Goal: Task Accomplishment & Management: Complete application form

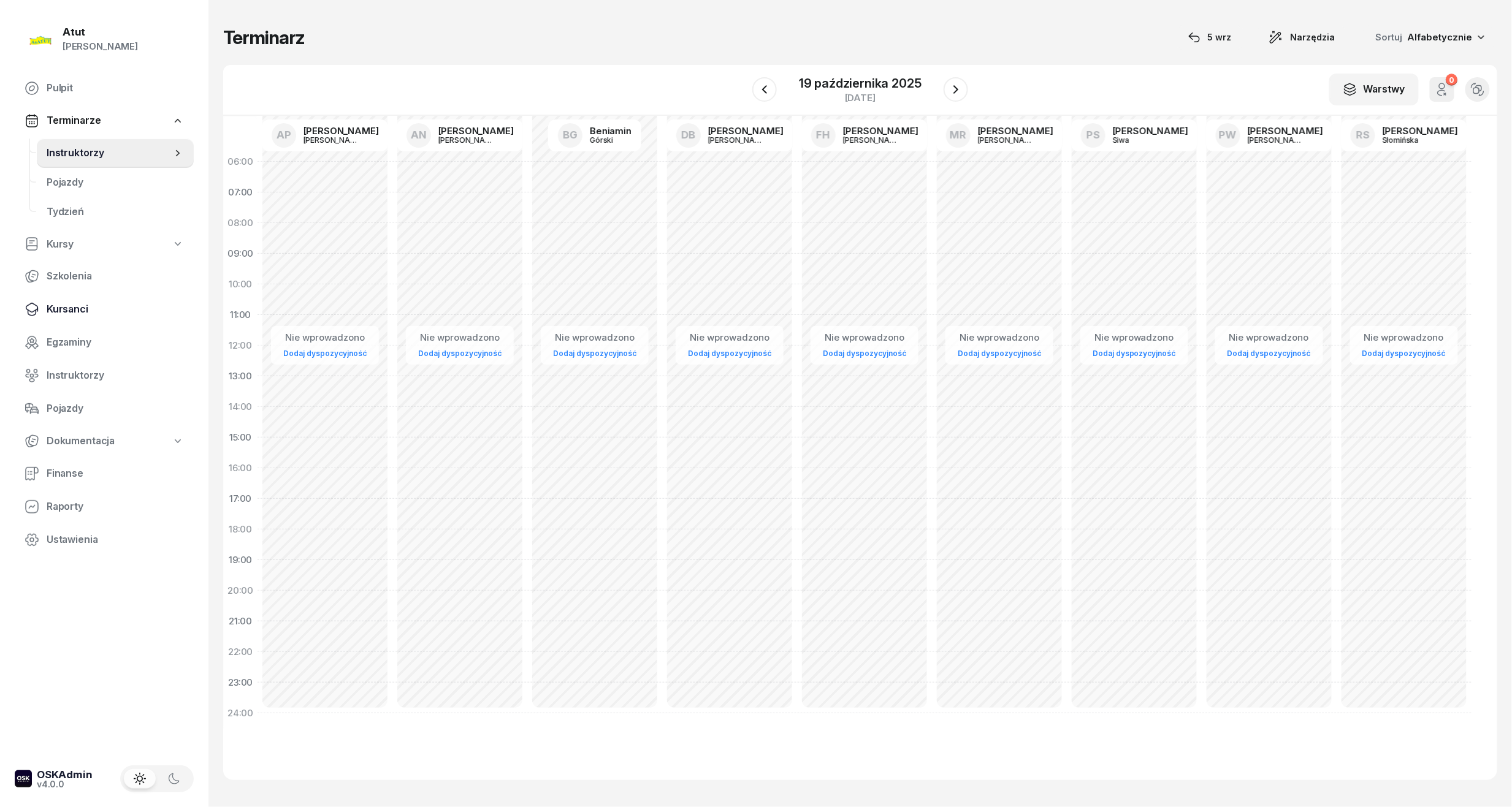
drag, startPoint x: 45, startPoint y: 310, endPoint x: 422, endPoint y: 126, distance: 419.5
click at [46, 309] on link "Kursanci" at bounding box center [104, 309] width 179 height 29
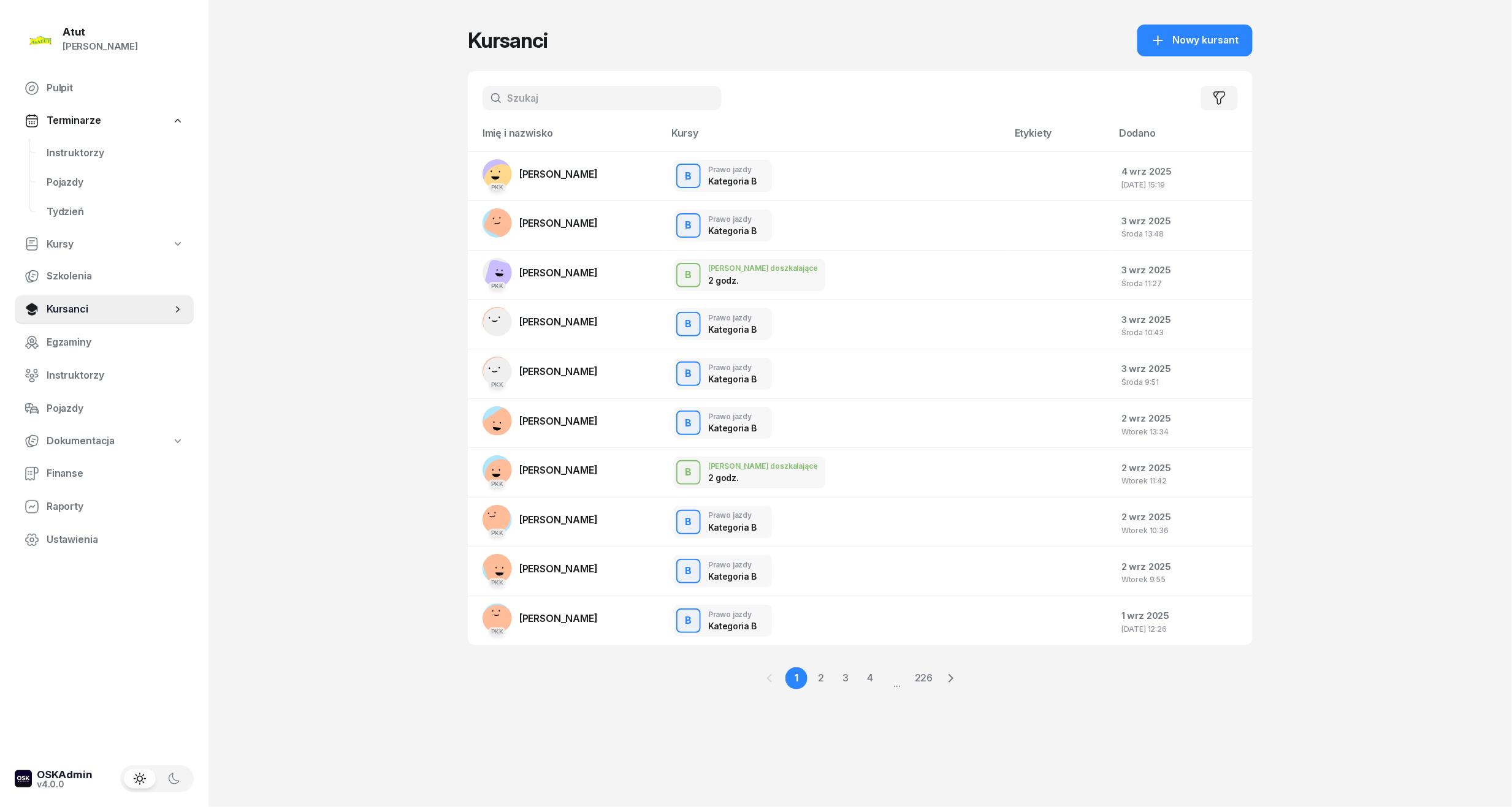
click at [675, 97] on input "text" at bounding box center [602, 97] width 239 height 24
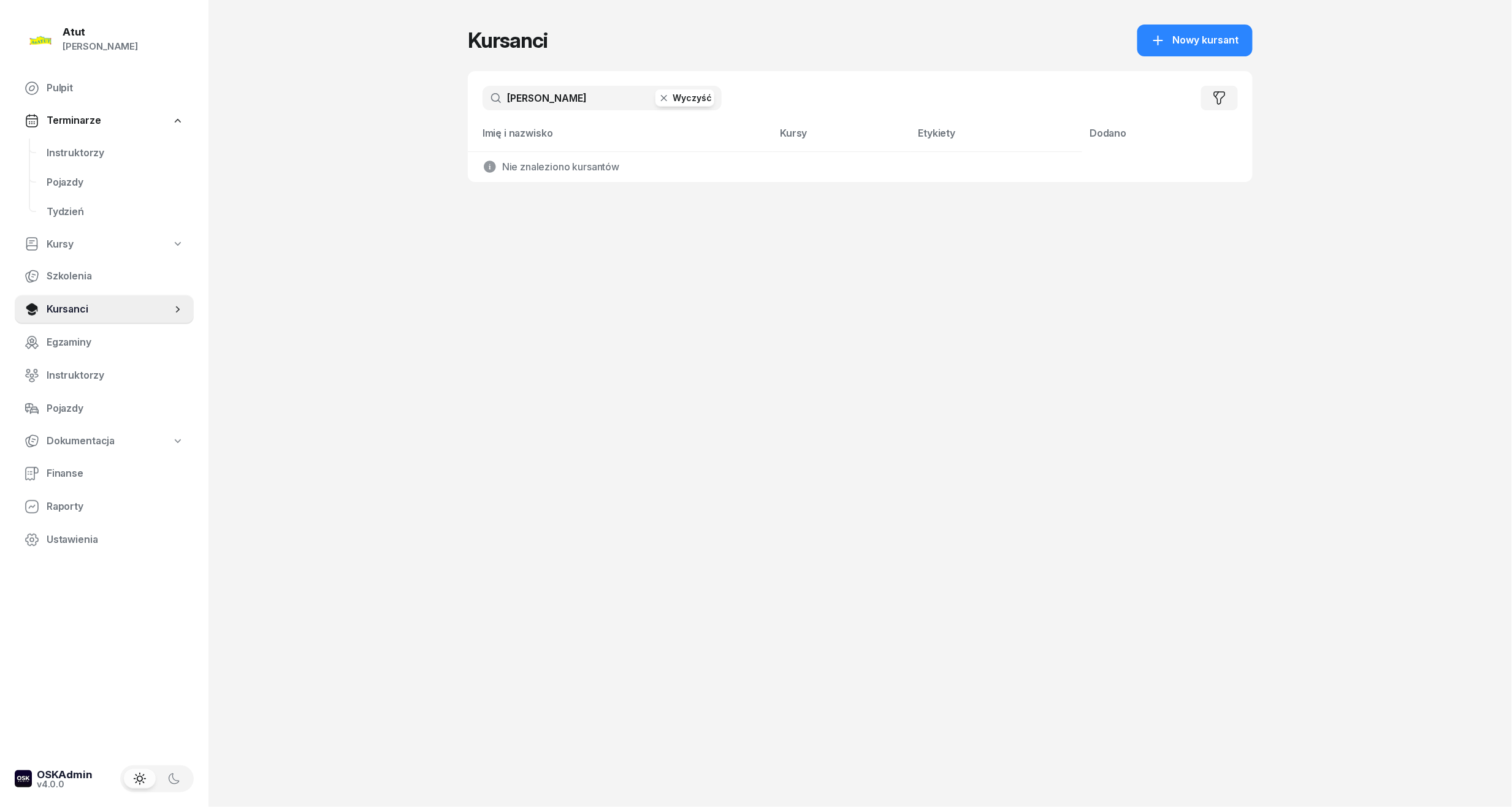
click at [580, 98] on input "gotszling" at bounding box center [602, 97] width 239 height 24
type input "gotszling"
drag, startPoint x: 1406, startPoint y: 378, endPoint x: 1334, endPoint y: 374, distance: 72.1
click at [1406, 378] on div "Atut Paulina Lis Pulpit Terminarze Instruktorzy Pojazdy Tydzień Kursy Szkolenia…" at bounding box center [756, 403] width 1512 height 807
click at [57, 139] on link "Instruktorzy" at bounding box center [114, 153] width 156 height 29
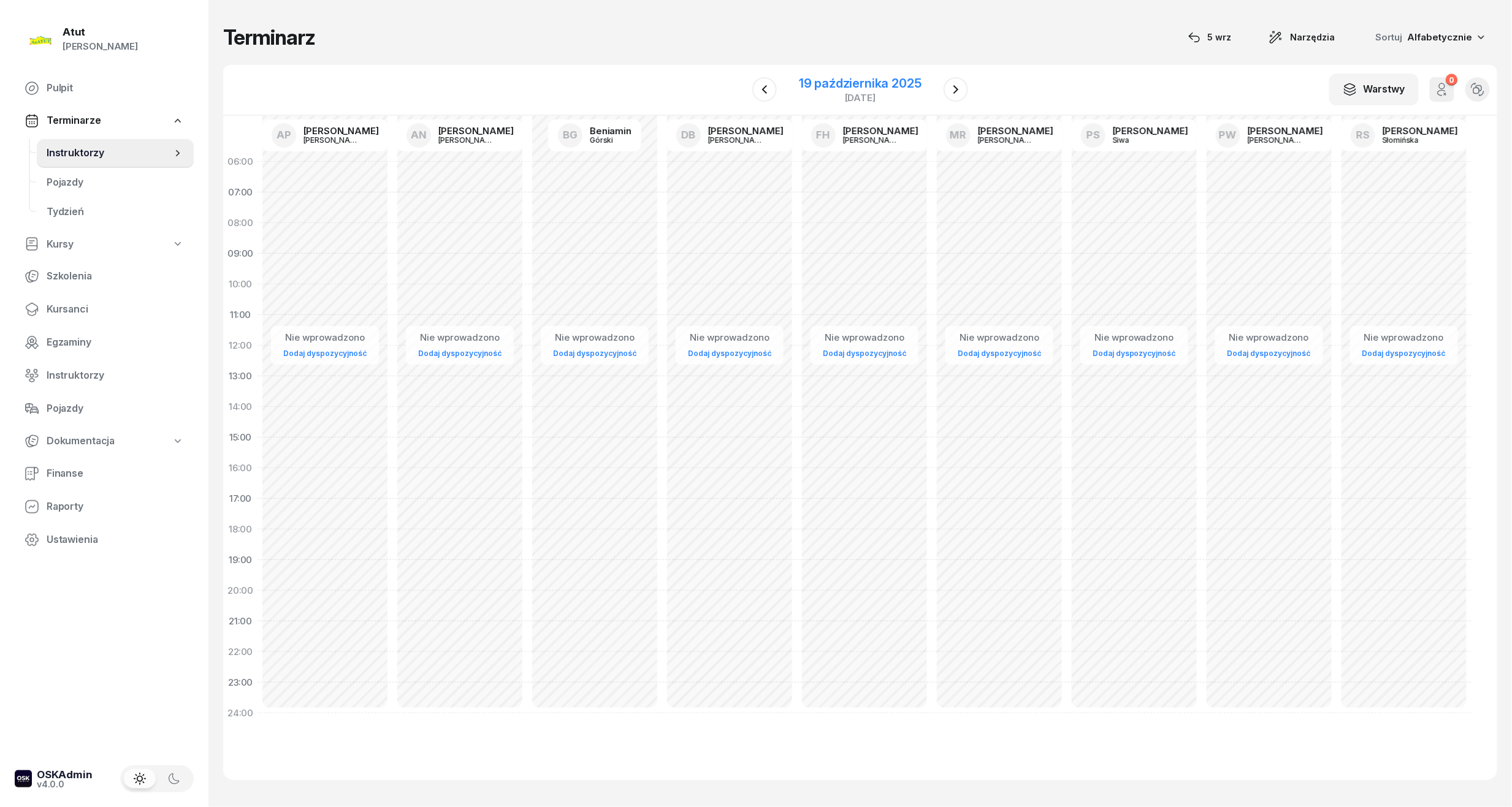
click at [874, 83] on div "19 października 2025" at bounding box center [859, 83] width 122 height 13
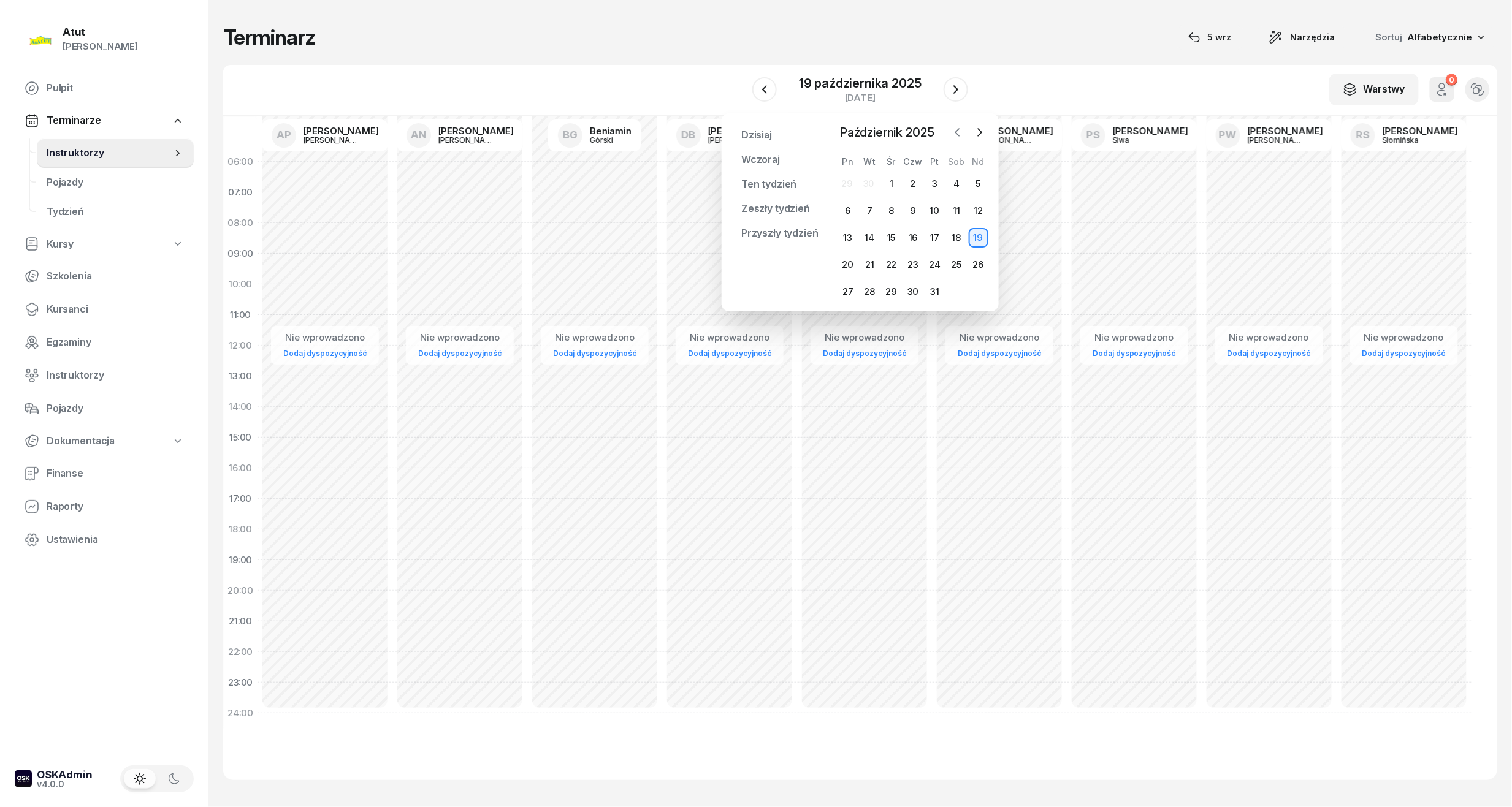
click at [952, 136] on icon "button" at bounding box center [958, 132] width 13 height 13
click at [976, 181] on div "7" at bounding box center [978, 184] width 20 height 20
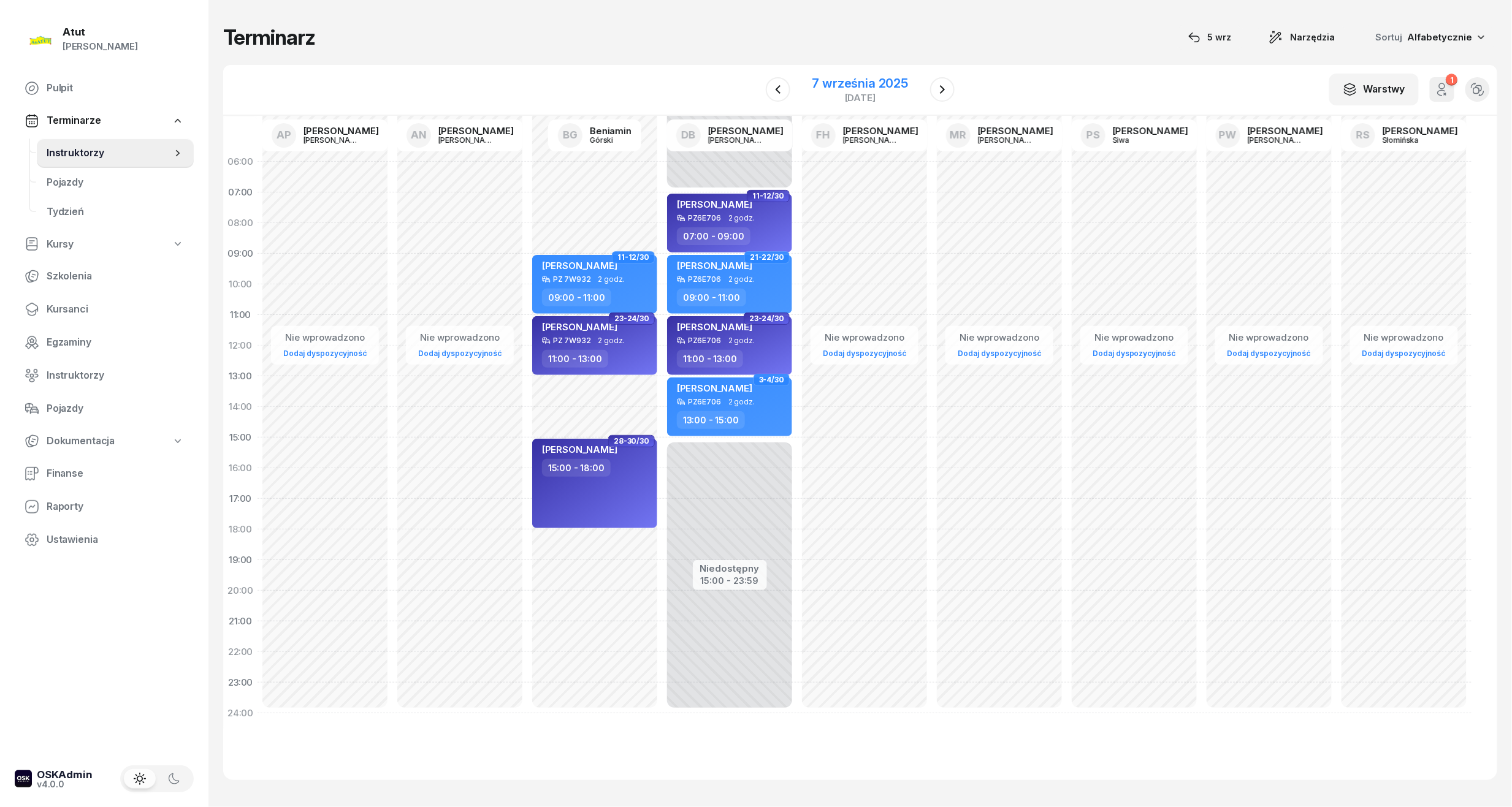
click at [837, 93] on div "[DATE]" at bounding box center [860, 97] width 97 height 9
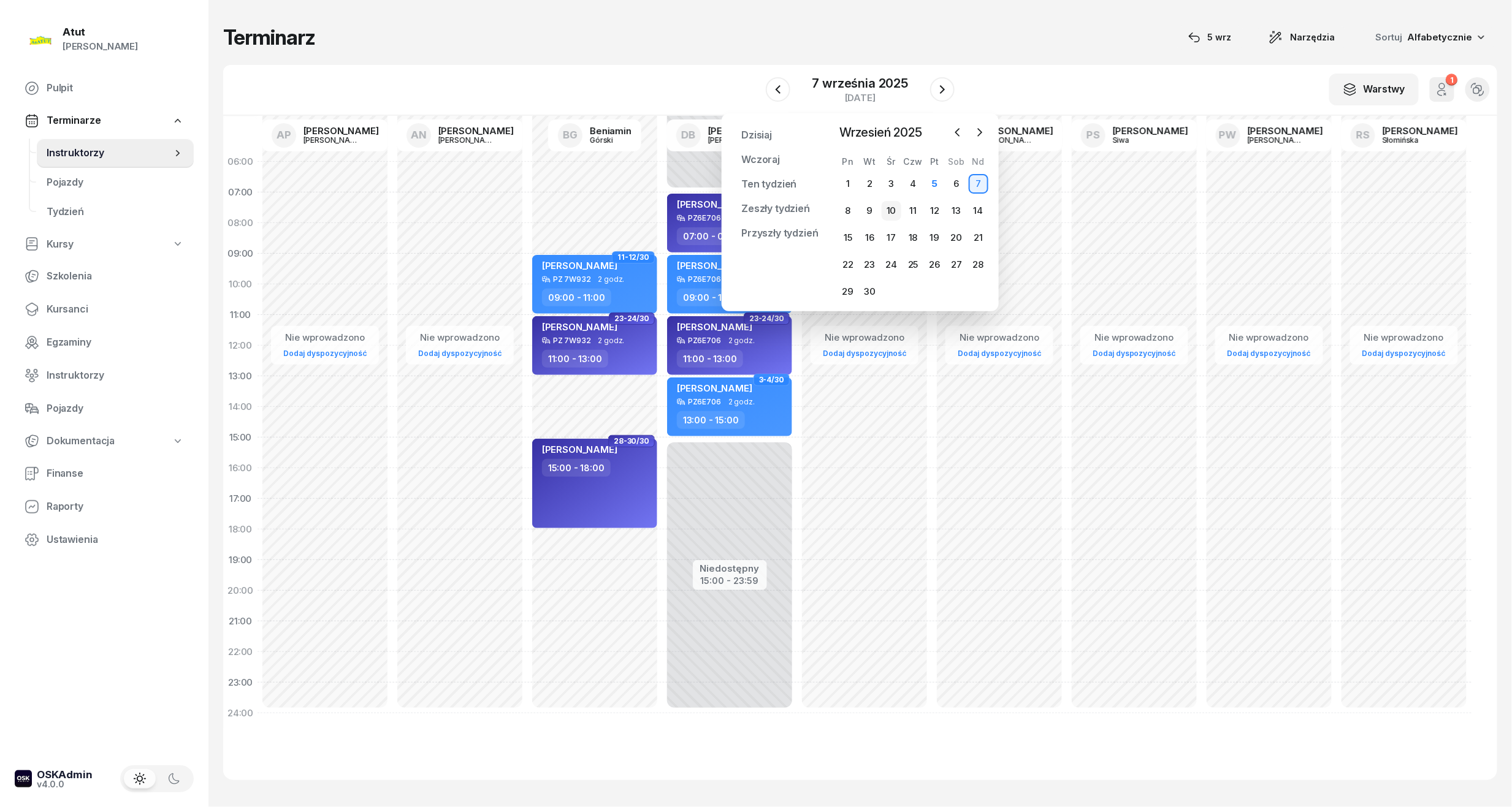
click at [898, 211] on div "10" at bounding box center [891, 211] width 20 height 20
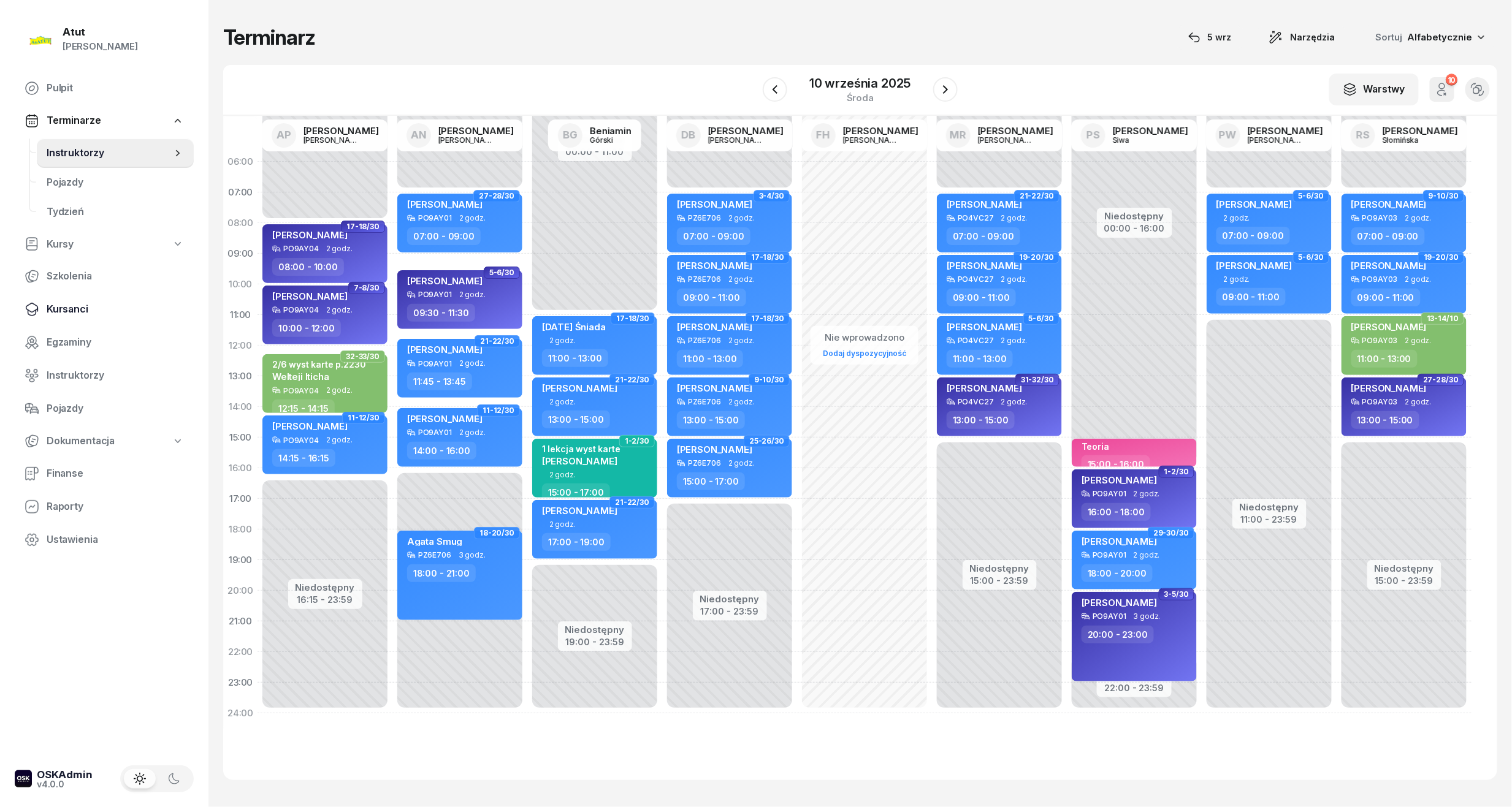
drag, startPoint x: 81, startPoint y: 302, endPoint x: 122, endPoint y: 299, distance: 41.1
click at [81, 303] on span "Kursanci" at bounding box center [115, 309] width 138 height 16
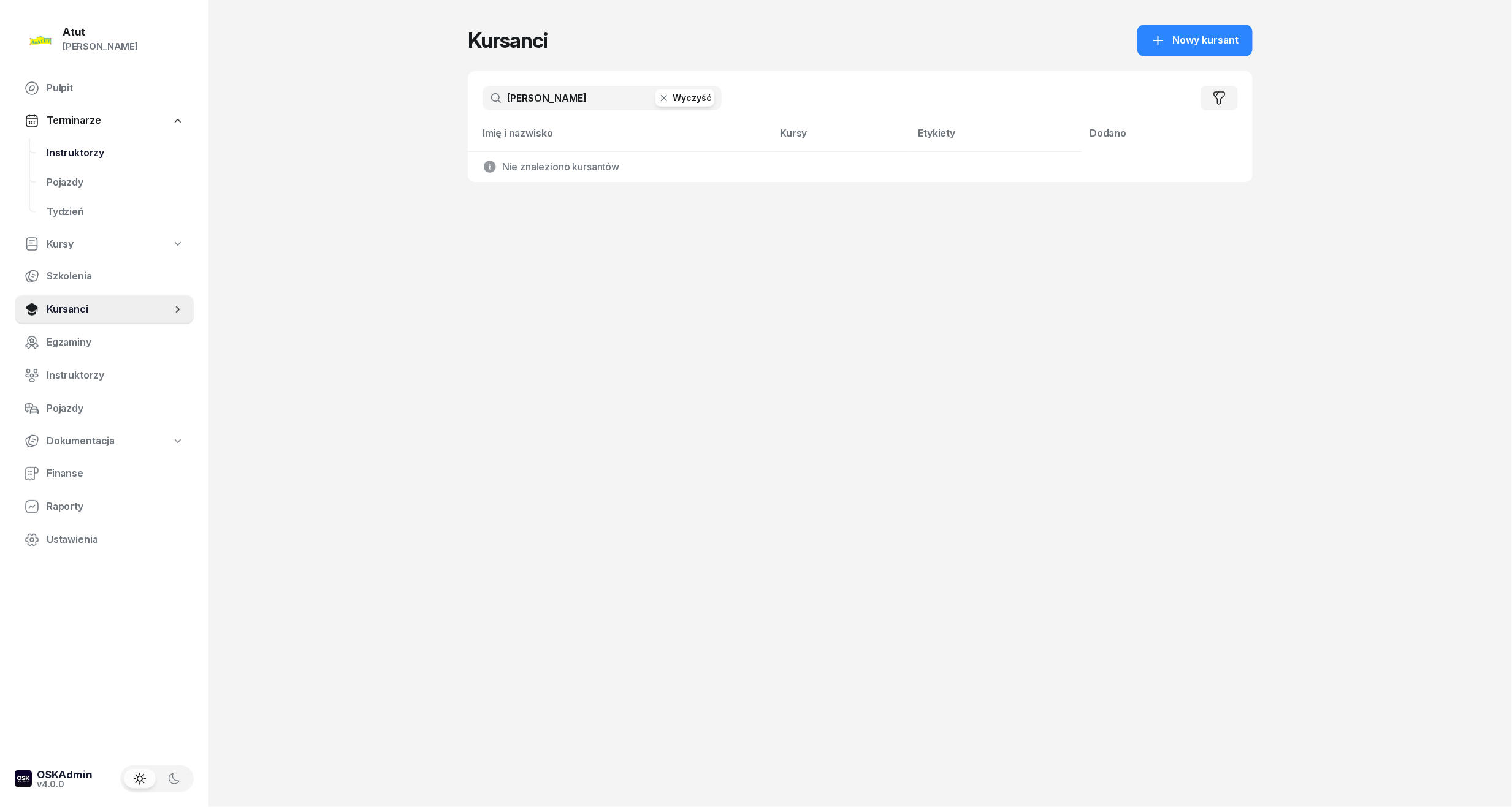
drag, startPoint x: 589, startPoint y: 109, endPoint x: 57, endPoint y: 153, distance: 533.8
click at [59, 153] on div "Atut Paulina Lis Pulpit Terminarze Instruktorzy Pojazdy Tydzień Kursy Szkolenia…" at bounding box center [756, 403] width 1512 height 807
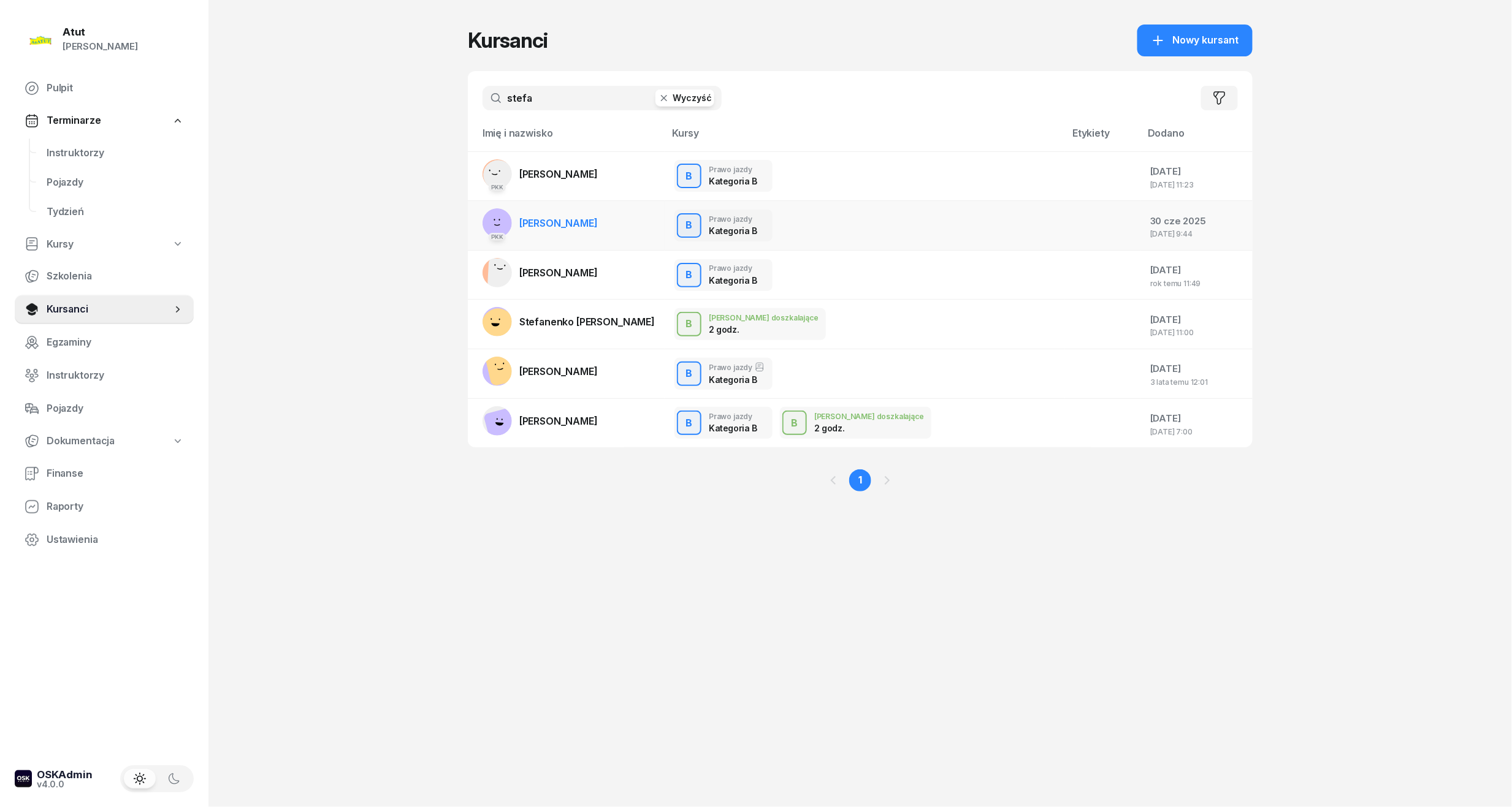
type input "stefa"
click at [569, 229] on link "PKK Stefan Musielak" at bounding box center [540, 223] width 115 height 29
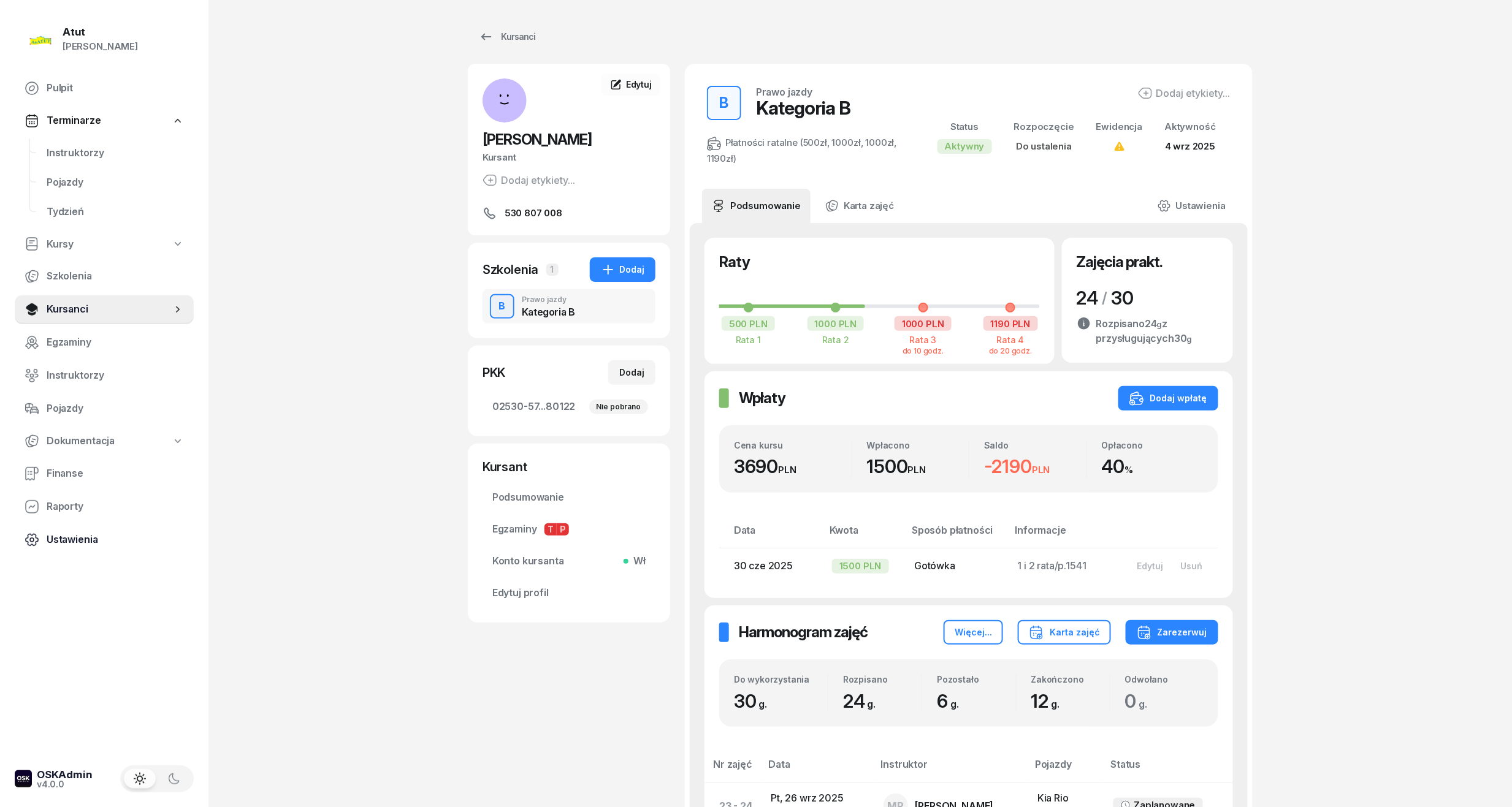
drag, startPoint x: 83, startPoint y: 538, endPoint x: 87, endPoint y: 530, distance: 8.9
click at [83, 538] on span "Ustawienia" at bounding box center [115, 540] width 138 height 16
select select "06:00"
select select
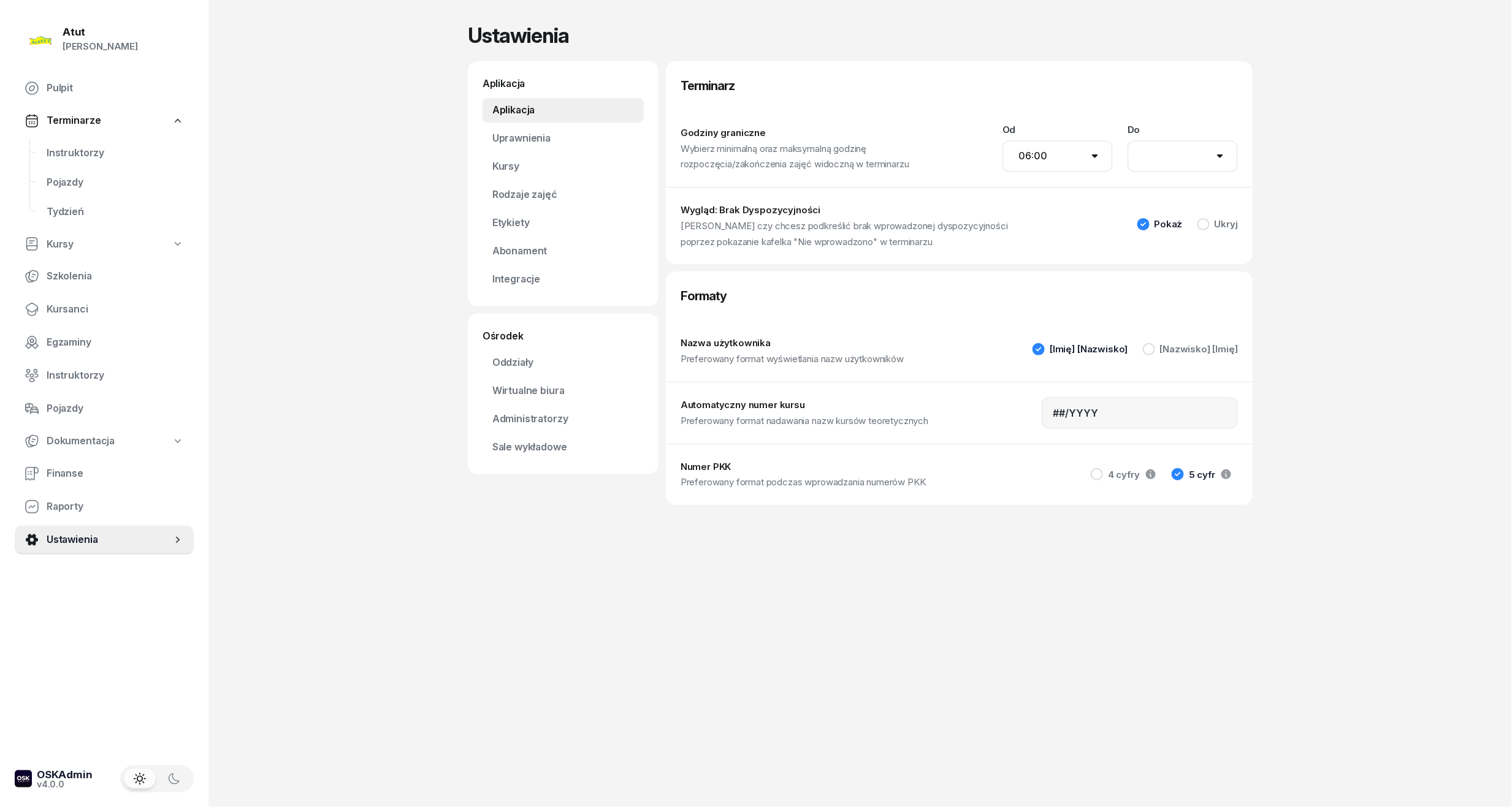
click at [535, 123] on div "Aplikacja Uprawnienia Kursy Rodzaje zajęć Etykiety Abonament Nowość Integracje" at bounding box center [563, 195] width 161 height 194
click at [536, 132] on link "Uprawnienia" at bounding box center [563, 138] width 161 height 24
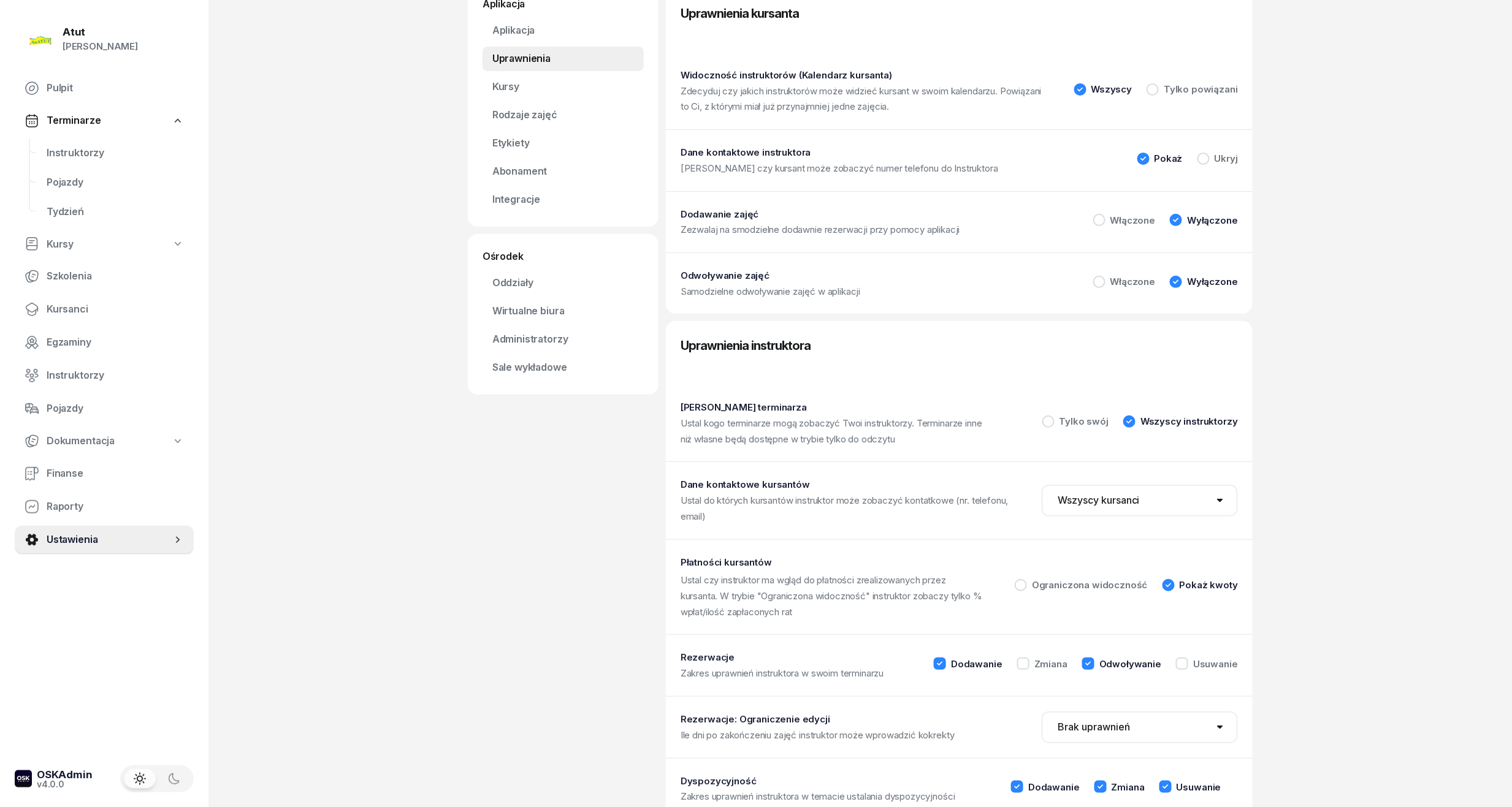
scroll to position [118, 0]
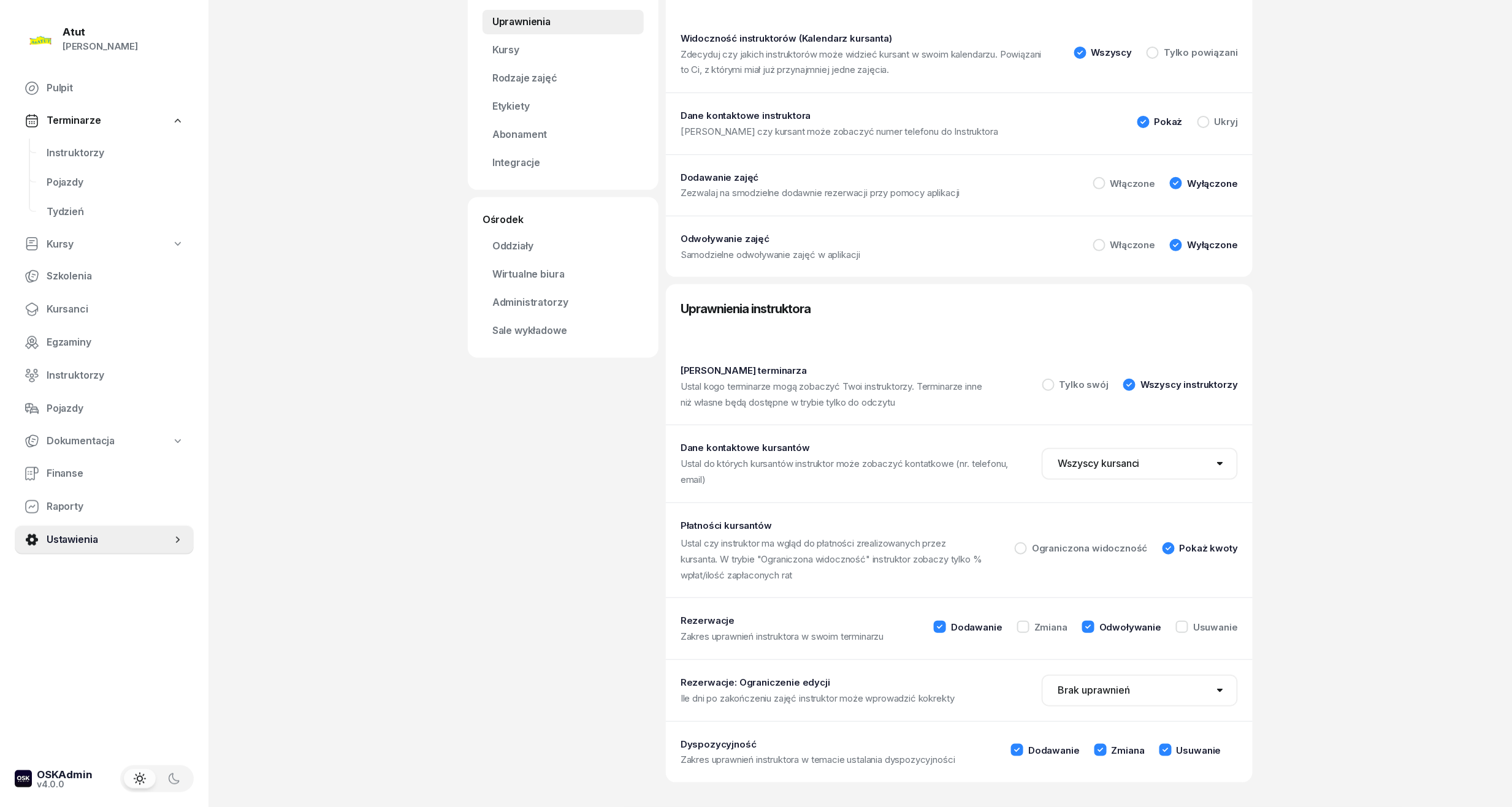
click at [1086, 622] on icon at bounding box center [1088, 626] width 13 height 13
click at [1411, 626] on div "Atut Paulina Lis Pulpit Terminarze Instruktorzy Pojazdy Tydzień Kursy Szkolenia…" at bounding box center [756, 345] width 1512 height 923
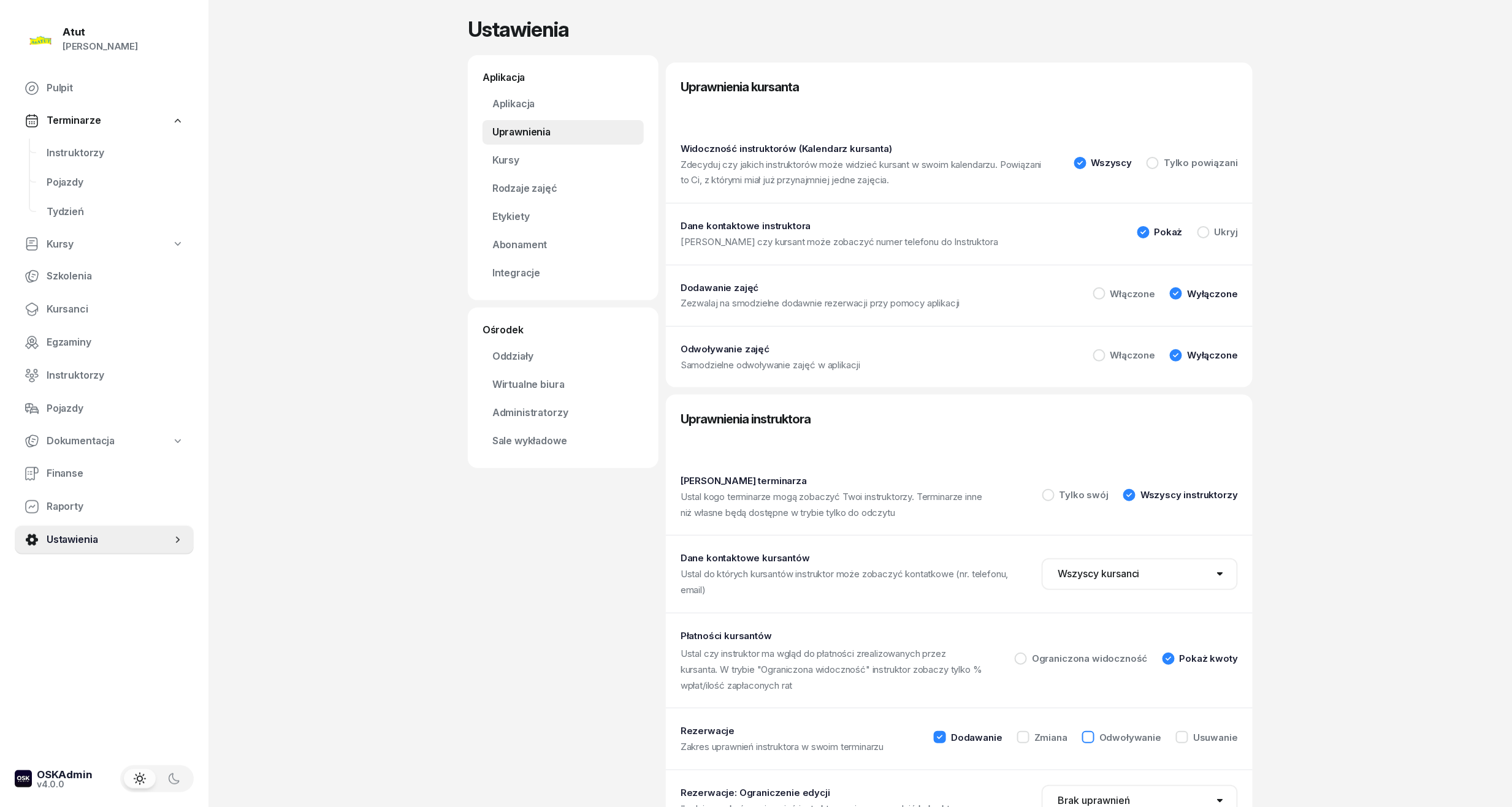
scroll to position [0, 0]
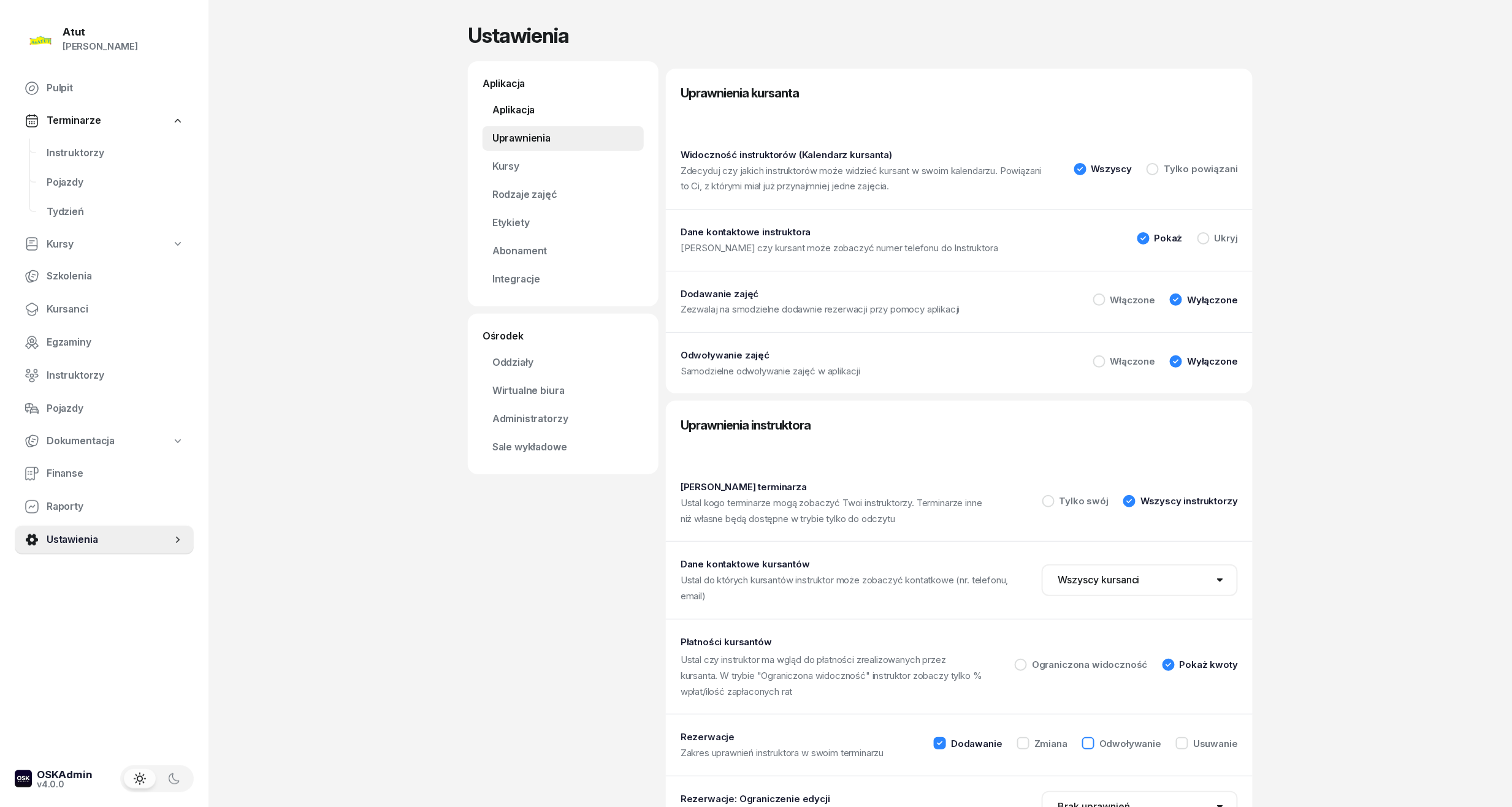
click at [539, 98] on link "Aplikacja" at bounding box center [563, 110] width 161 height 24
select select "06:00"
select select "22:00"
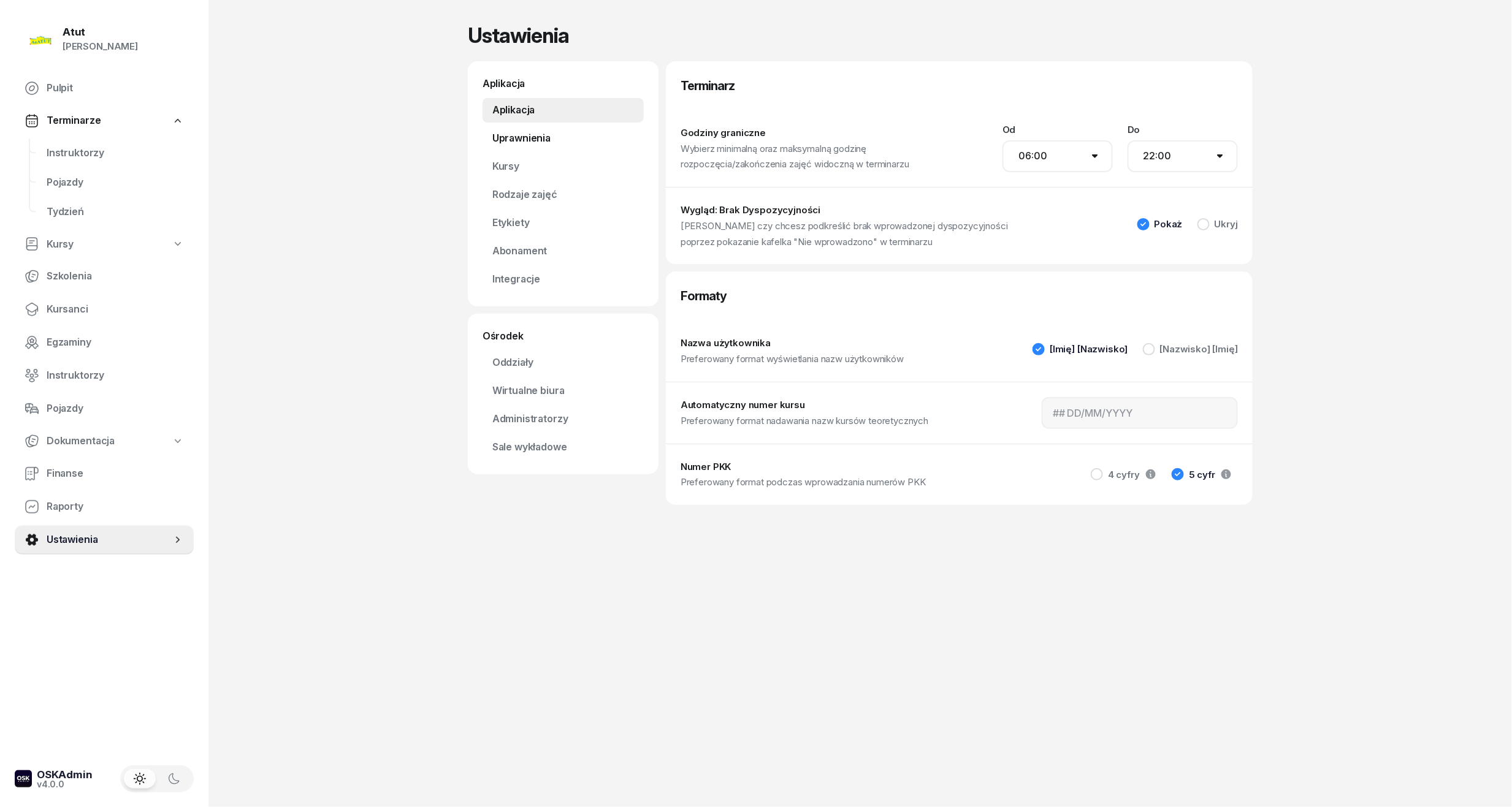
click at [519, 140] on link "Uprawnienia" at bounding box center [563, 138] width 161 height 24
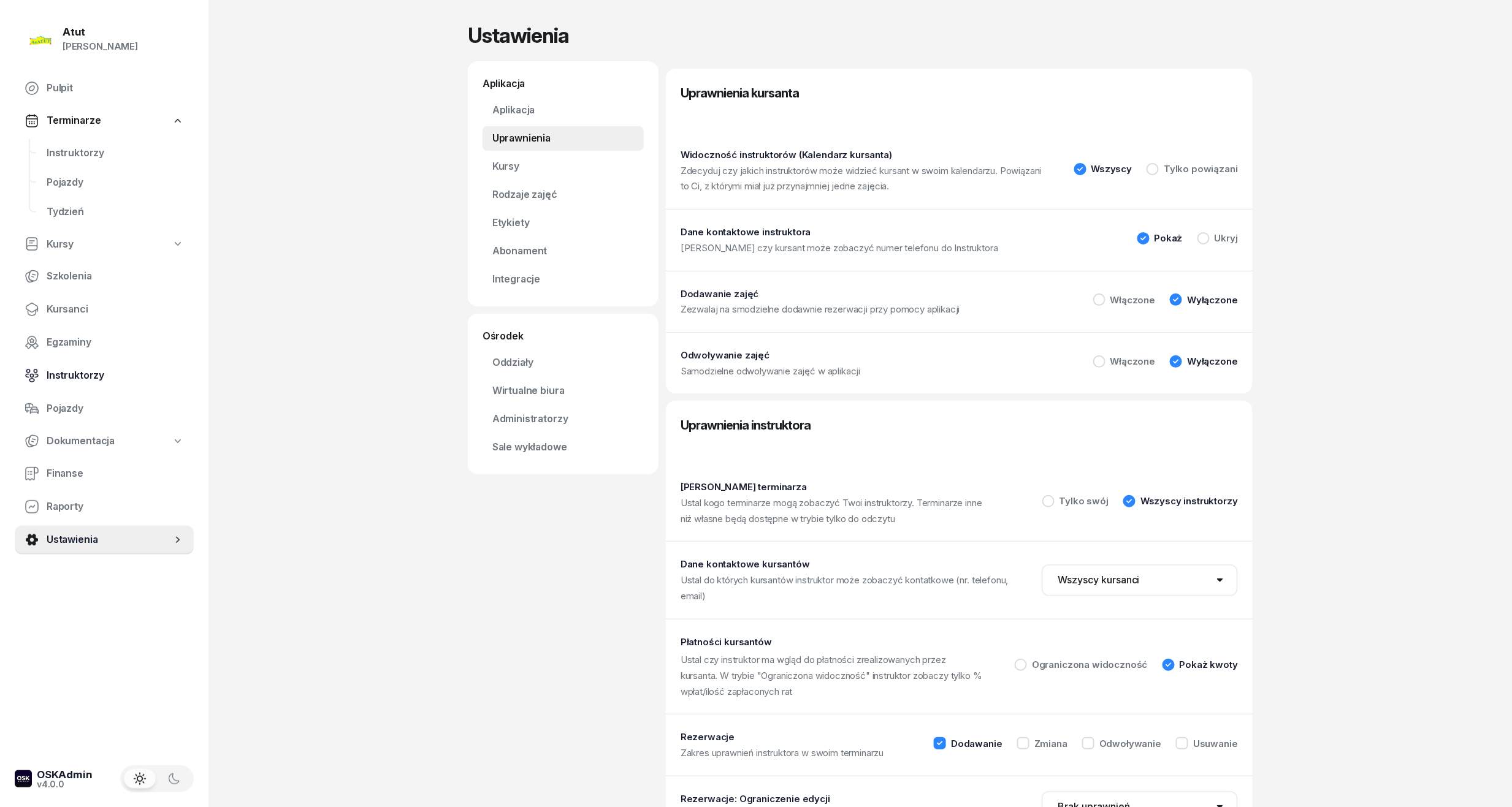
click at [65, 377] on span "Instruktorzy" at bounding box center [115, 375] width 138 height 16
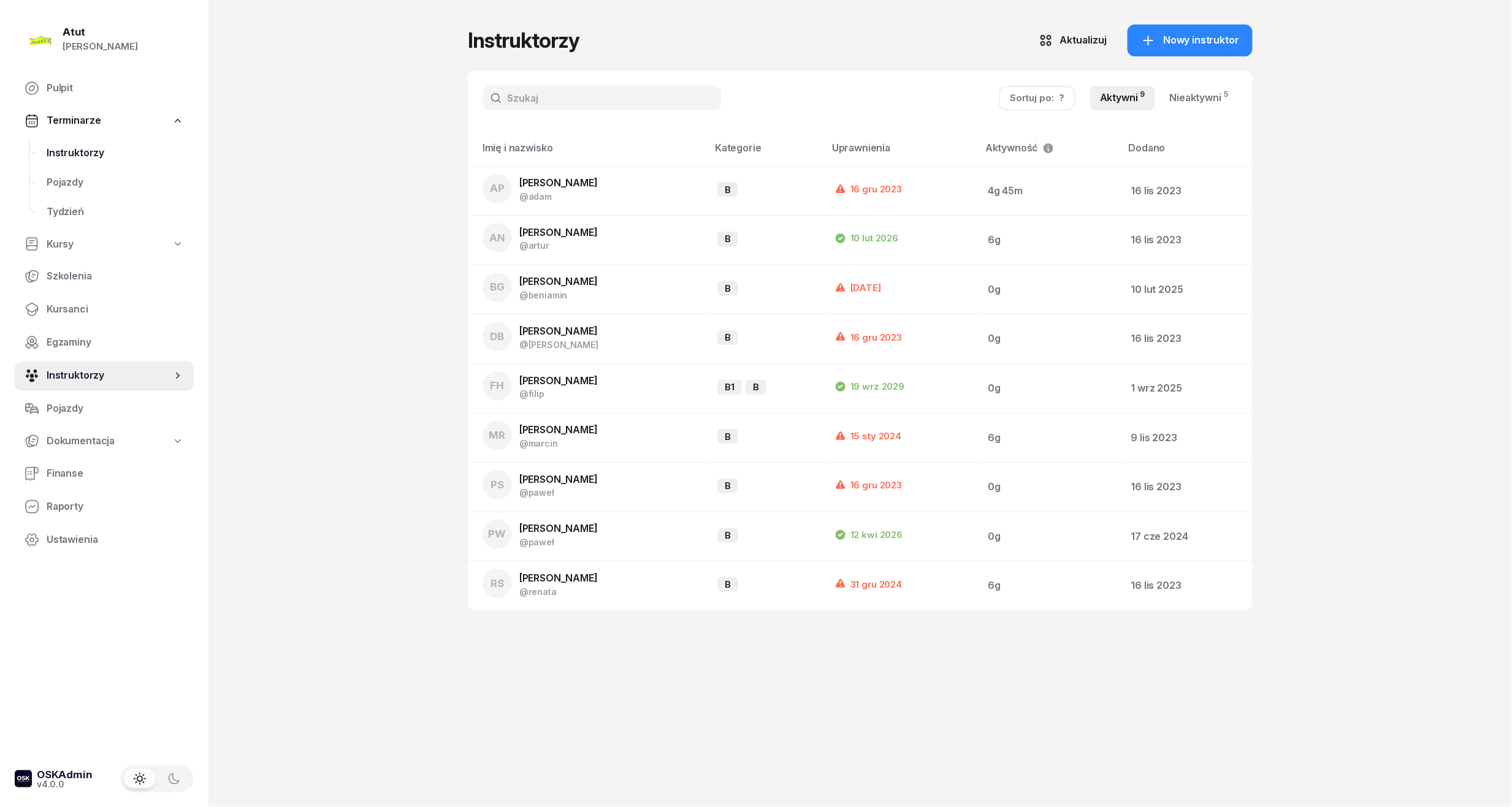
click at [57, 161] on link "Instruktorzy" at bounding box center [114, 153] width 156 height 29
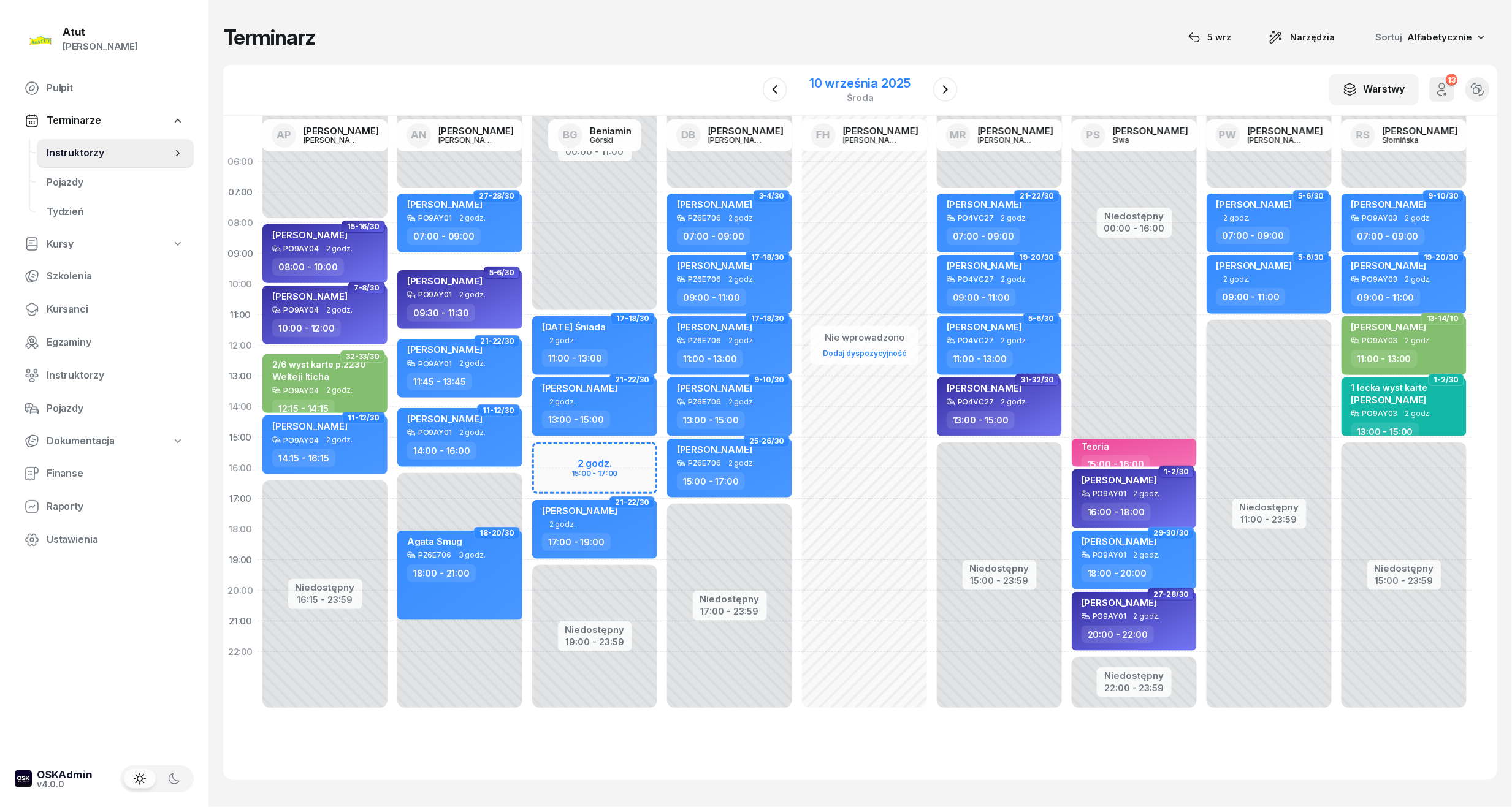
click at [849, 80] on div "10 września 2025" at bounding box center [859, 83] width 101 height 13
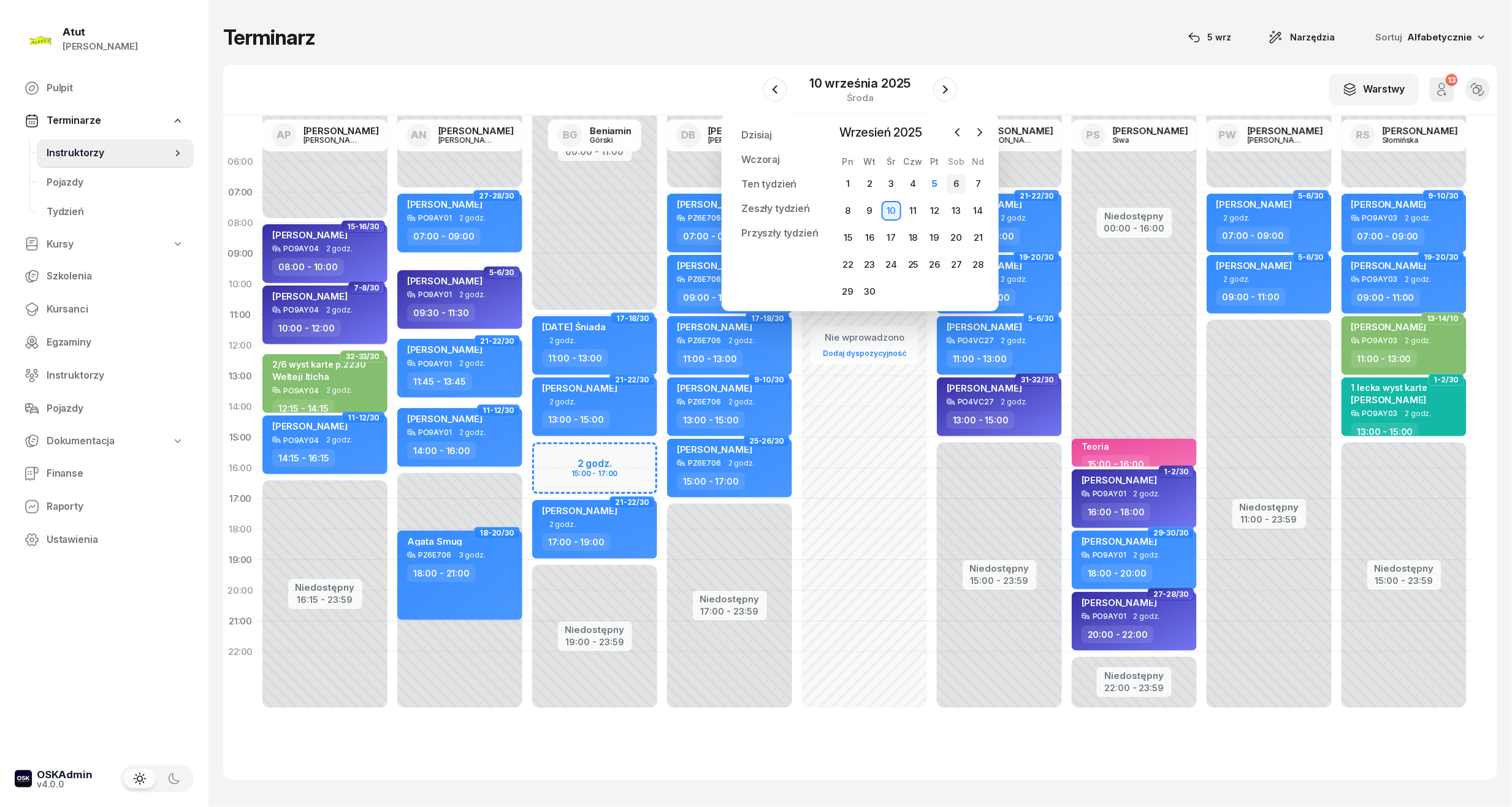
click at [965, 185] on div "6" at bounding box center [956, 184] width 20 height 20
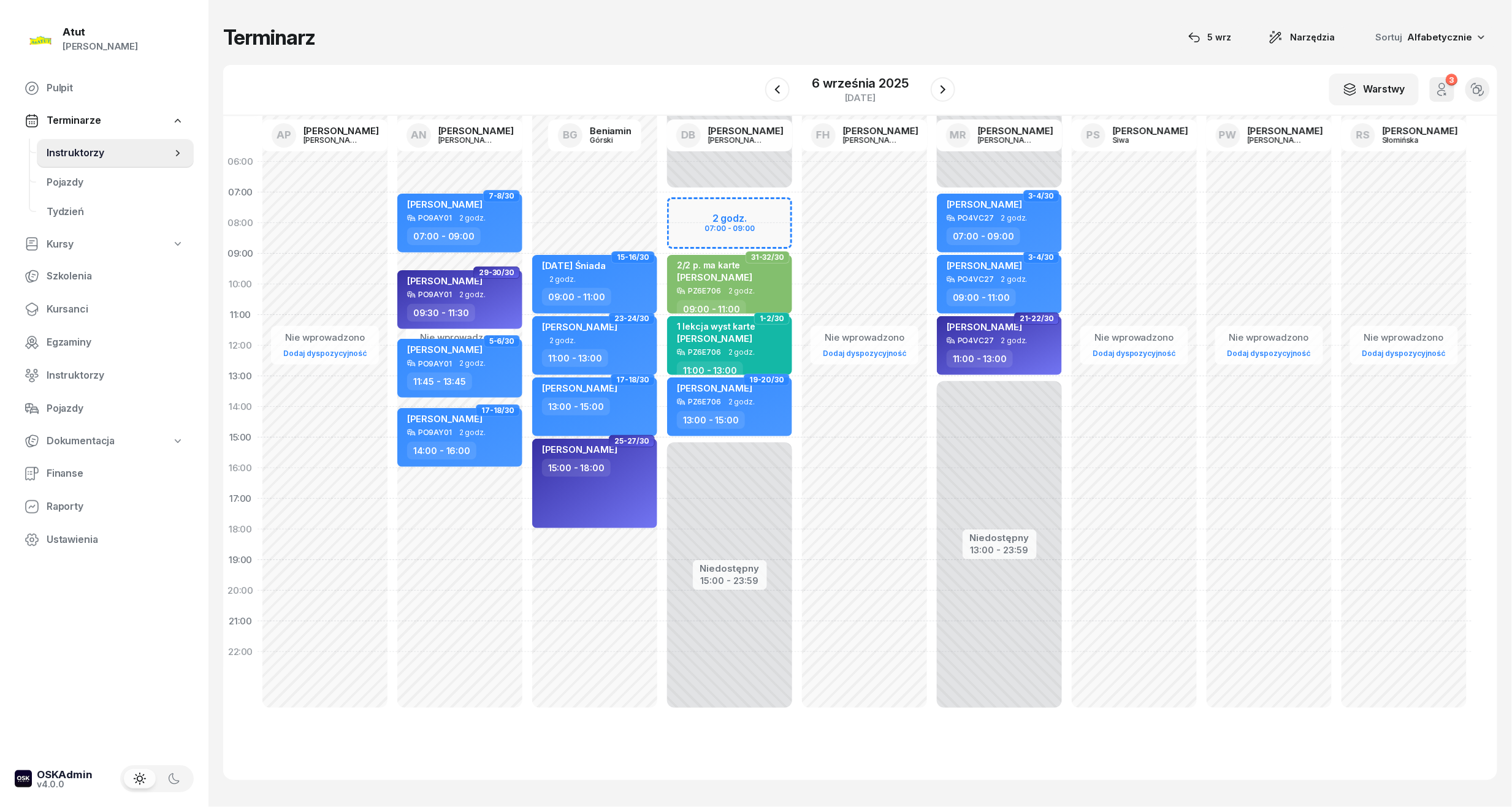
click at [734, 212] on div "Niedostępny 00:00 - 07:00 Niedostępny 15:00 - 23:59 2 godz. 07:00 - 09:00 9-10/…" at bounding box center [729, 437] width 135 height 582
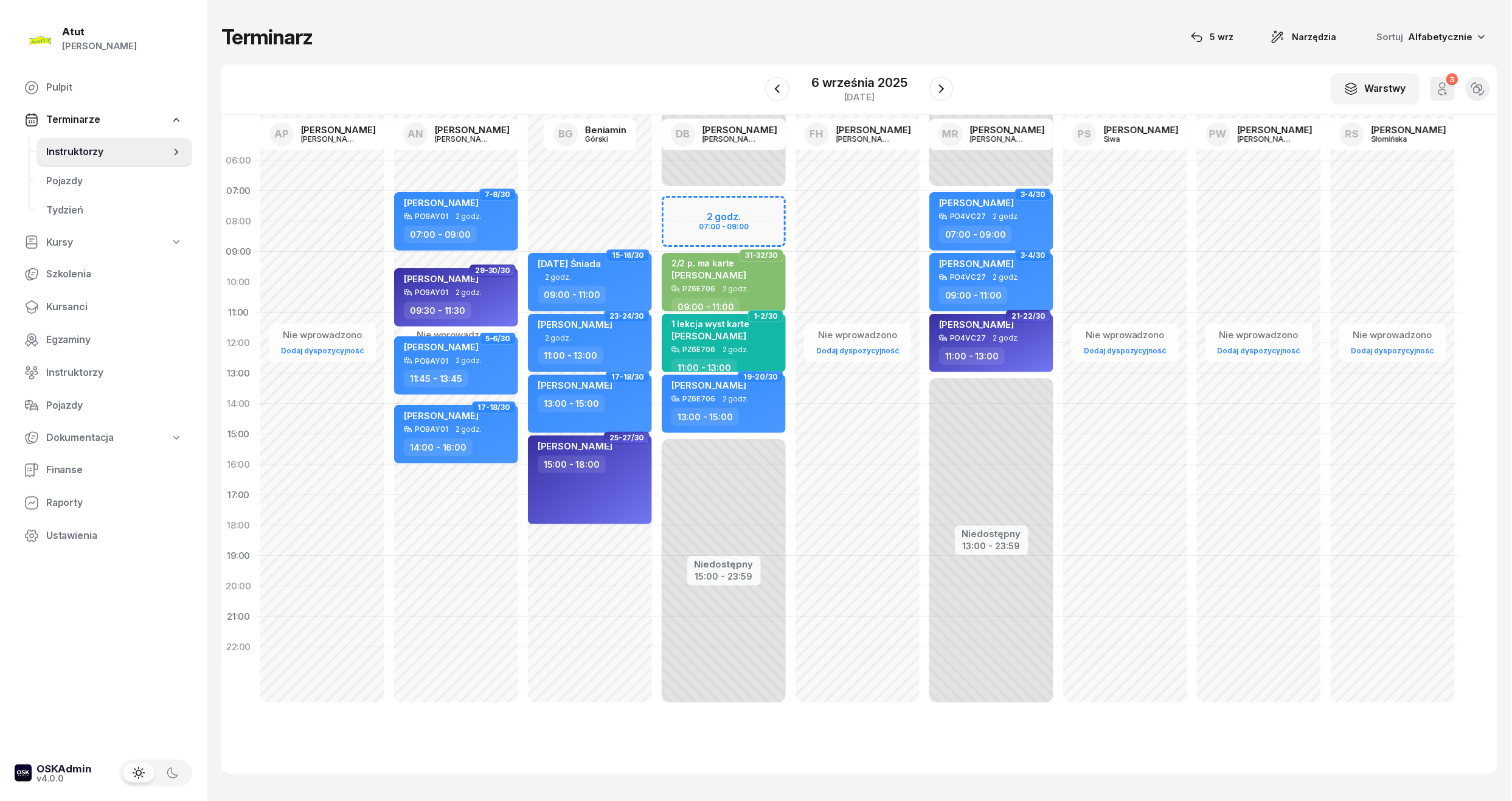
select select "07"
select select "09"
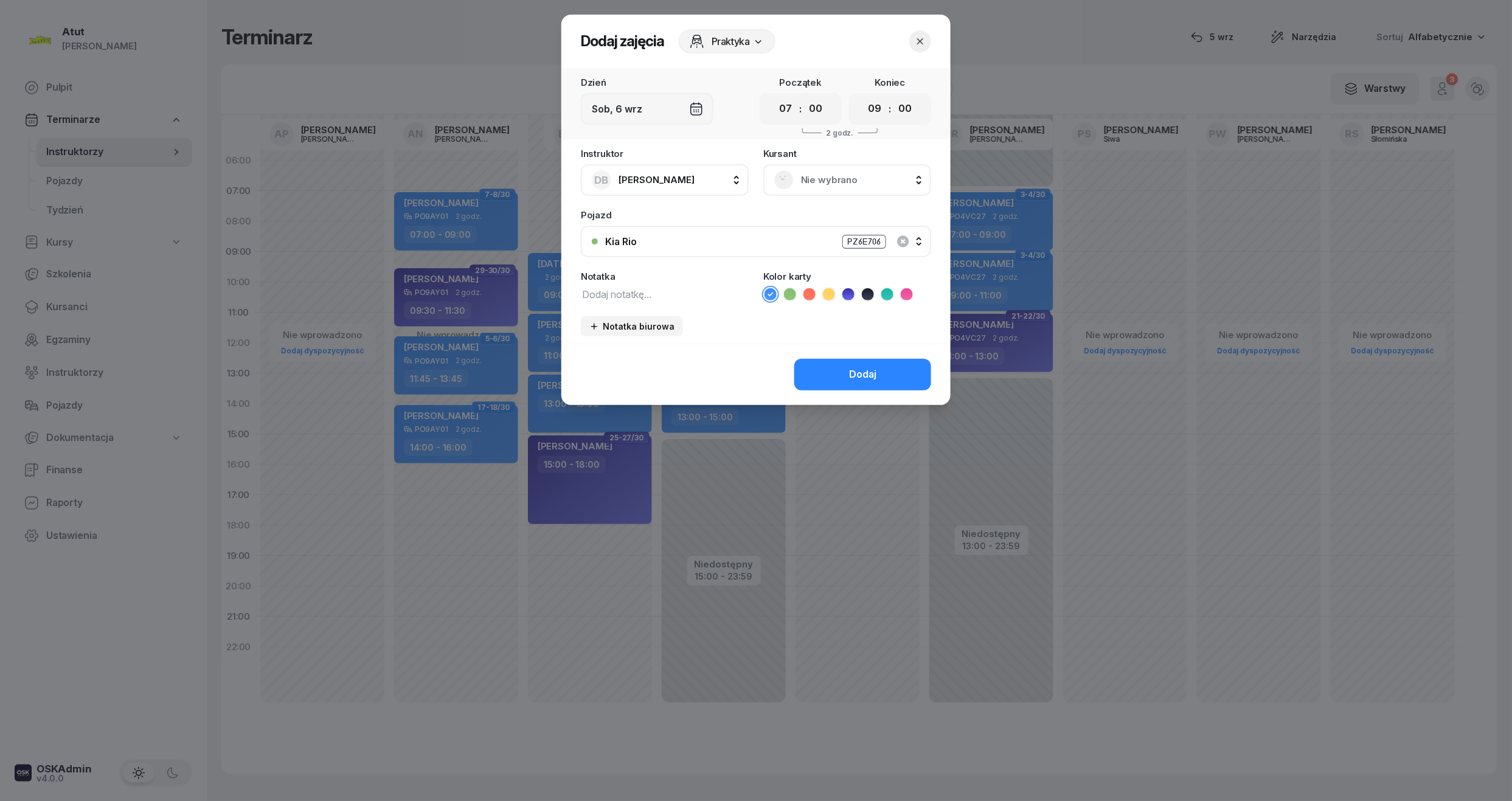
click at [855, 181] on span "Nie wybrano" at bounding box center [861, 180] width 119 height 16
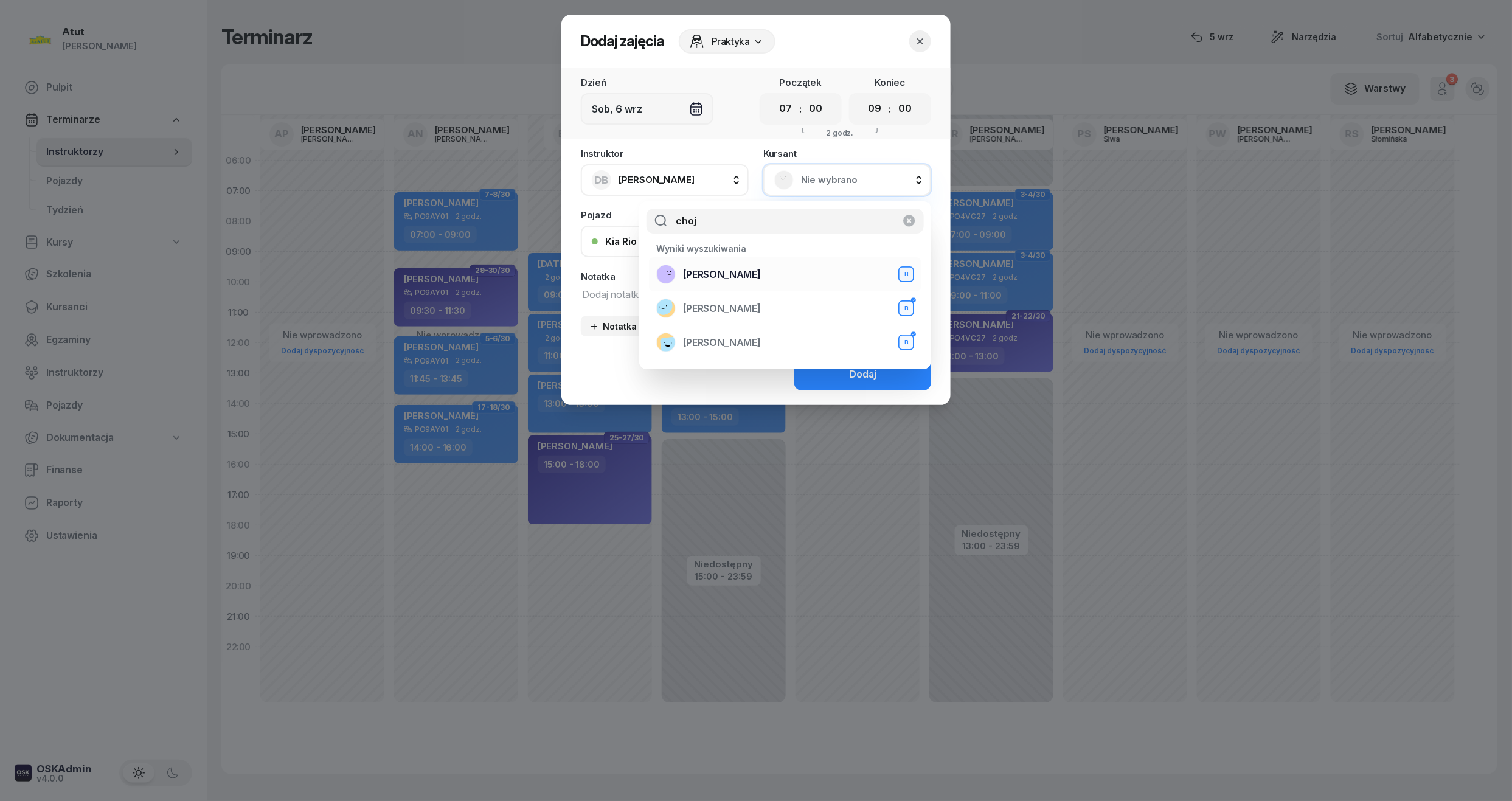
type input "choj"
click at [738, 271] on span "[PERSON_NAME]" at bounding box center [722, 275] width 78 height 16
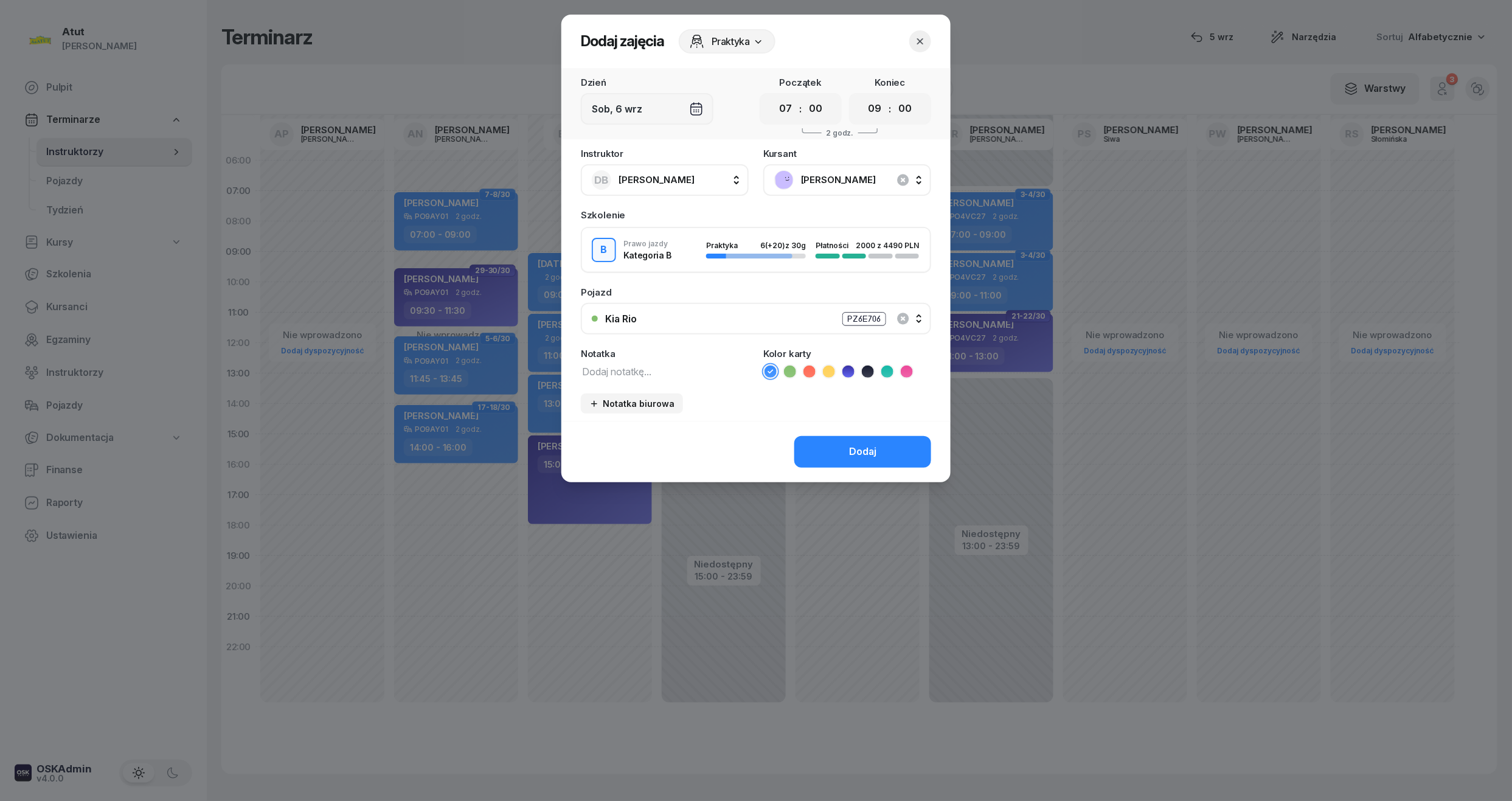
click at [847, 373] on icon at bounding box center [848, 372] width 12 height 12
click at [845, 456] on button "Dodaj" at bounding box center [862, 452] width 137 height 32
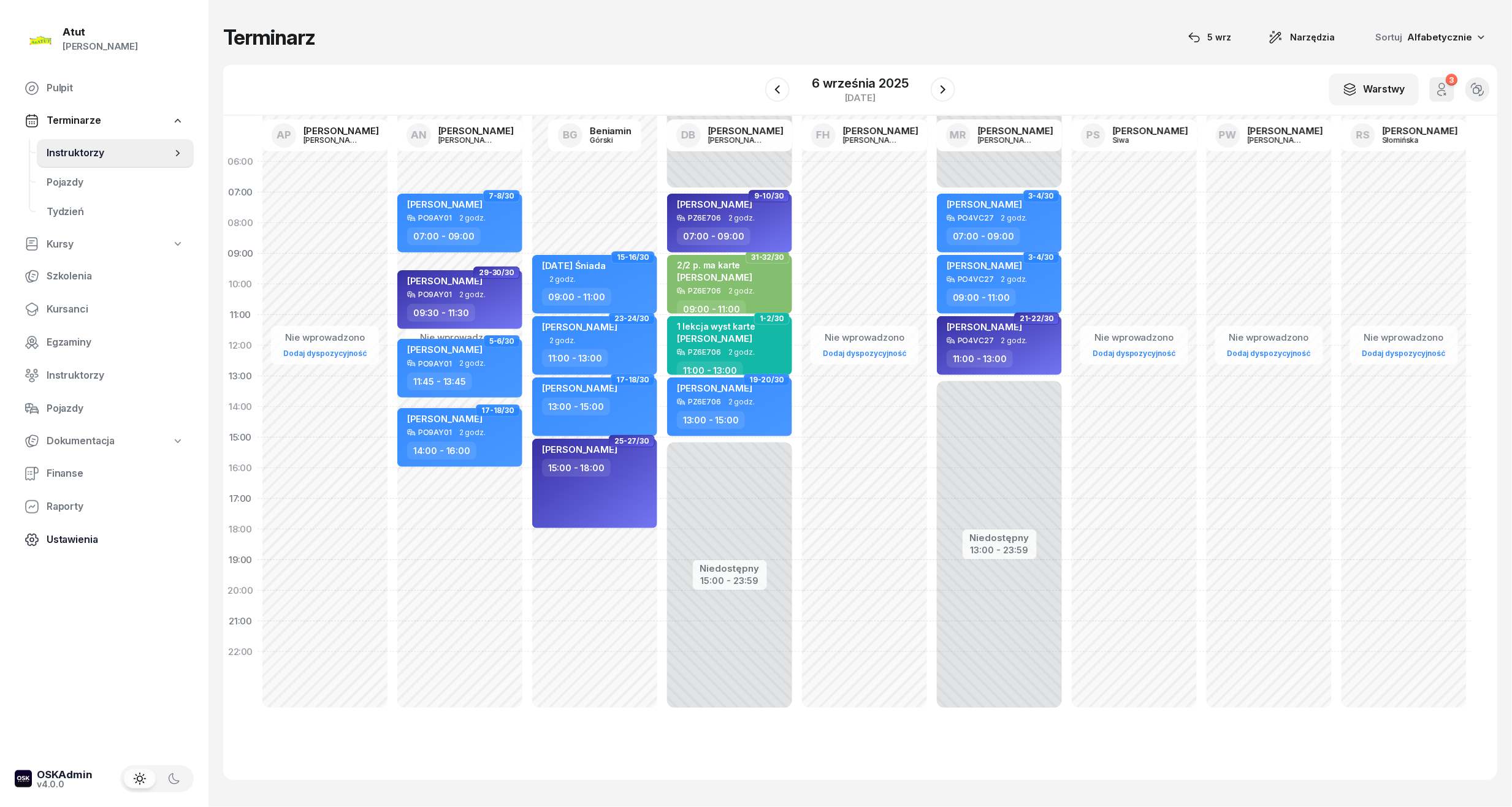
click at [97, 534] on span "Ustawienia" at bounding box center [115, 540] width 138 height 16
select select "06:00"
select select "22:00"
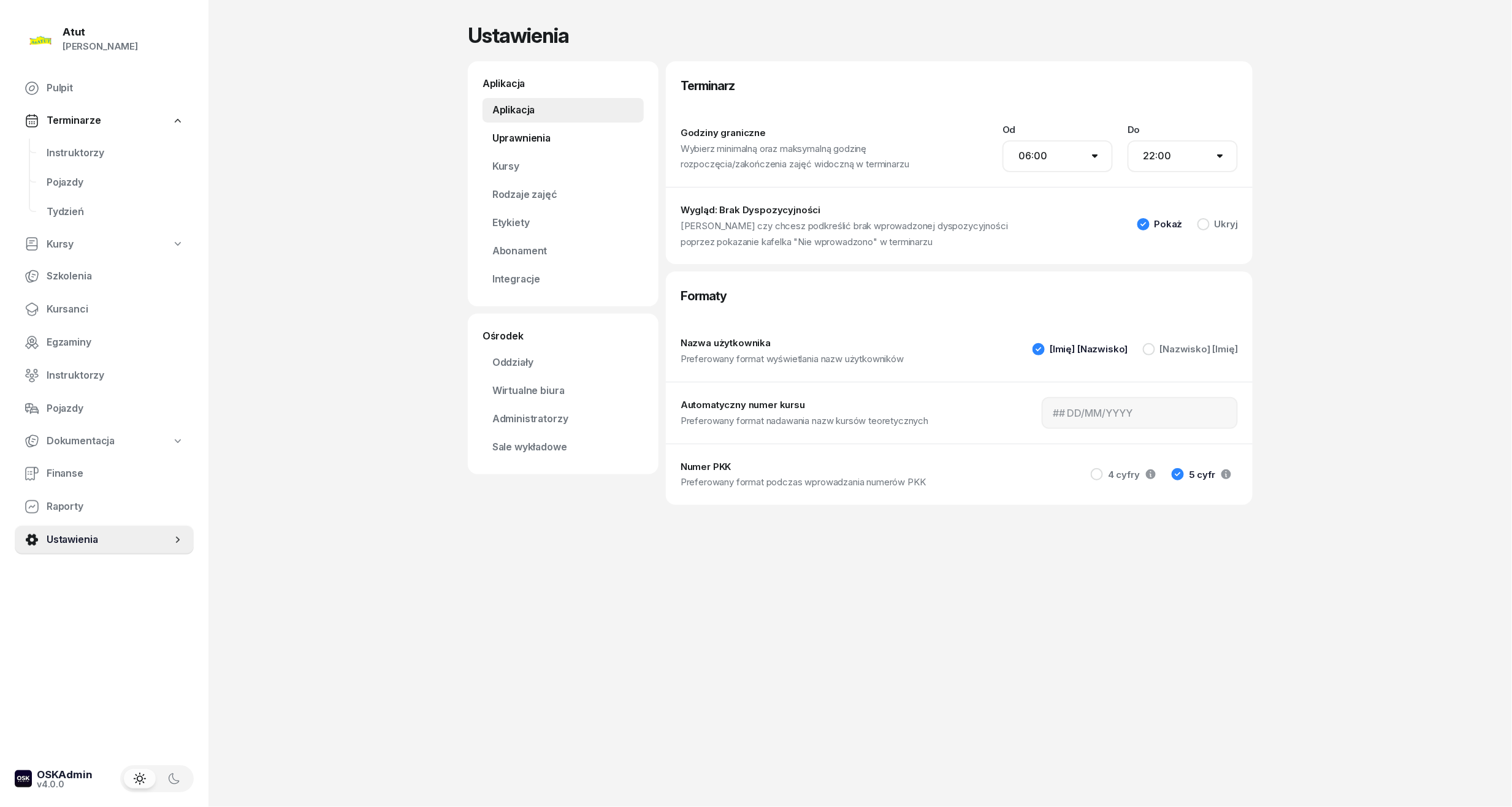
click at [518, 139] on link "Uprawnienia" at bounding box center [563, 138] width 161 height 24
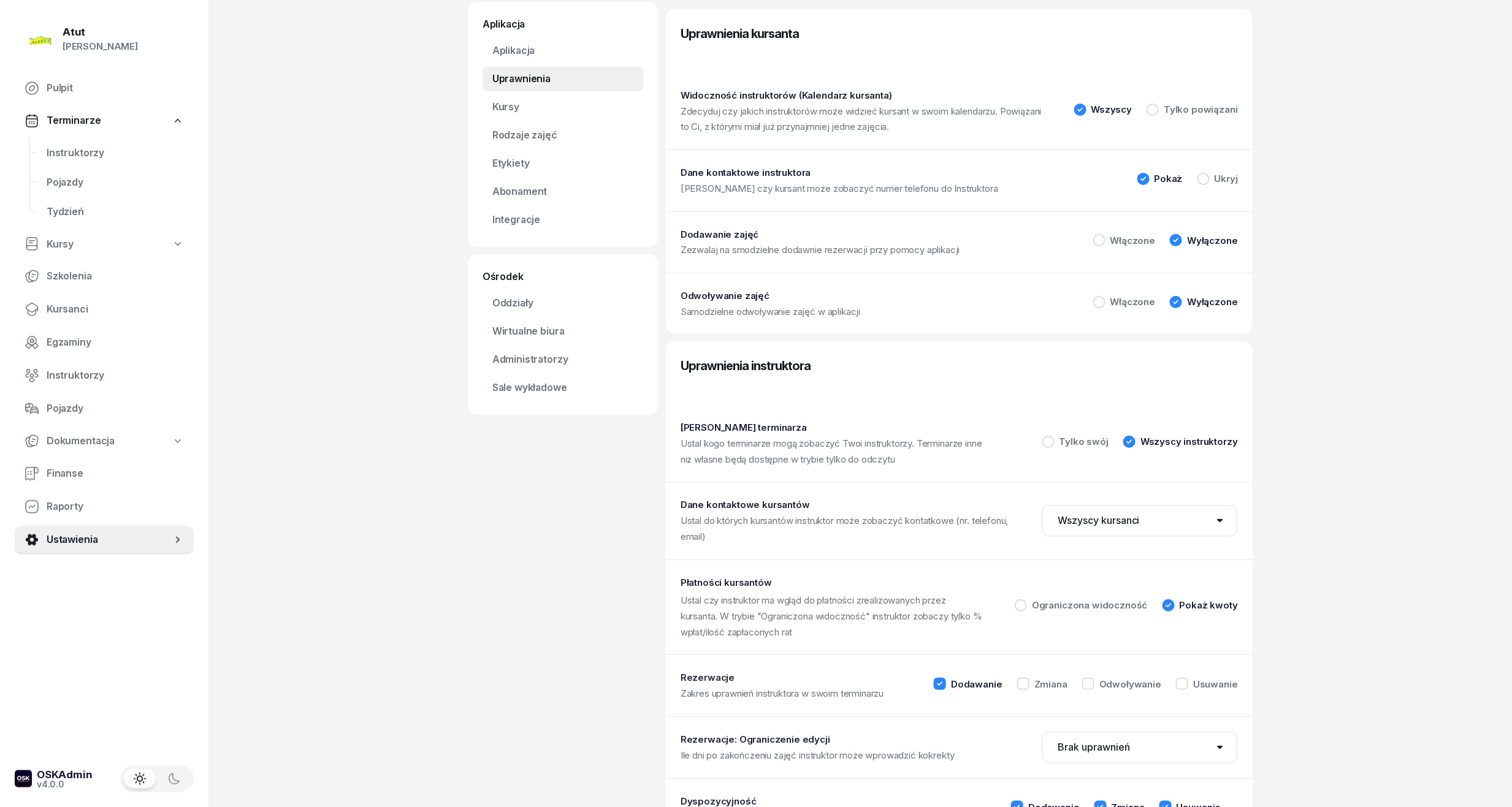
scroll to position [118, 0]
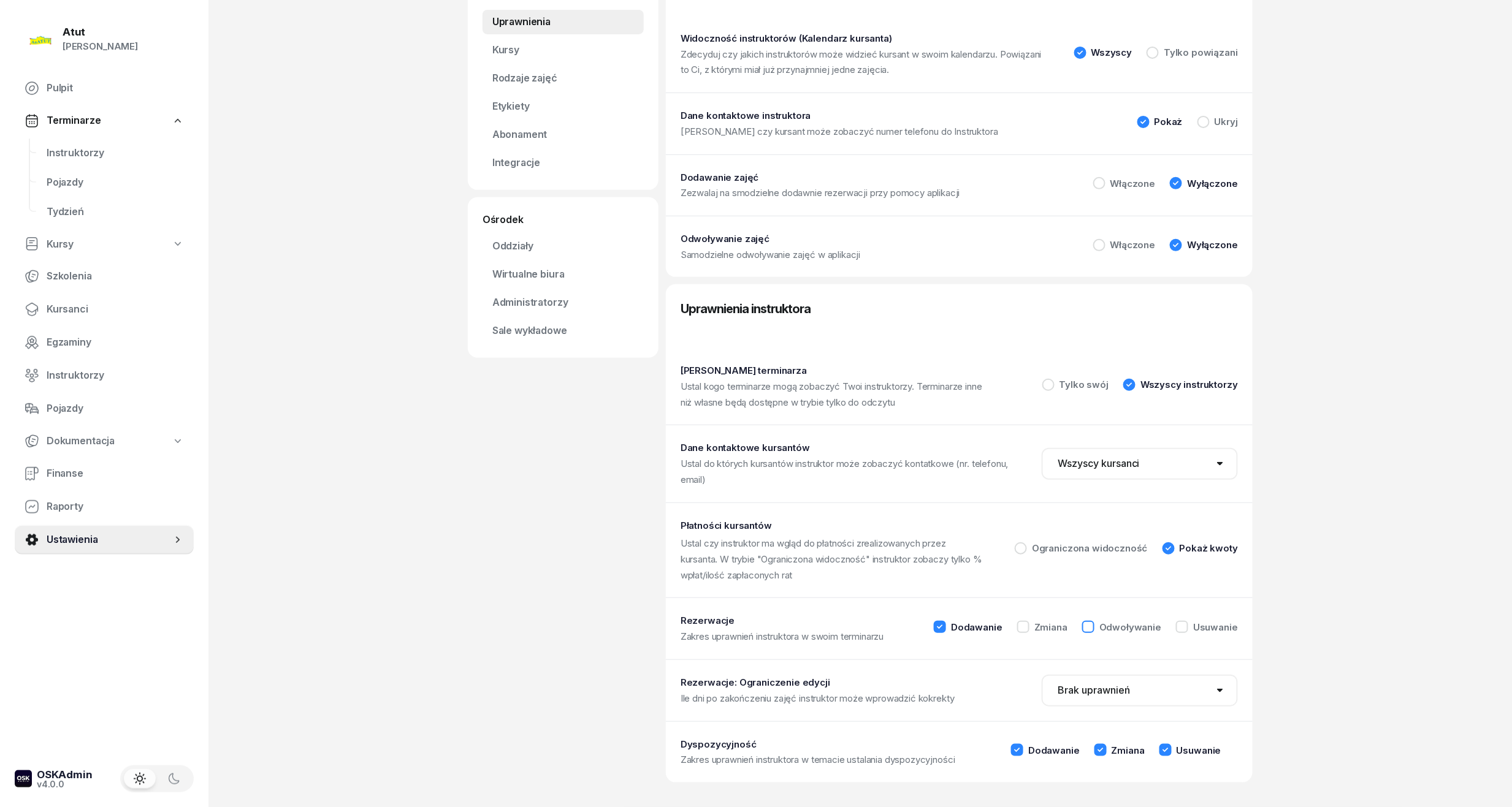
click at [1093, 628] on div at bounding box center [1088, 626] width 13 height 13
click at [1086, 627] on icon at bounding box center [1088, 626] width 13 height 13
click at [1102, 624] on div "Odwoływanie" at bounding box center [1121, 626] width 79 height 13
click at [1326, 609] on div "Atut Paulina Lis Pulpit Terminarze Instruktorzy Pojazdy Tydzień Kursy Szkolenia…" at bounding box center [756, 345] width 1512 height 923
click at [1085, 625] on div "Dodawanie Zmiana Odwoływanie Usuwanie" at bounding box center [1085, 628] width 304 height 16
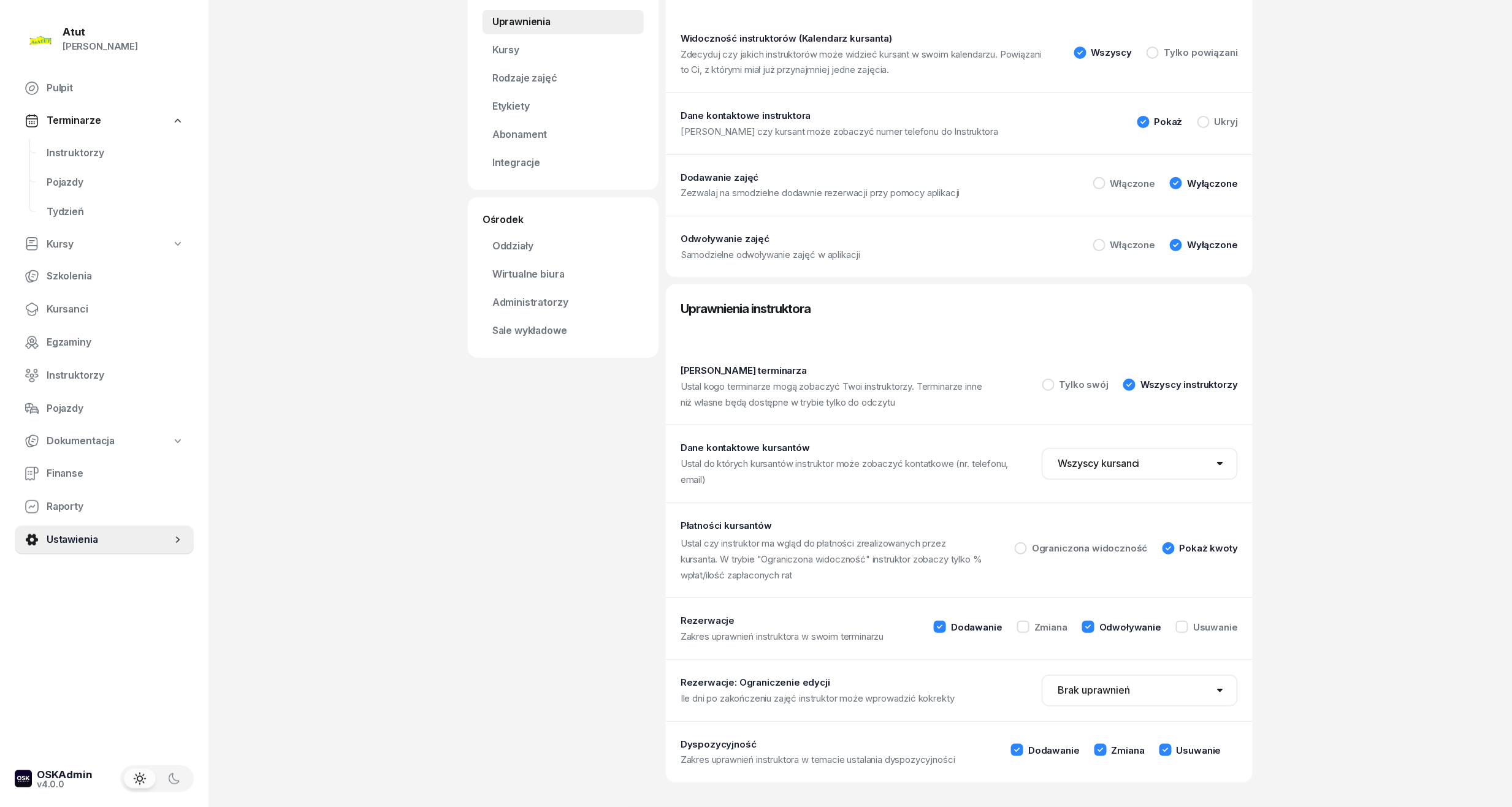
click at [1089, 624] on icon at bounding box center [1088, 626] width 13 height 13
click at [1351, 700] on div "Atut Paulina Lis Pulpit Terminarze Instruktorzy Pojazdy Tydzień Kursy Szkolenia…" at bounding box center [756, 345] width 1512 height 923
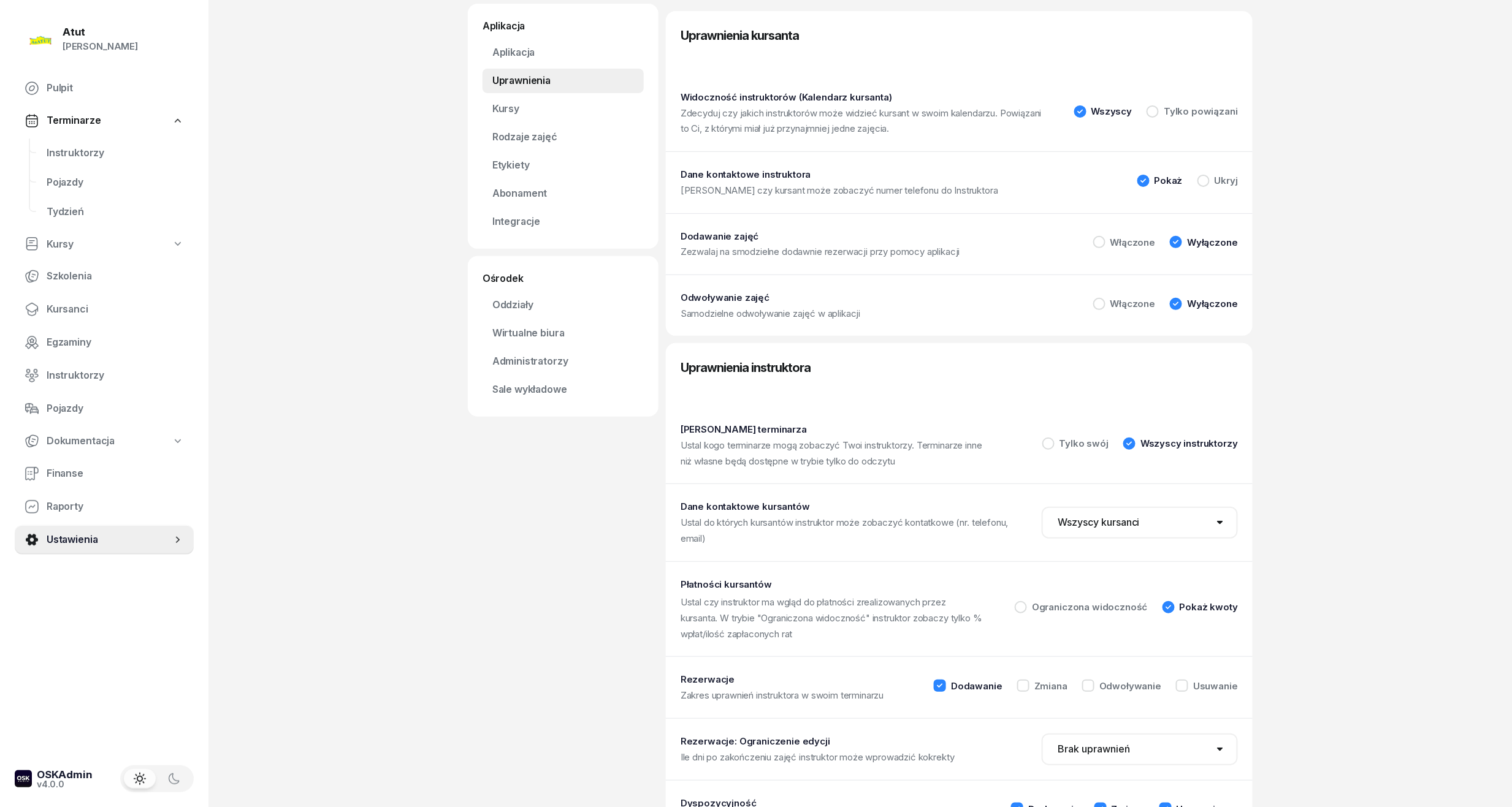
scroll to position [0, 0]
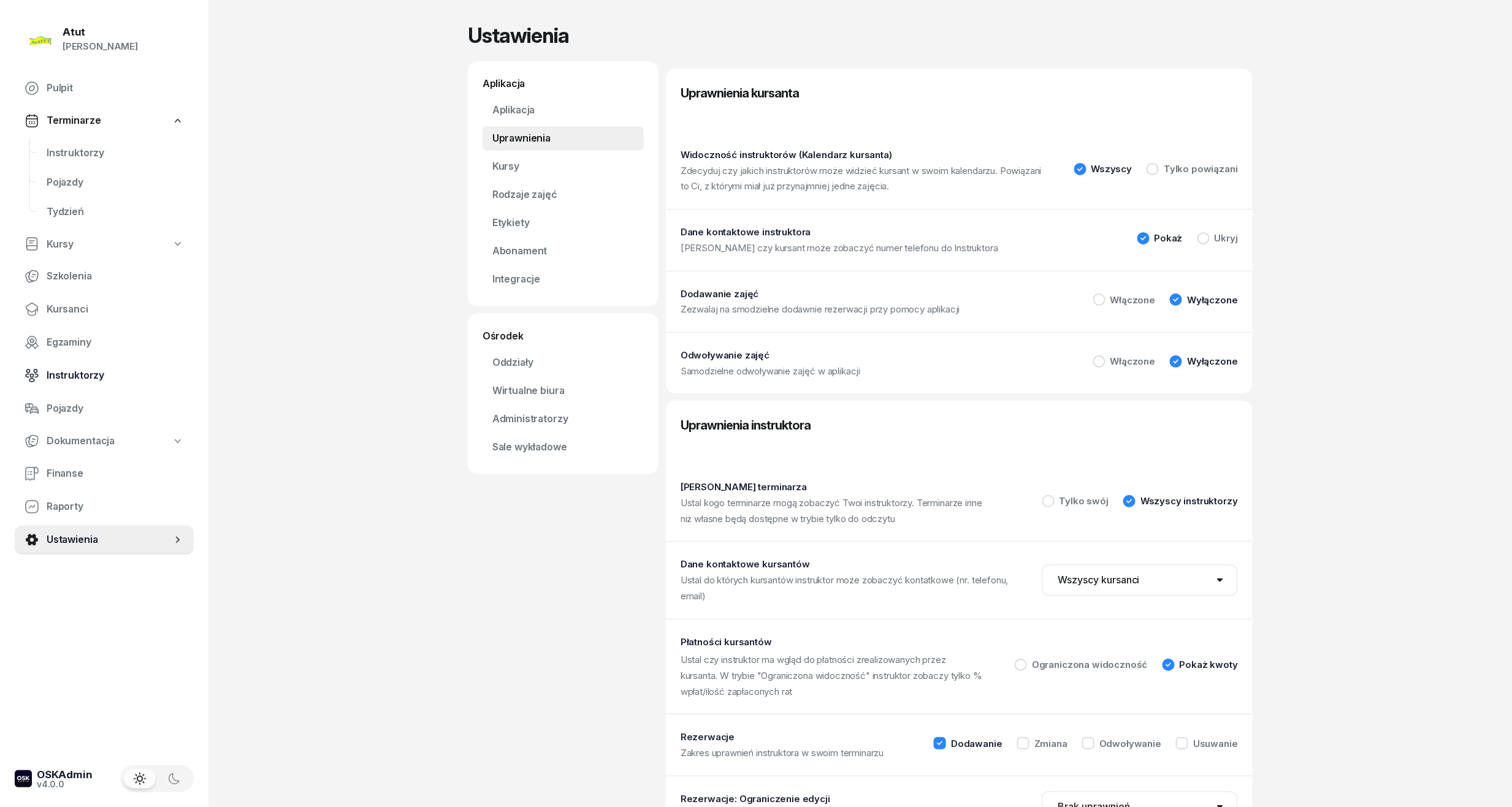
click at [49, 367] on span "Instruktorzy" at bounding box center [115, 375] width 138 height 16
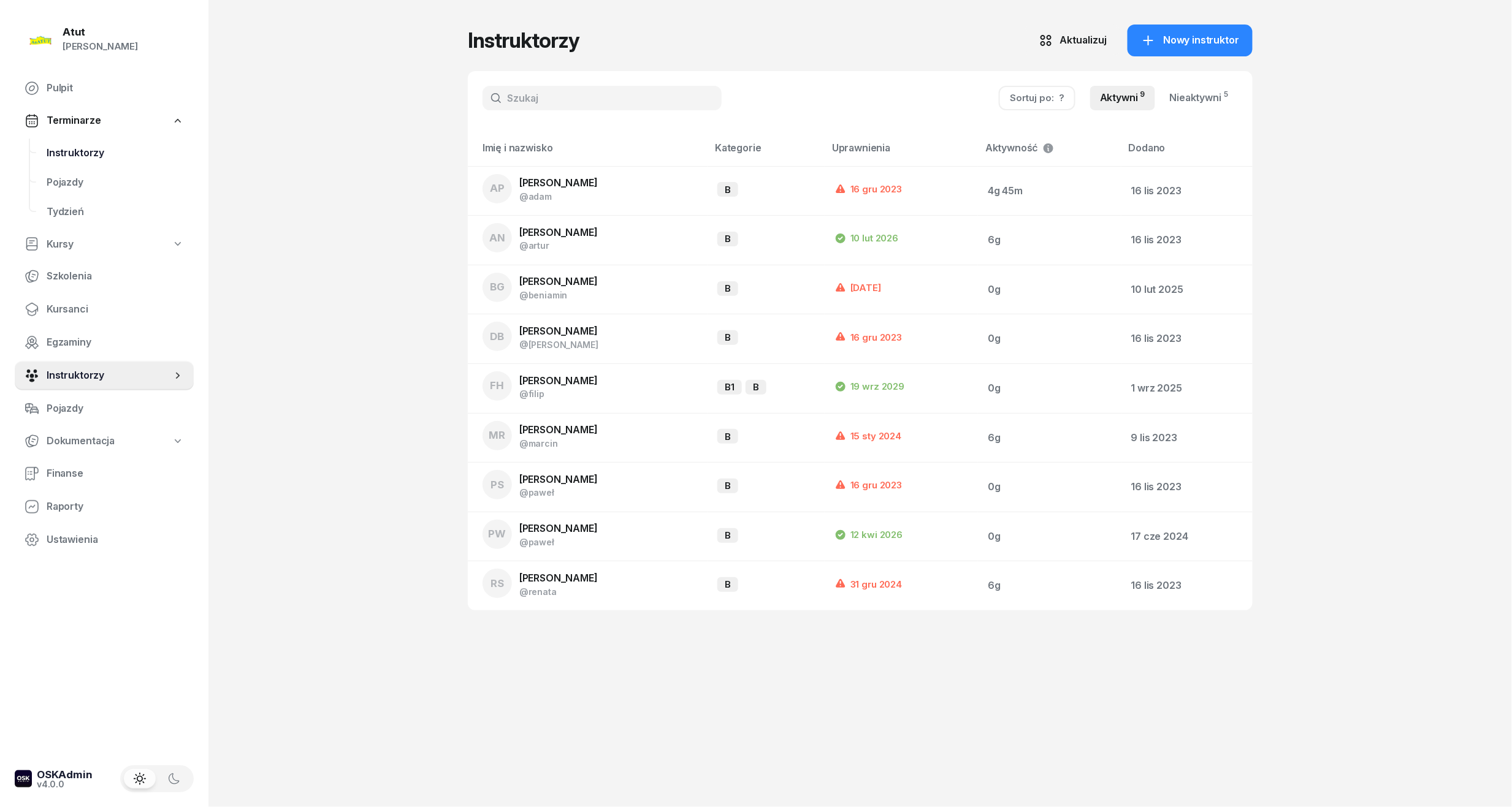
click at [79, 152] on span "Instruktorzy" at bounding box center [115, 153] width 138 height 16
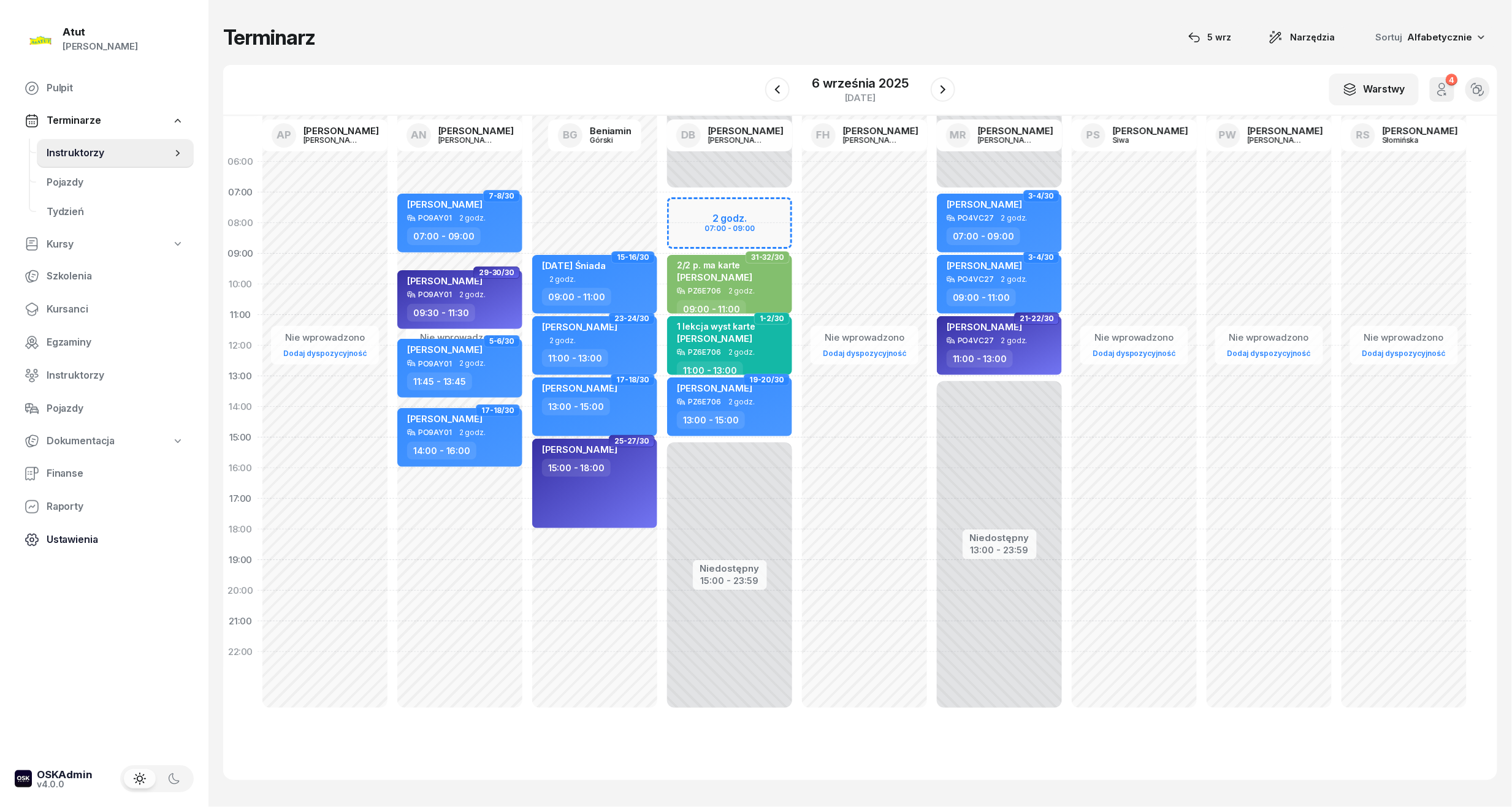
click at [47, 538] on span "Ustawienia" at bounding box center [115, 540] width 138 height 16
select select "06:00"
select select "22:00"
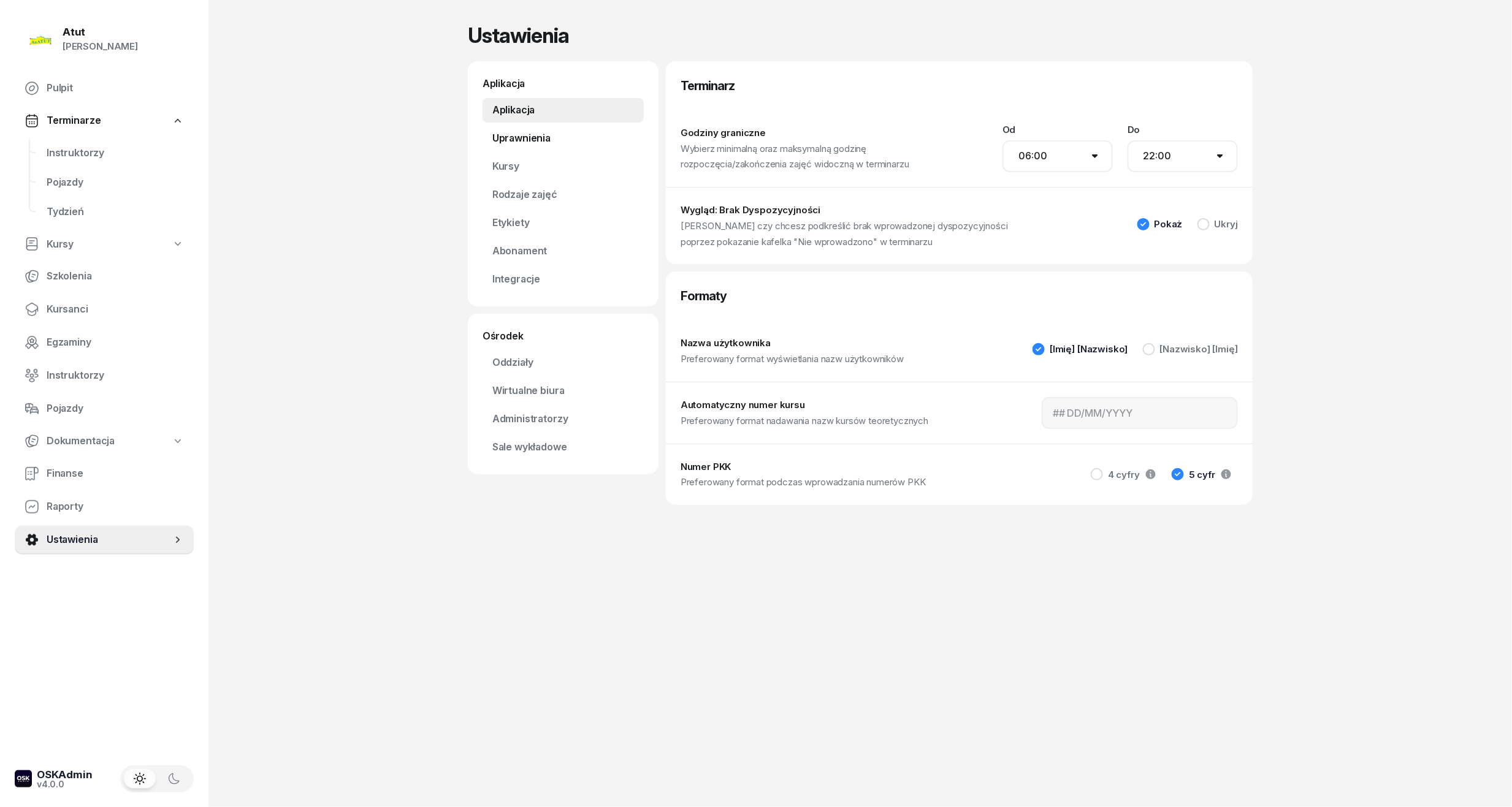
click at [531, 136] on link "Uprawnienia" at bounding box center [563, 138] width 161 height 24
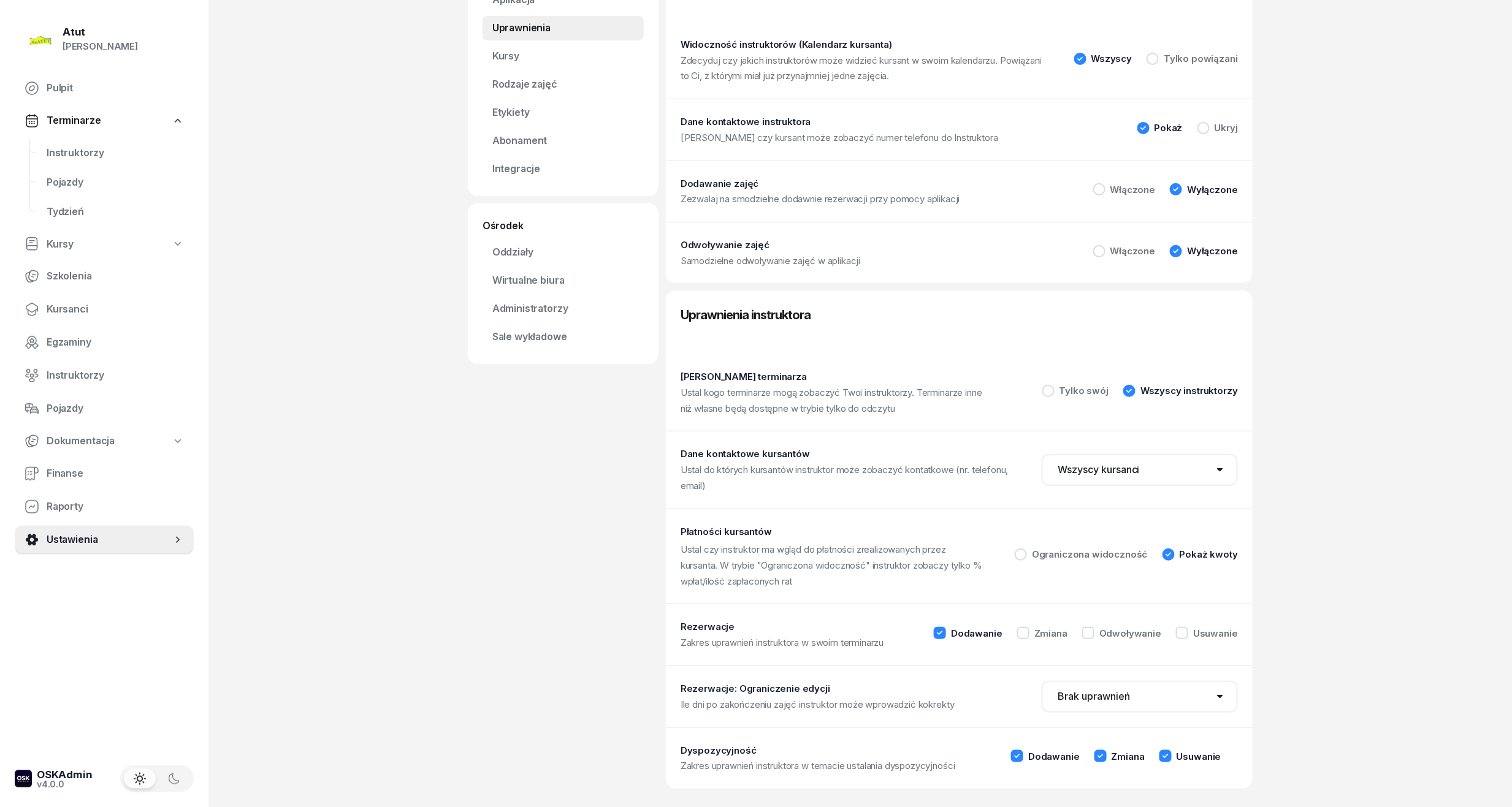
scroll to position [118, 0]
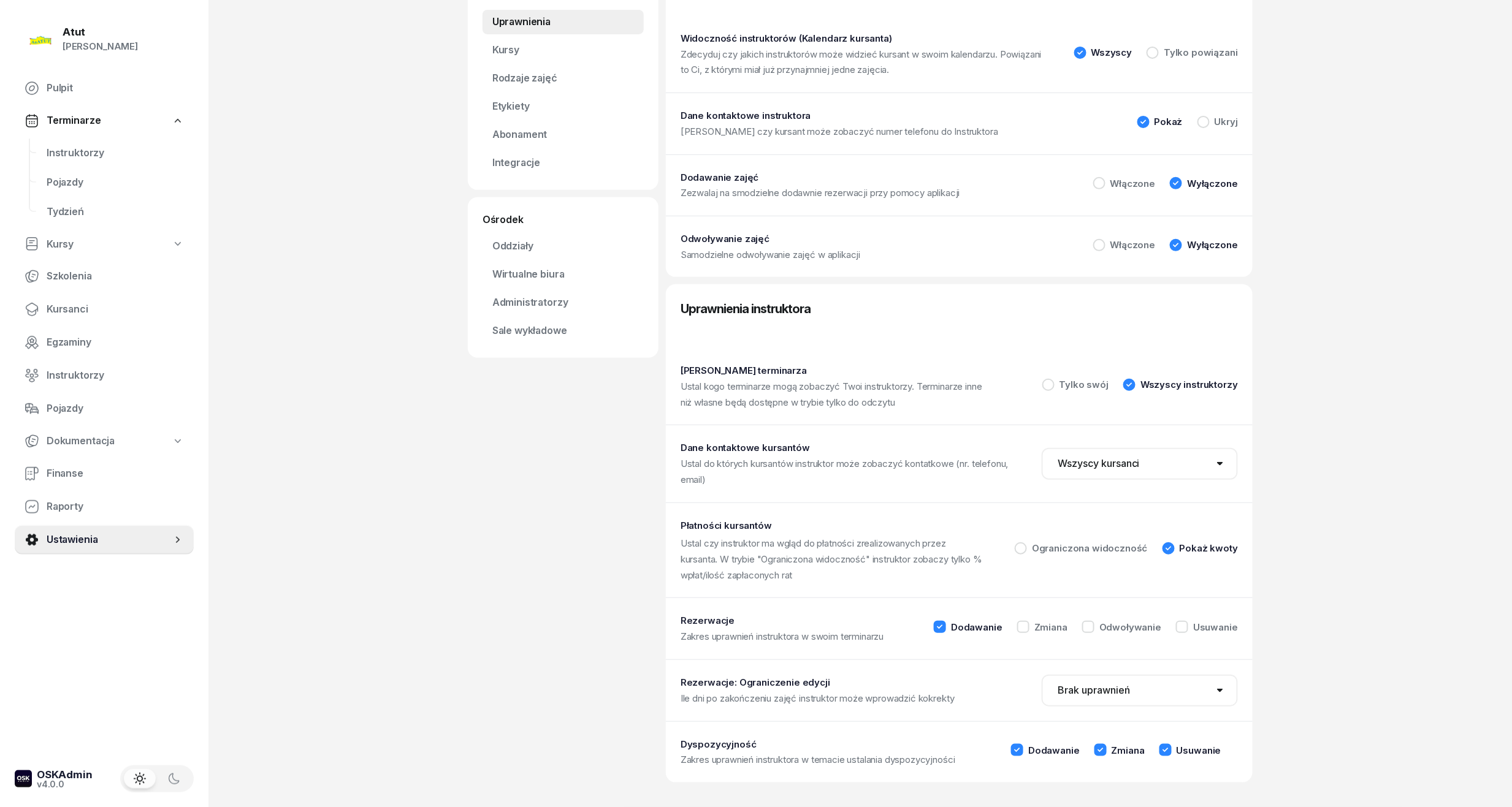
drag, startPoint x: 433, startPoint y: 568, endPoint x: 318, endPoint y: 658, distance: 146.0
click at [318, 658] on div "Atut Paulina Lis Pulpit Terminarze Instruktorzy Pojazdy Tydzień Kursy Szkolenia…" at bounding box center [756, 345] width 1512 height 923
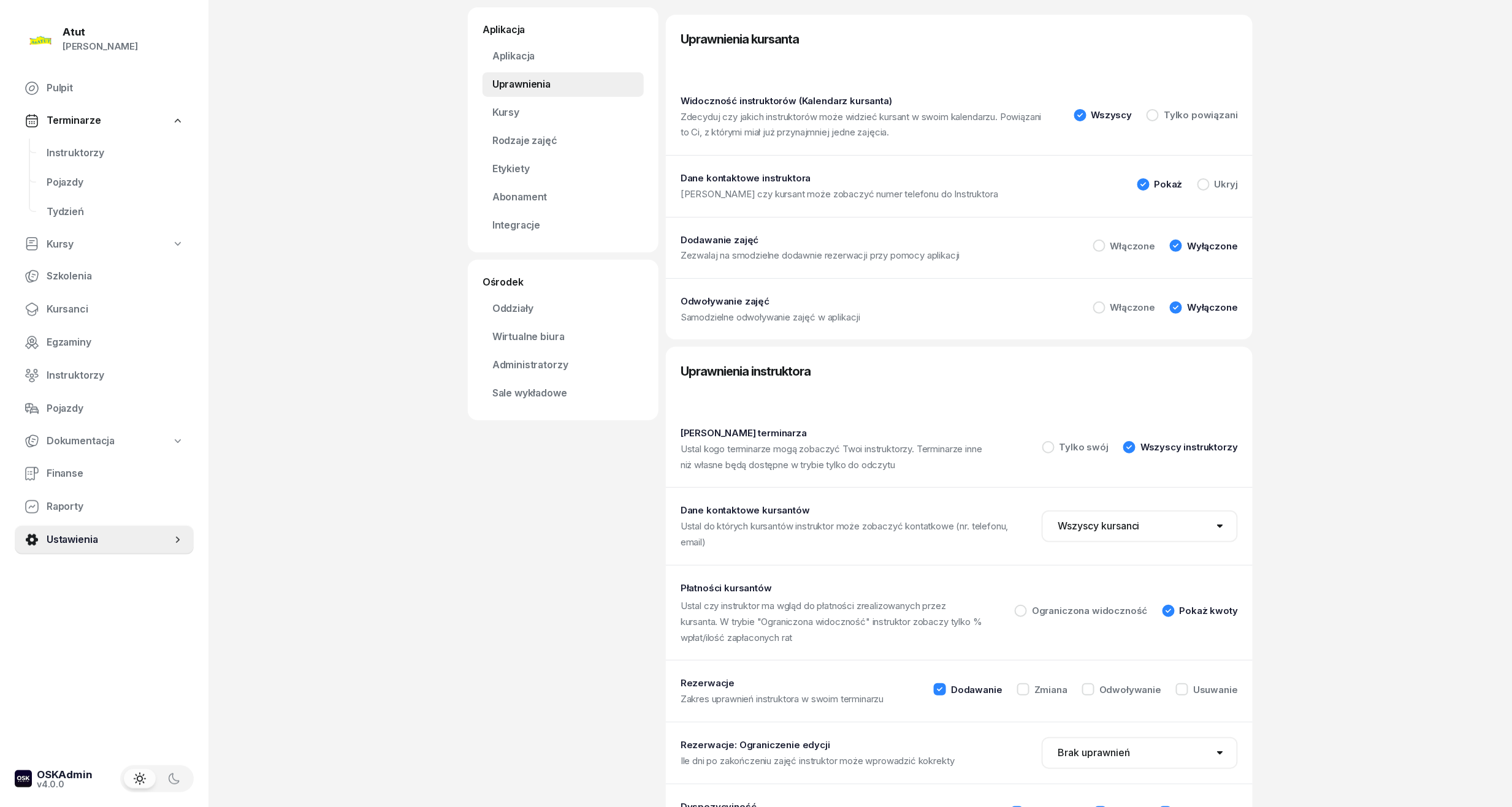
scroll to position [0, 0]
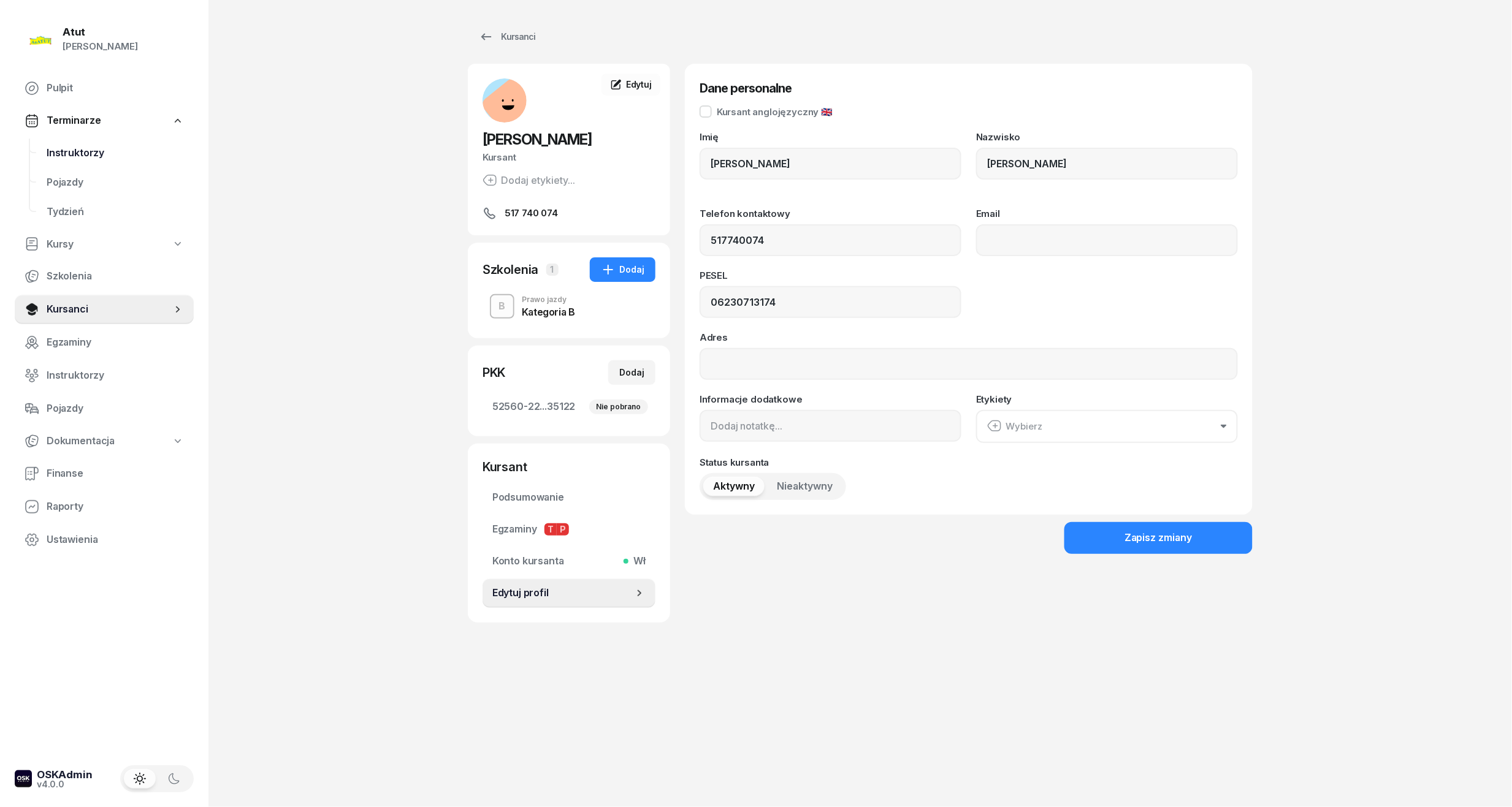
click at [92, 161] on link "Instruktorzy" at bounding box center [114, 153] width 156 height 29
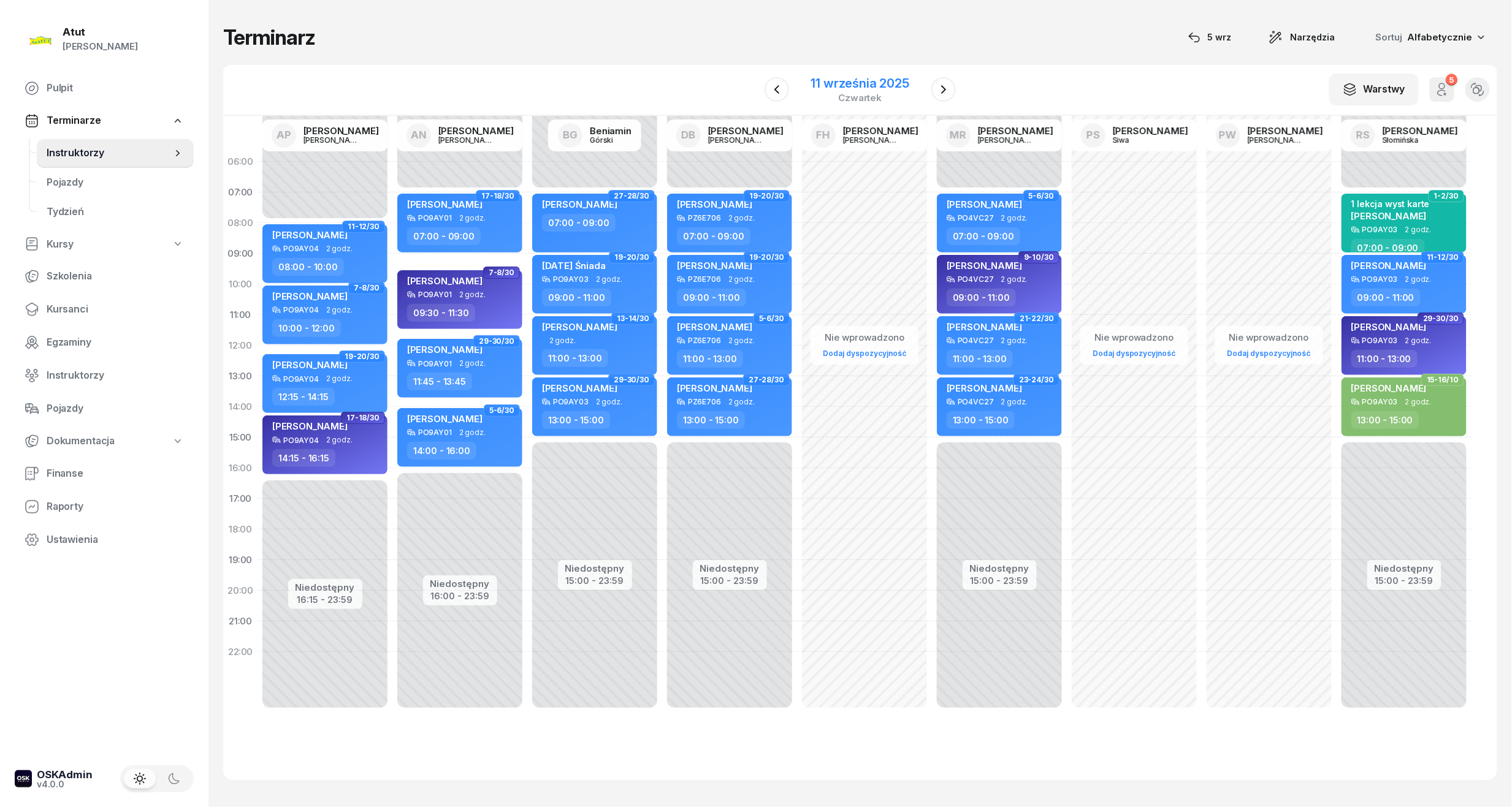
click at [815, 88] on div "11 września 2025" at bounding box center [860, 83] width 98 height 13
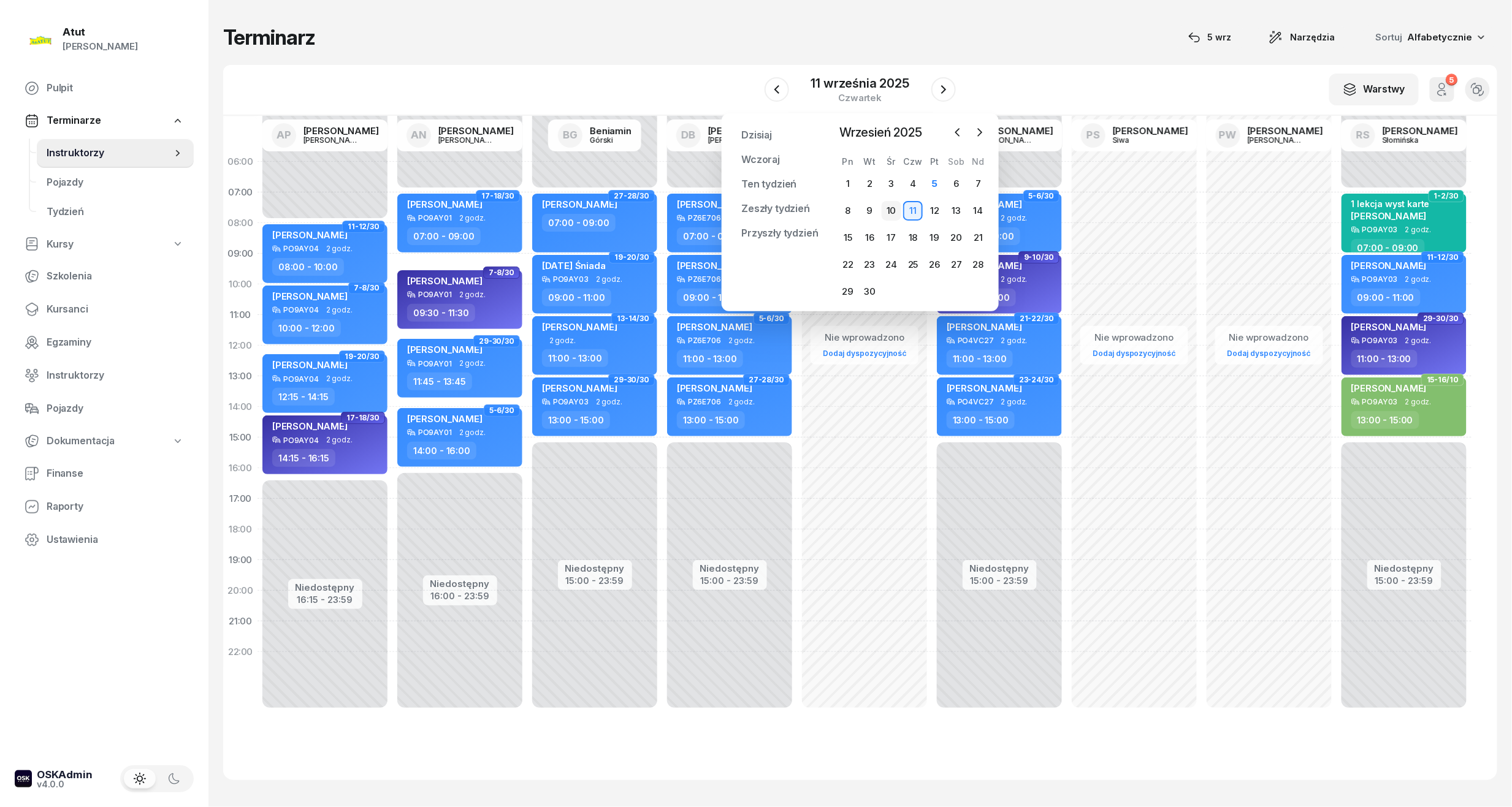
click at [891, 206] on div "10" at bounding box center [891, 211] width 20 height 20
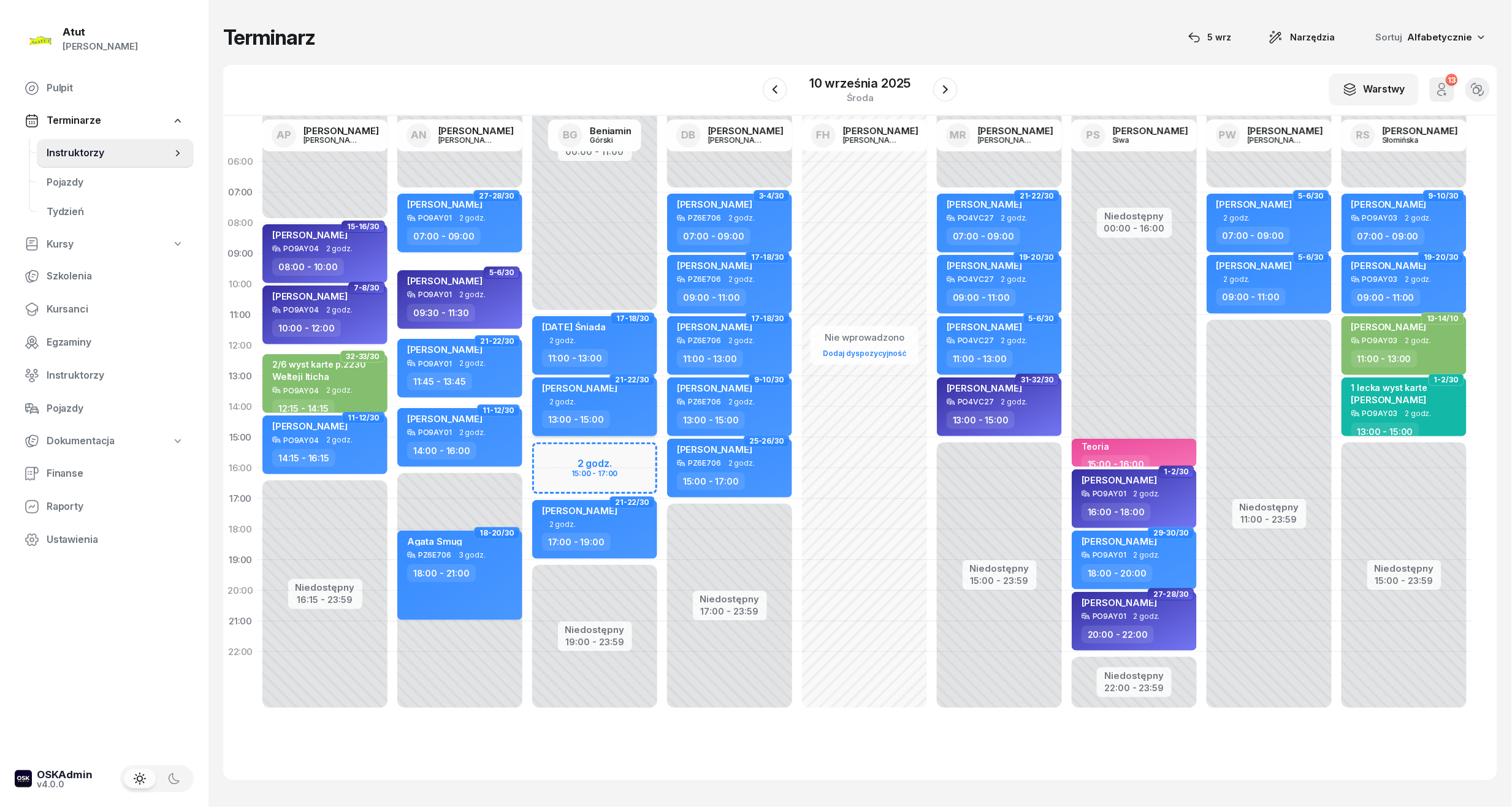
drag, startPoint x: 599, startPoint y: 399, endPoint x: 568, endPoint y: 433, distance: 46.0
click at [598, 400] on div "2 godz." at bounding box center [596, 401] width 108 height 8
select select "13"
select select "15"
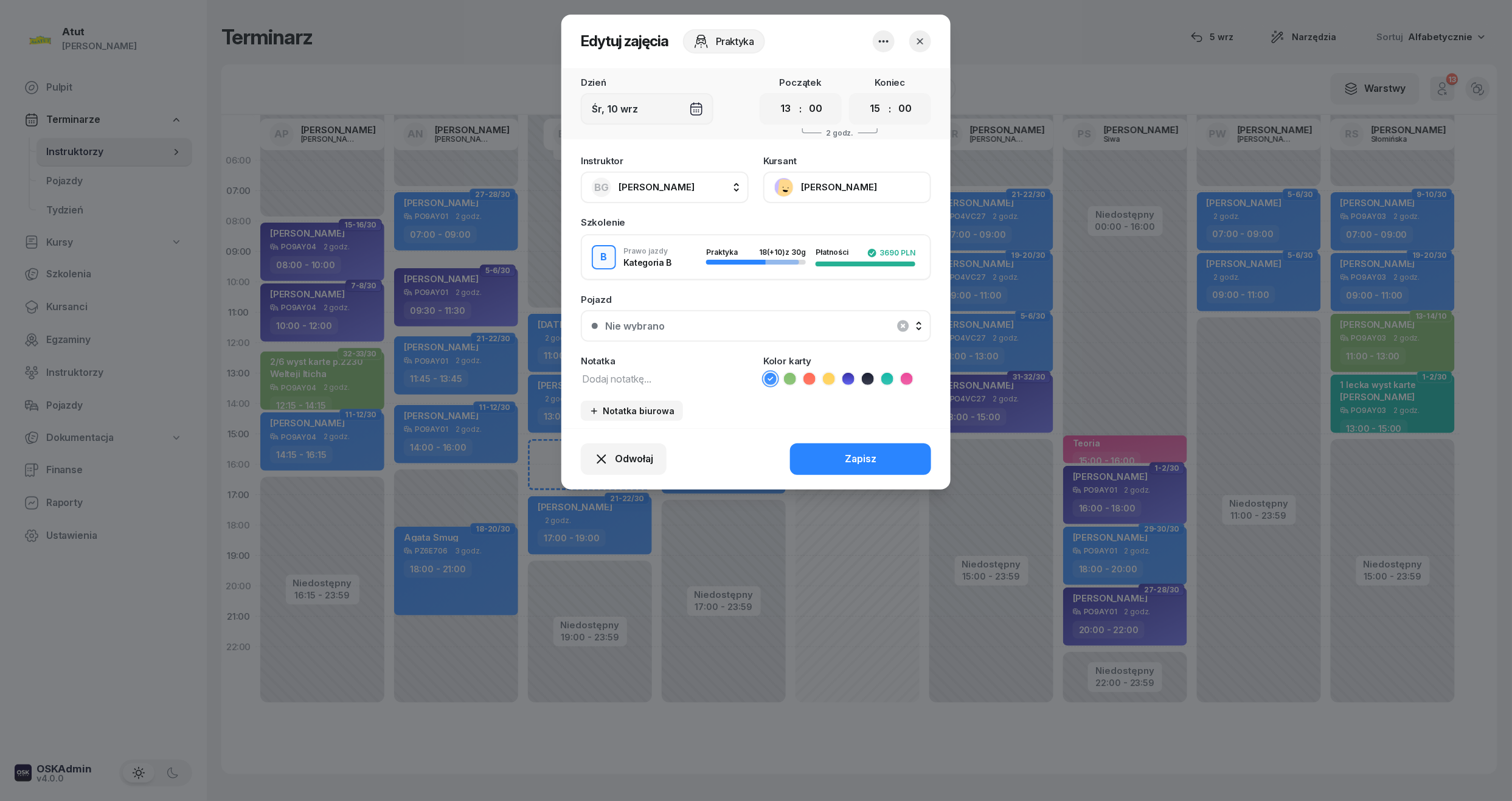
click at [917, 47] on button "button" at bounding box center [920, 41] width 22 height 22
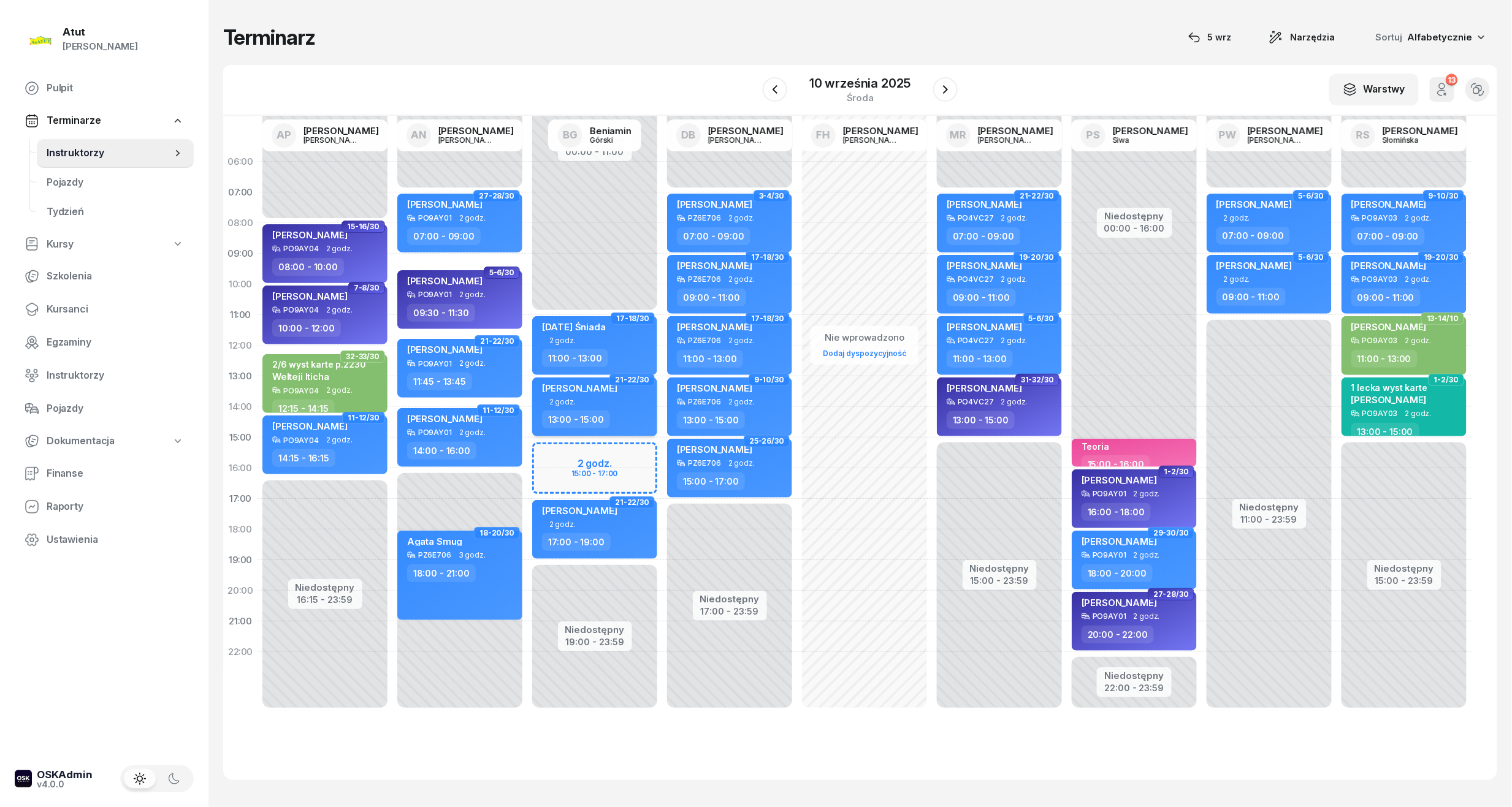
click at [565, 391] on span "[PERSON_NAME]" at bounding box center [579, 388] width 75 height 12
select select "13"
select select "15"
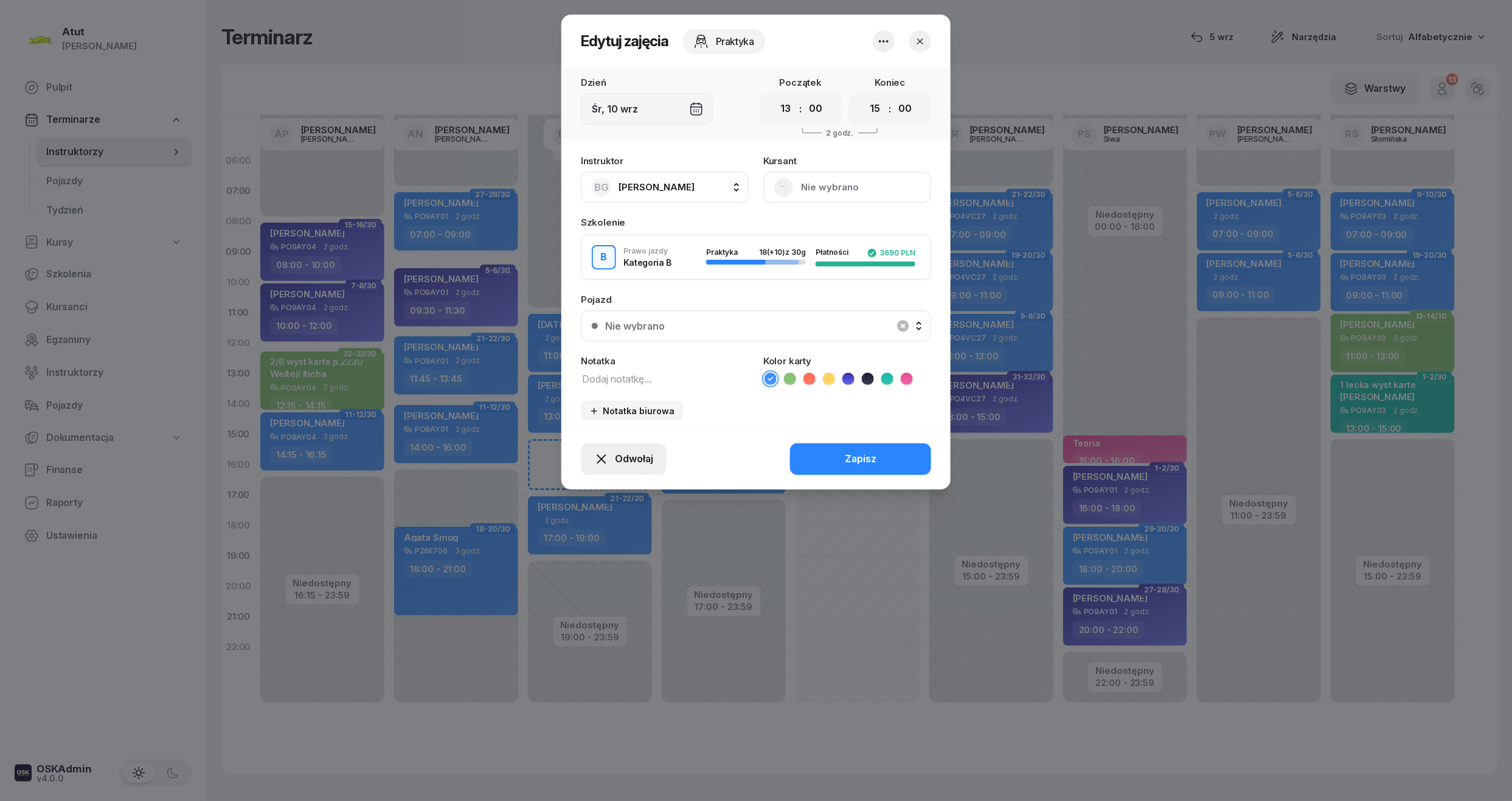
click at [600, 458] on icon "button" at bounding box center [602, 459] width 9 height 9
click at [593, 356] on div "My odwołaliśmy" at bounding box center [602, 355] width 74 height 16
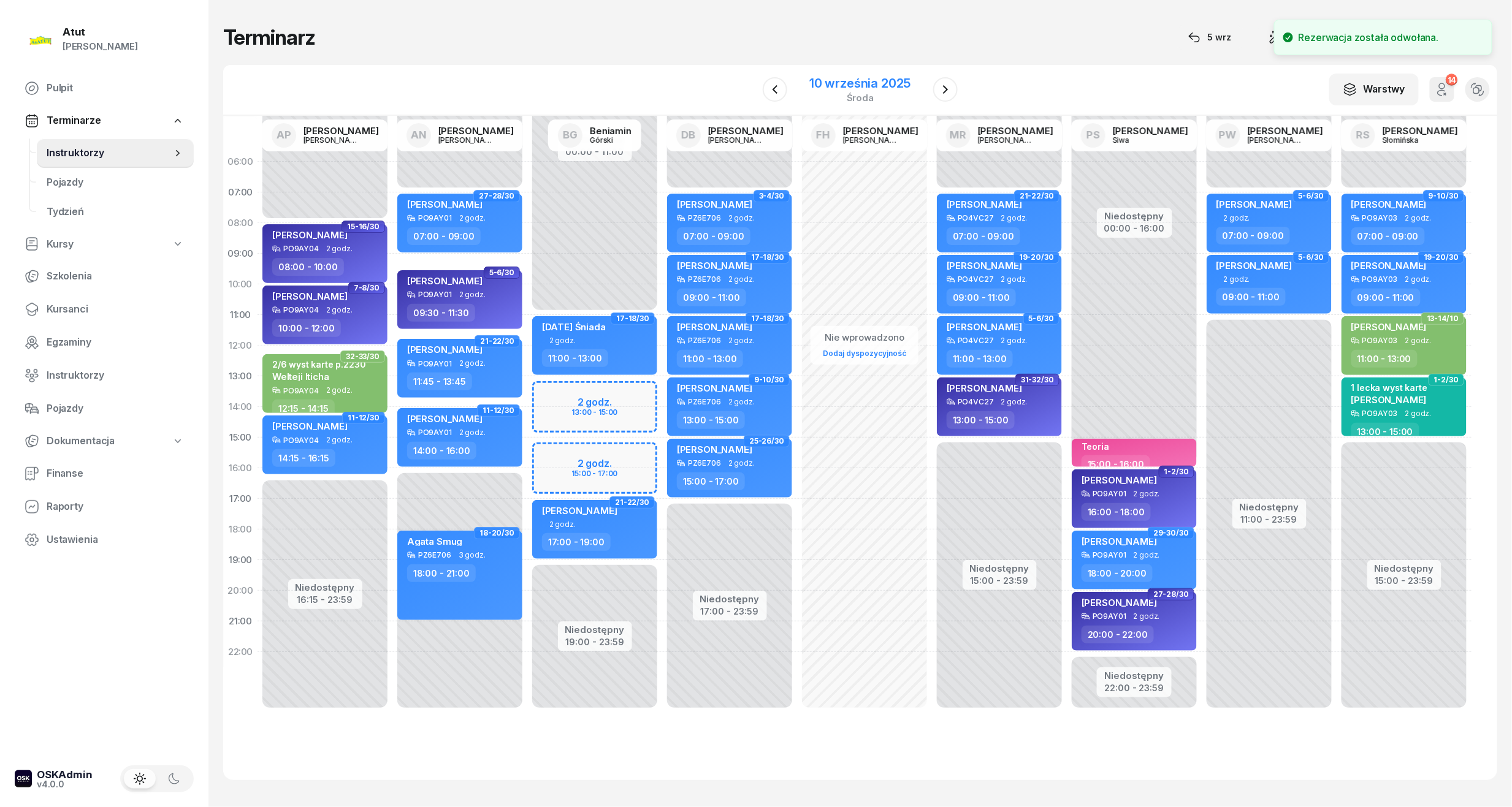
click at [852, 81] on div "10 września 2025" at bounding box center [859, 83] width 101 height 13
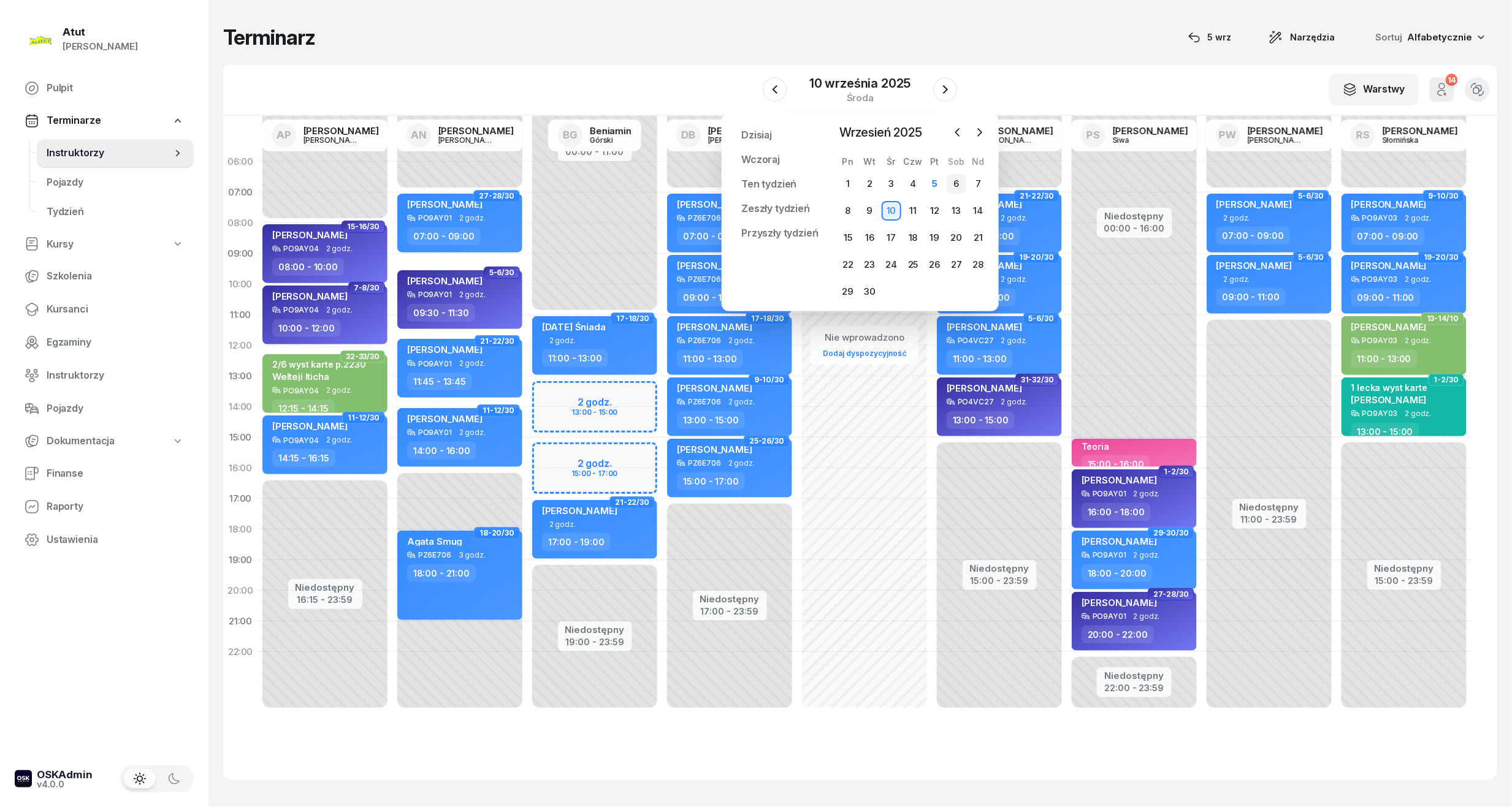
click at [954, 189] on div "6" at bounding box center [956, 184] width 20 height 20
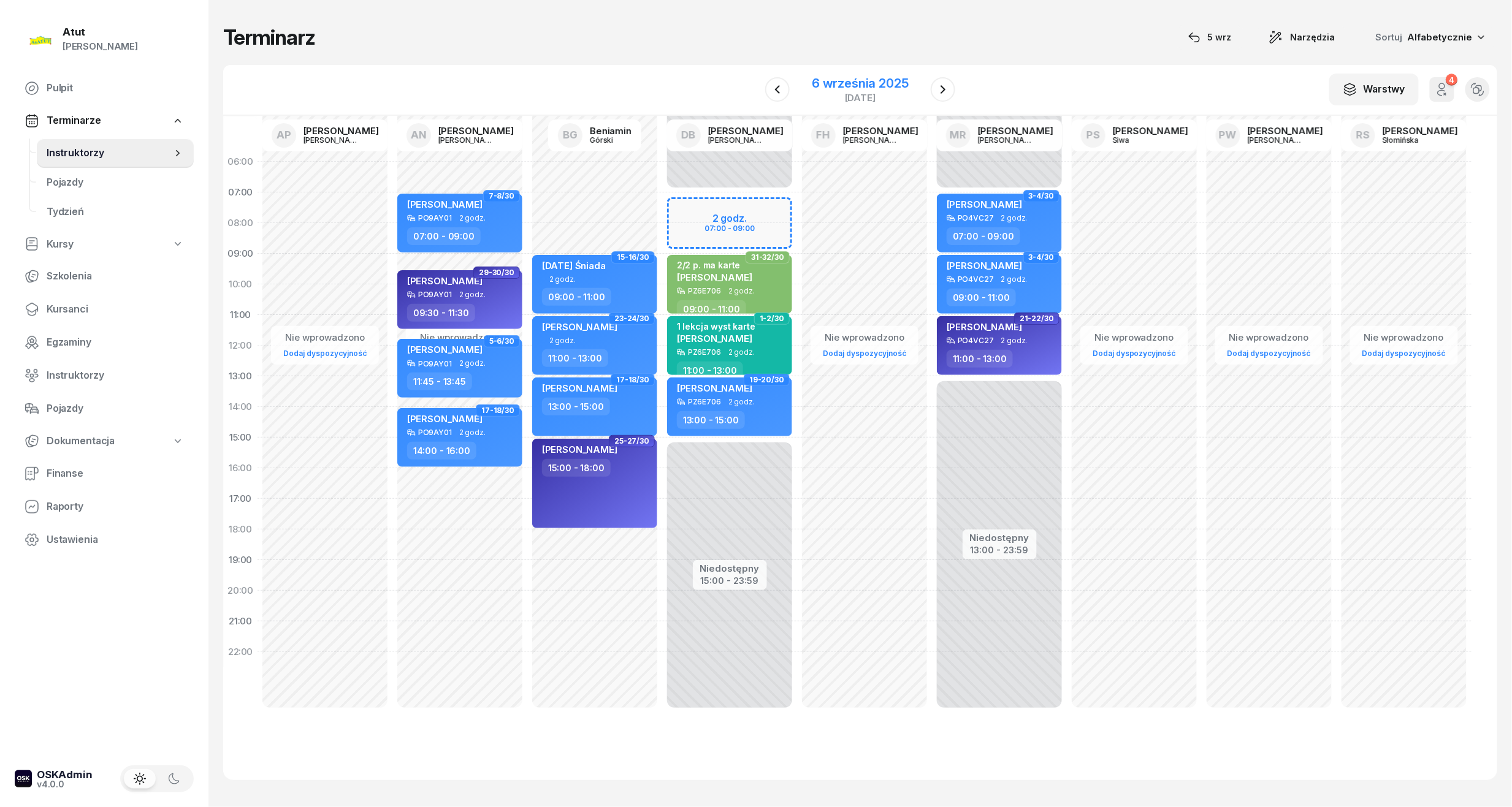
click at [839, 81] on div "6 września 2025" at bounding box center [860, 83] width 97 height 13
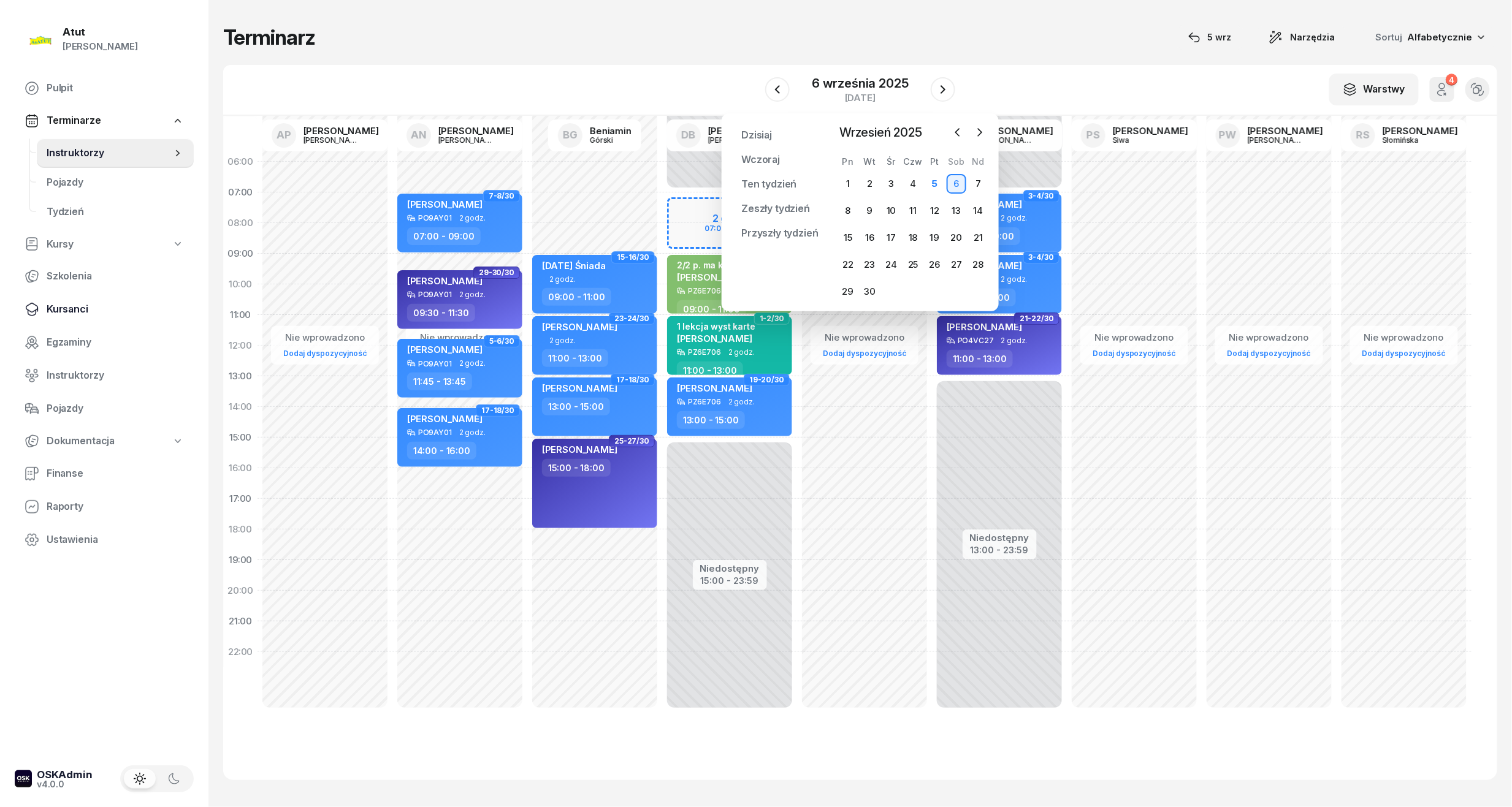
click at [64, 309] on span "Kursanci" at bounding box center [115, 309] width 138 height 16
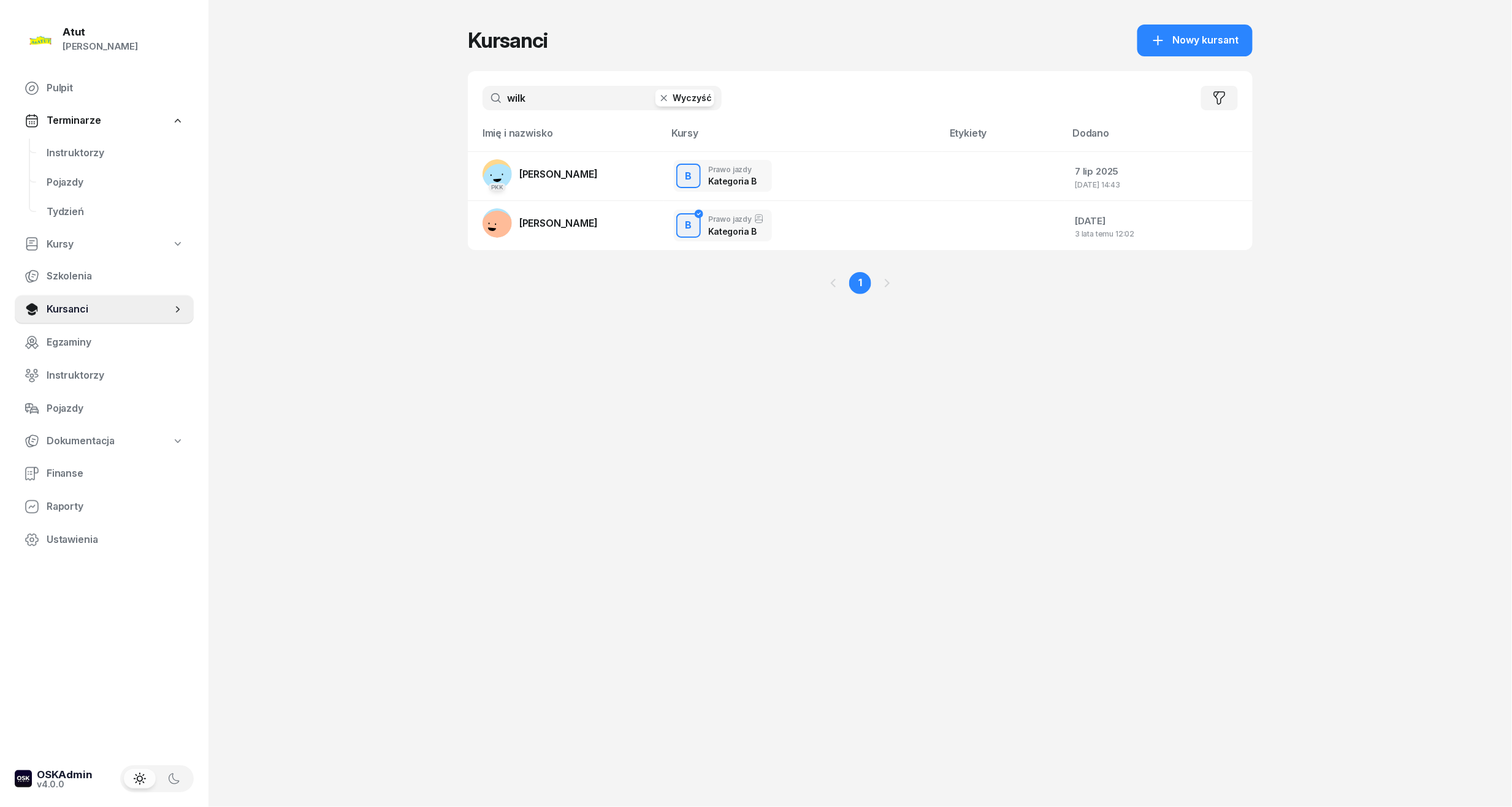
drag, startPoint x: 529, startPoint y: 98, endPoint x: 277, endPoint y: 131, distance: 254.2
click at [277, 131] on div "Atut [PERSON_NAME] Pulpit Terminarze Instruktorzy Pojazdy Tydzień Kursy Szkolen…" at bounding box center [756, 403] width 1512 height 807
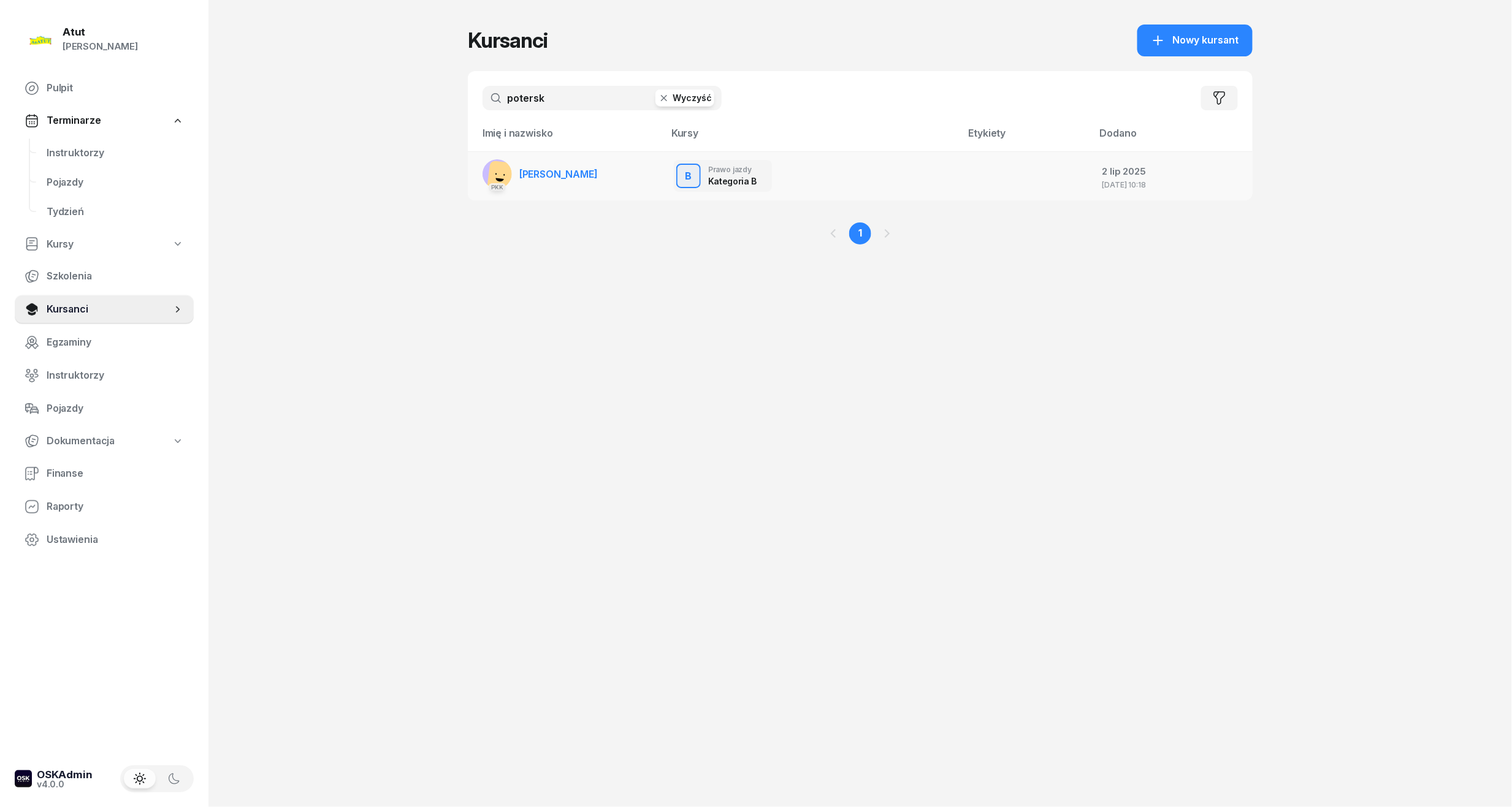
type input "potersk"
click at [545, 172] on span "[PERSON_NAME]" at bounding box center [559, 174] width 79 height 13
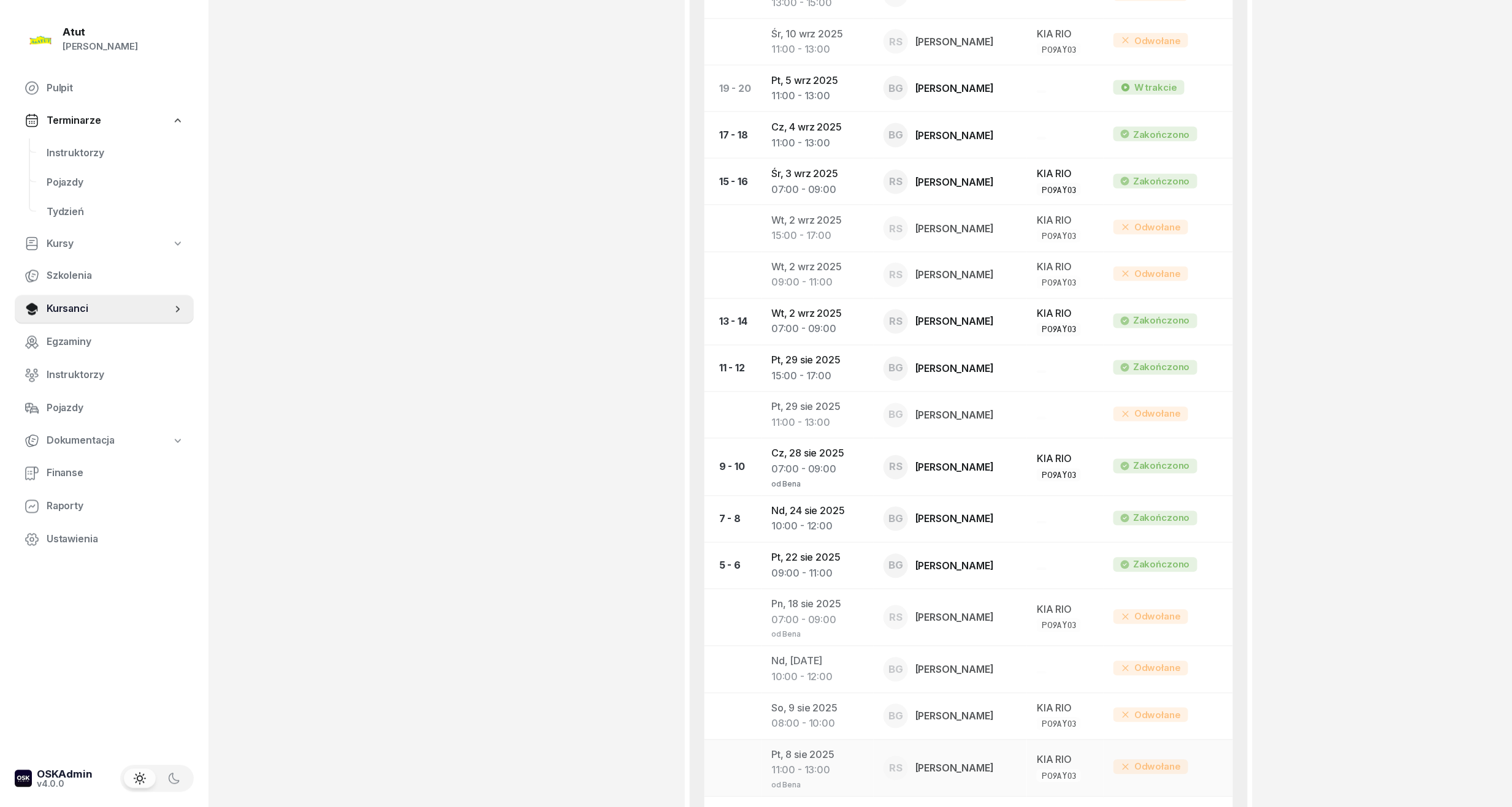
scroll to position [490, 0]
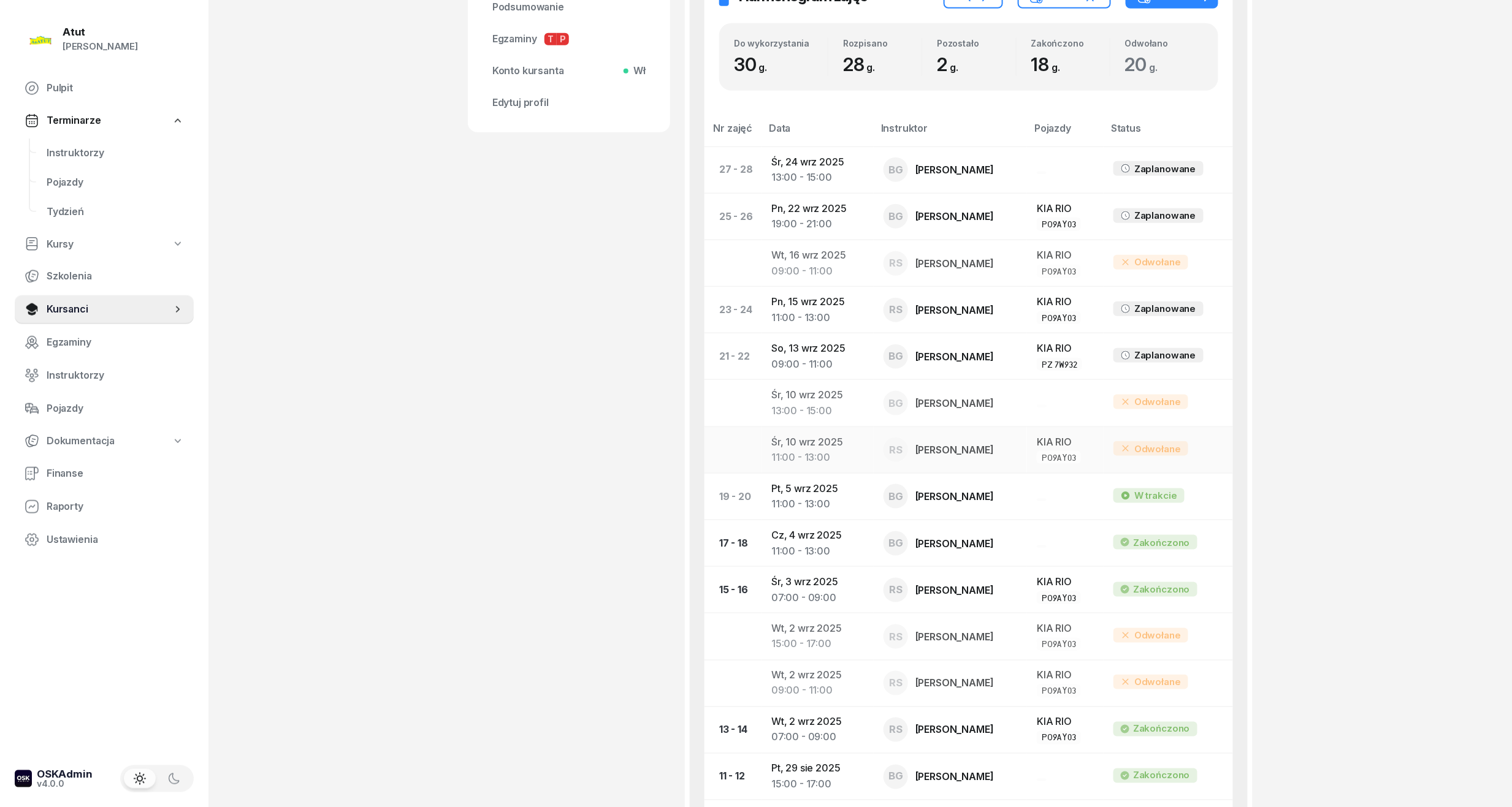
click at [826, 447] on td "[DATE] 11:00 - 13:00" at bounding box center [816, 450] width 112 height 46
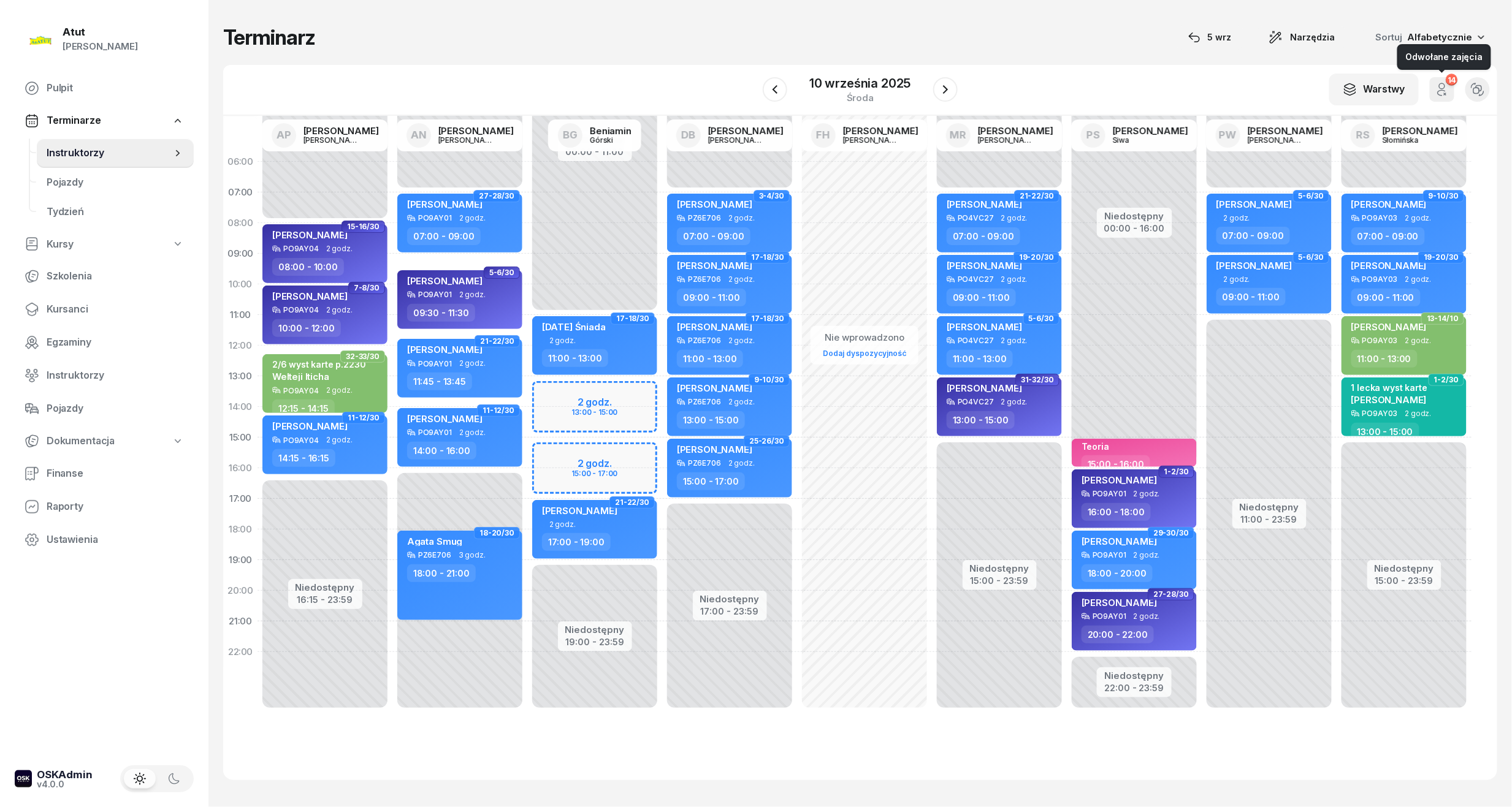
click at [1441, 82] on icon "button" at bounding box center [1441, 89] width 14 height 14
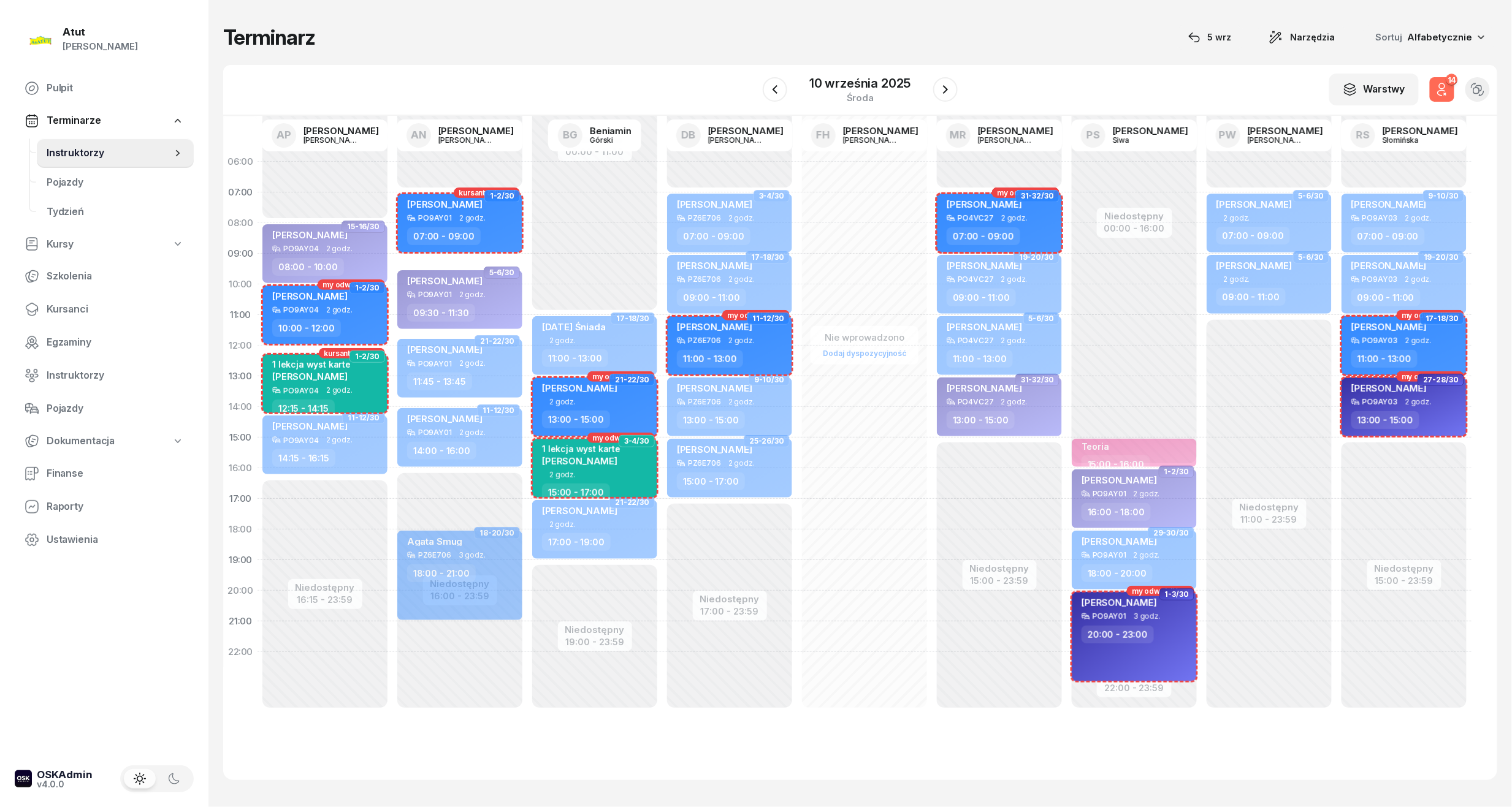
click at [1441, 82] on icon "button" at bounding box center [1441, 89] width 14 height 14
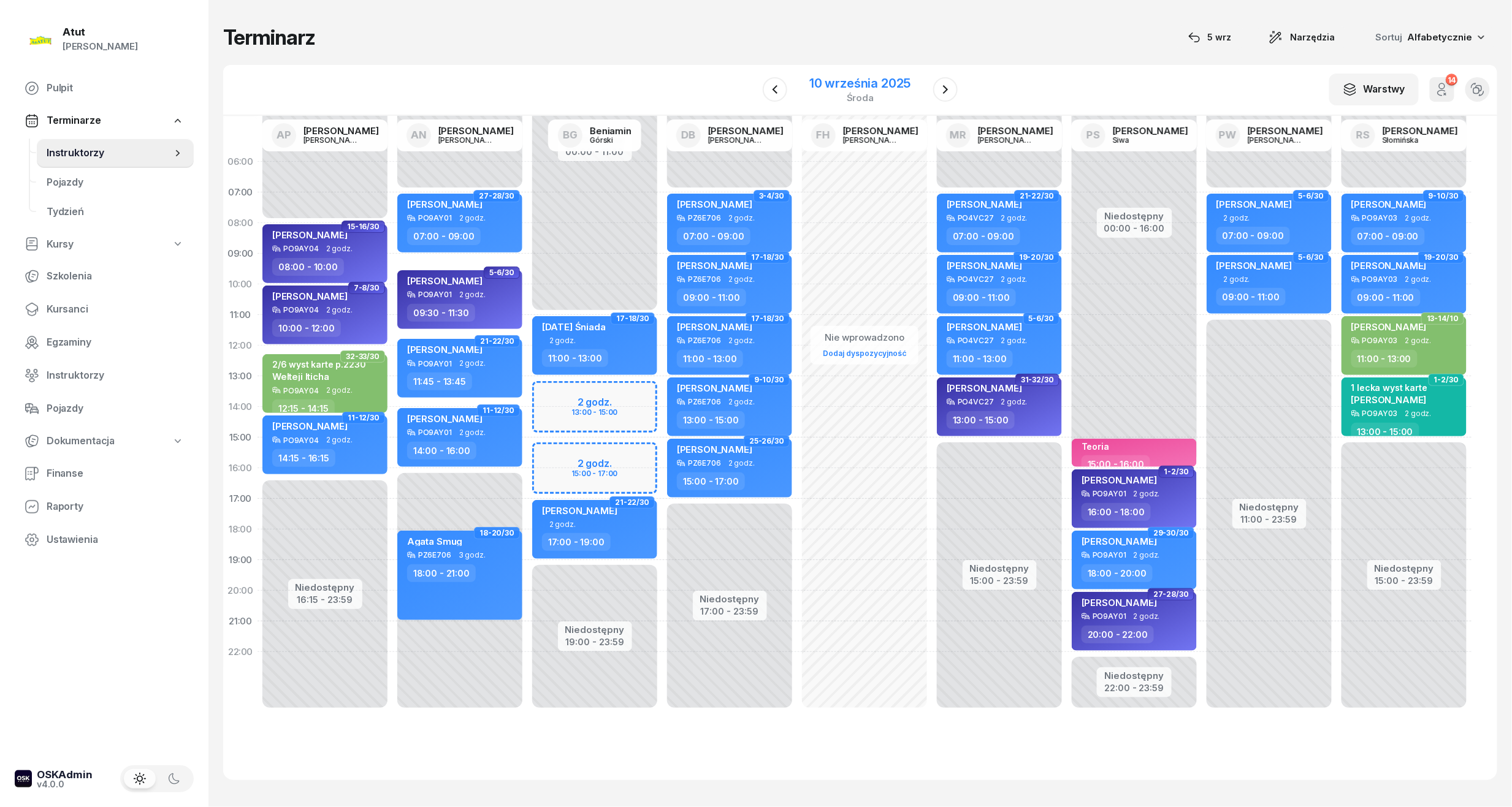
click at [861, 80] on div "10 września 2025" at bounding box center [859, 83] width 101 height 13
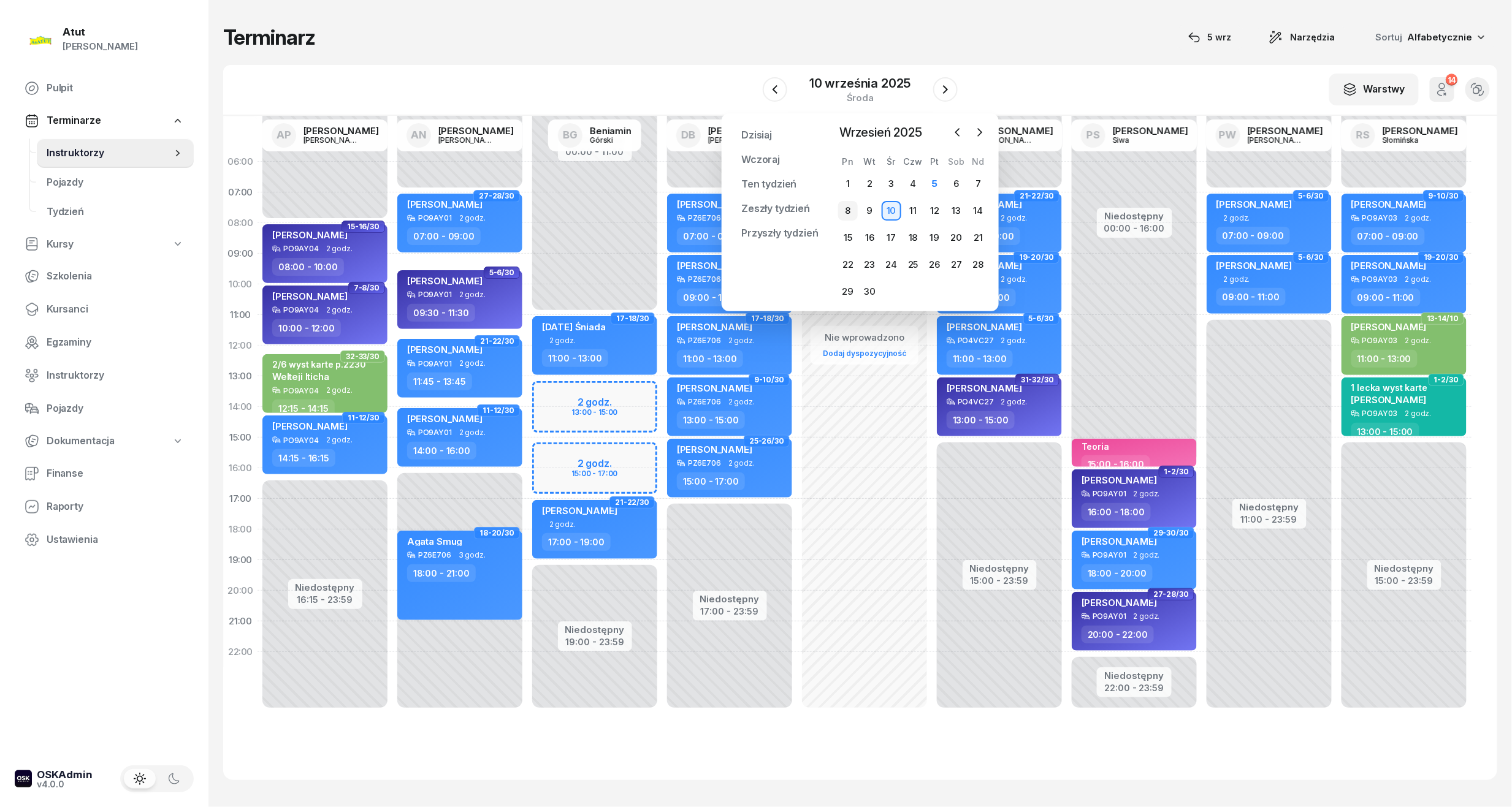
click at [851, 209] on div "8" at bounding box center [848, 211] width 20 height 20
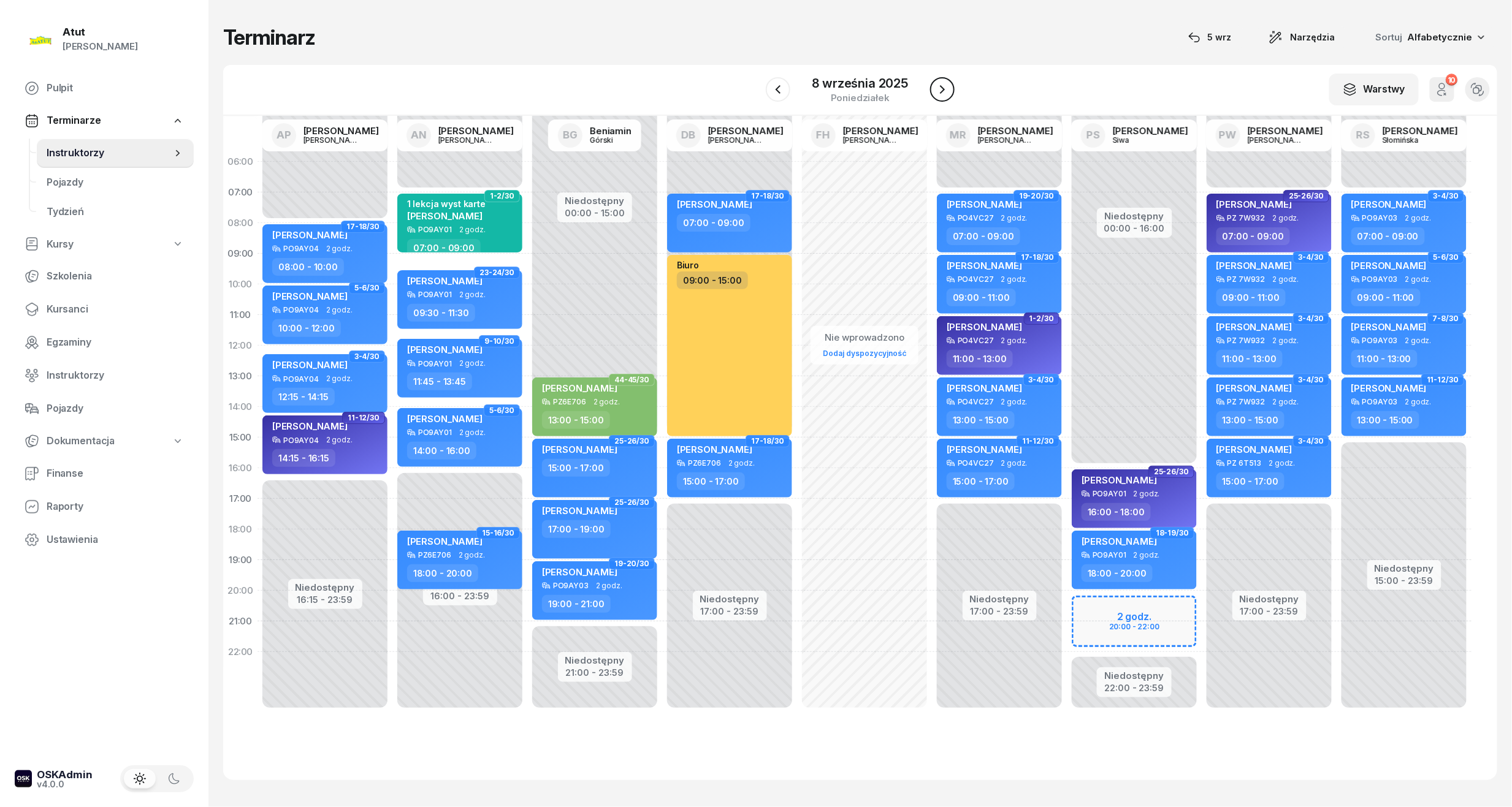
click at [936, 84] on icon "button" at bounding box center [942, 89] width 14 height 14
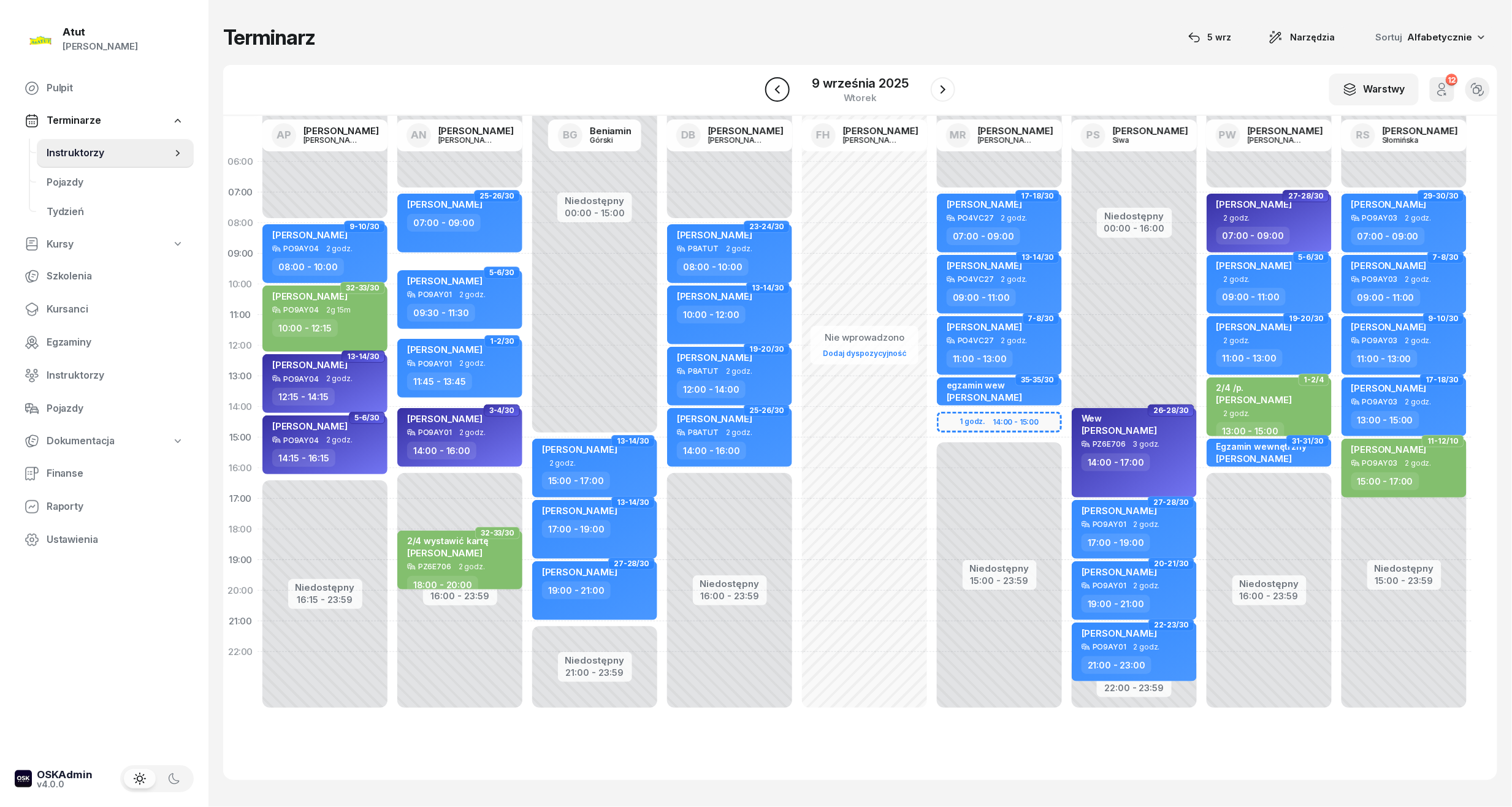
click at [778, 88] on icon "button" at bounding box center [777, 89] width 14 height 14
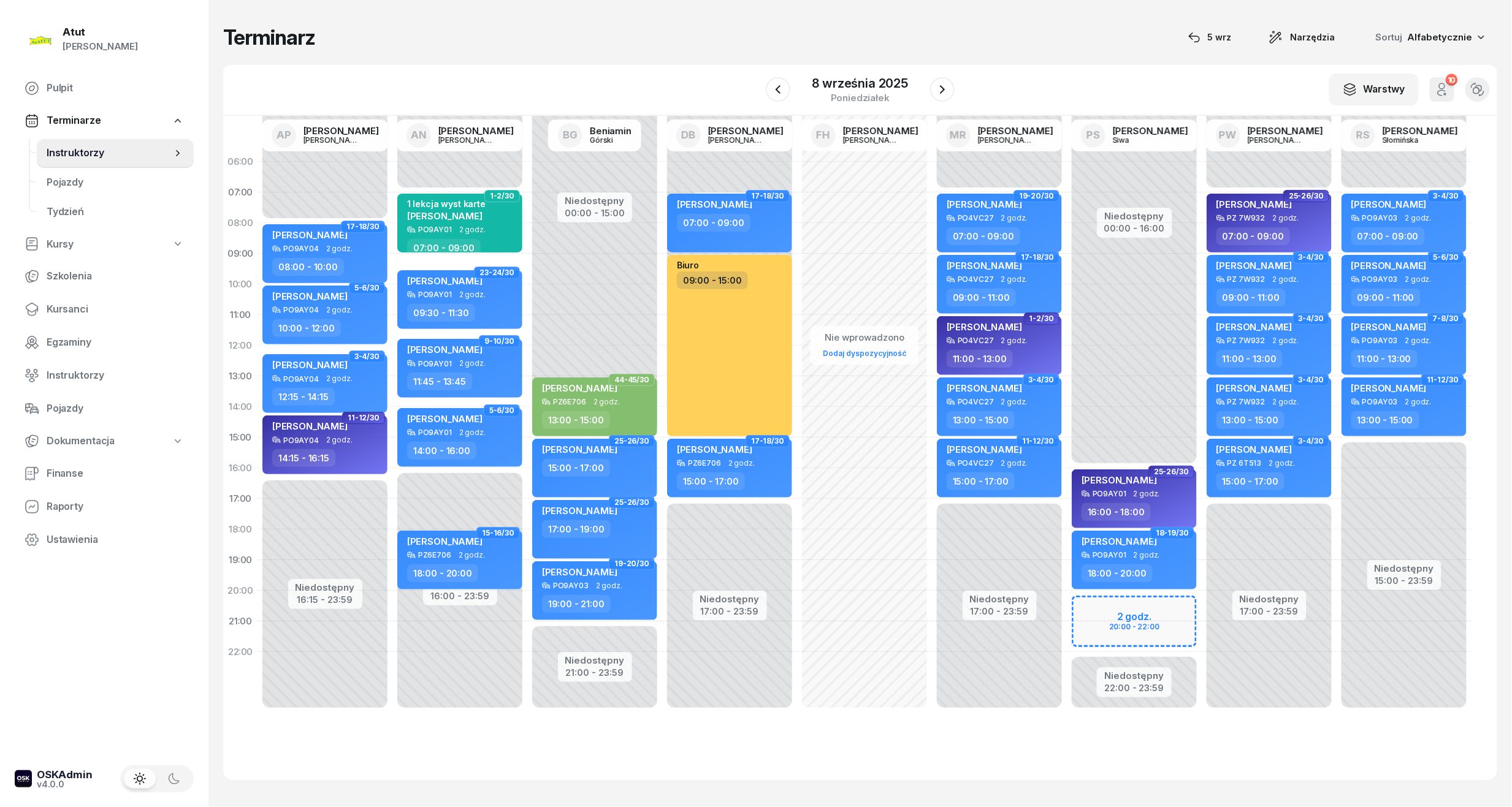
click at [1113, 632] on div "Niedostępny 00:00 - 16:00 Niedostępny 22:00 - 23:59 2 godz. 20:00 - 22:00 1-2/3…" at bounding box center [1134, 437] width 135 height 582
select select "21"
select select "23"
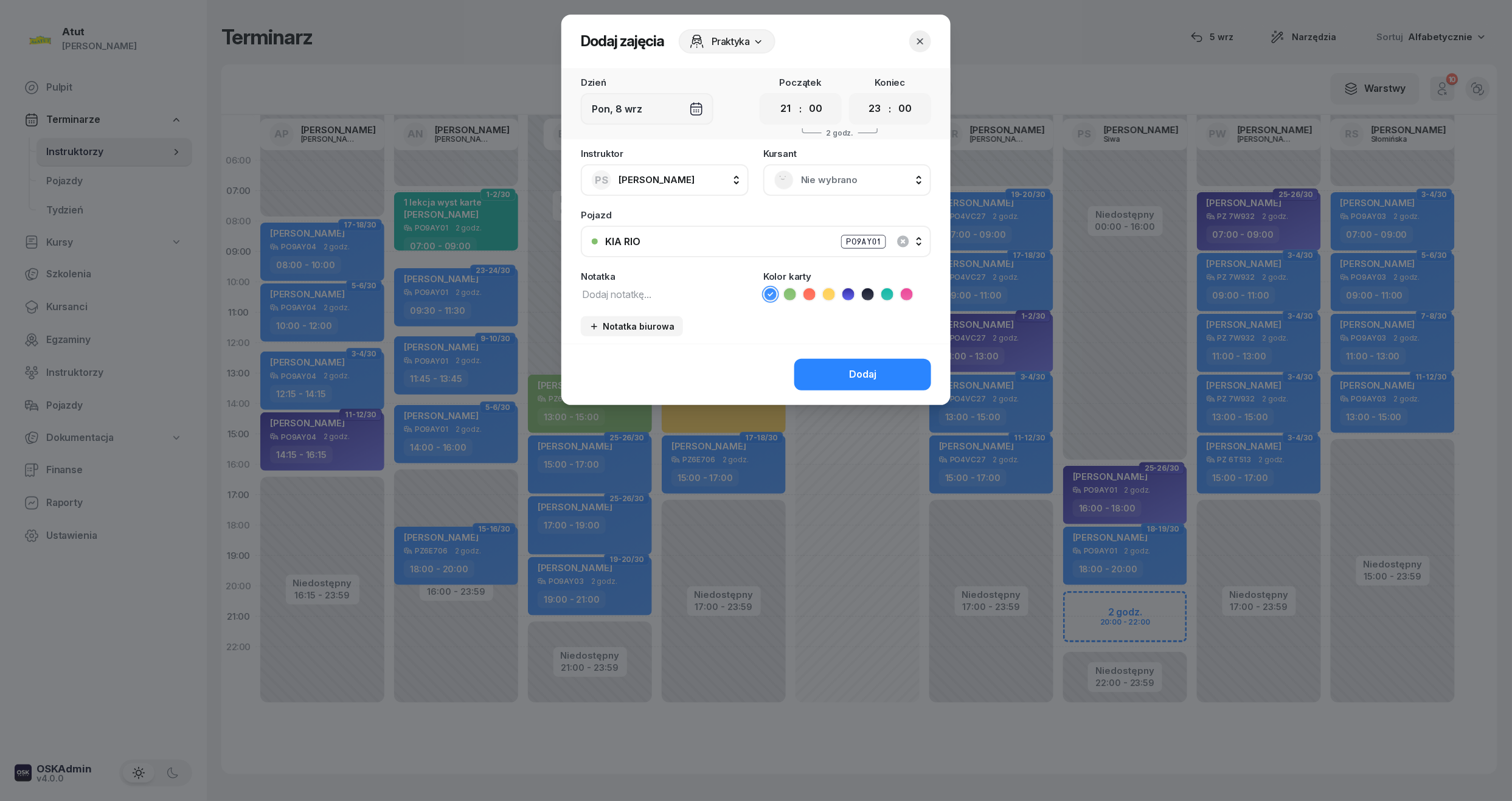
click at [845, 185] on span "Nie wybrano" at bounding box center [861, 180] width 119 height 16
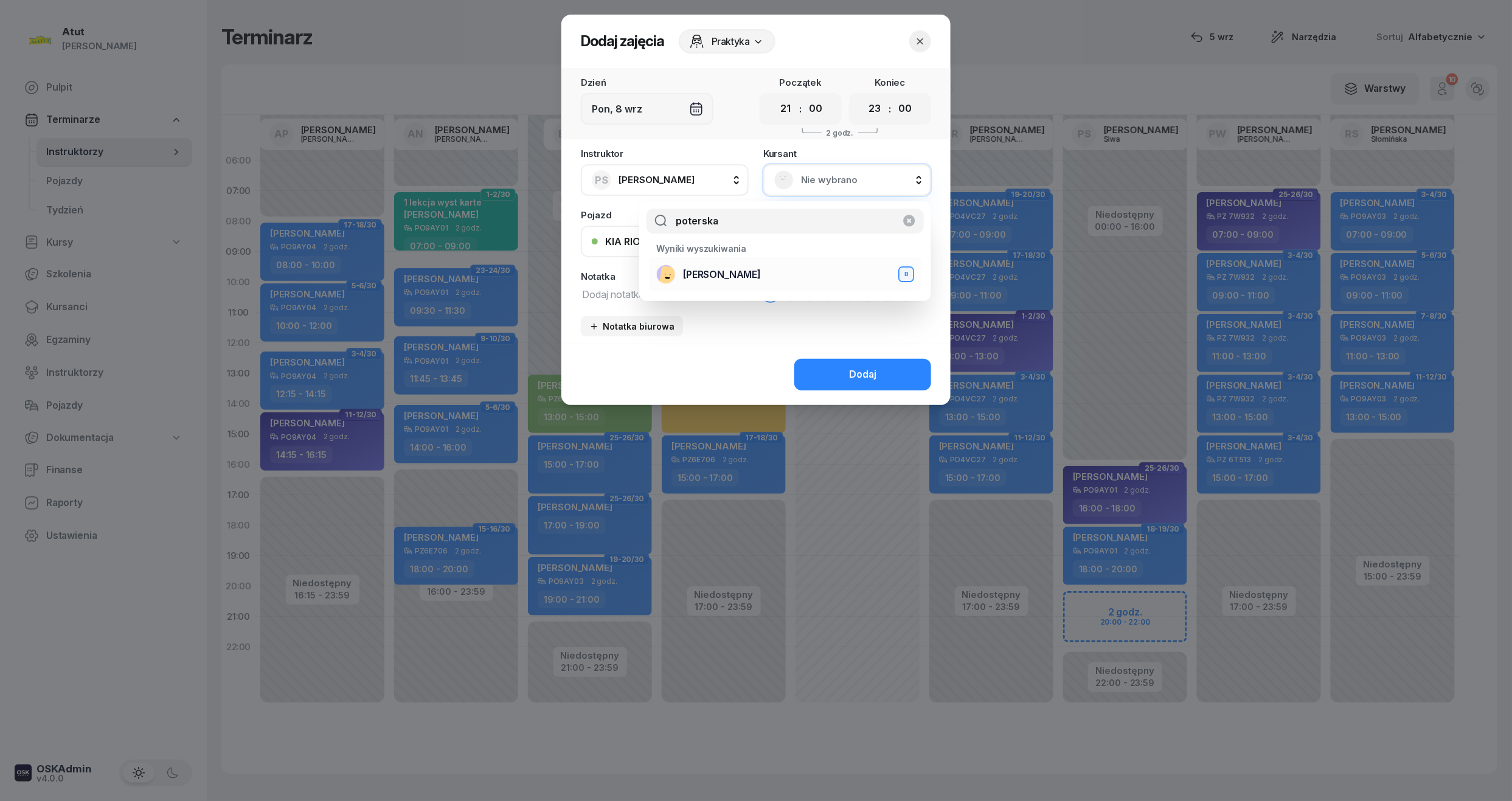
type input "poterska"
click at [801, 283] on div "[PERSON_NAME] B" at bounding box center [785, 274] width 258 height 20
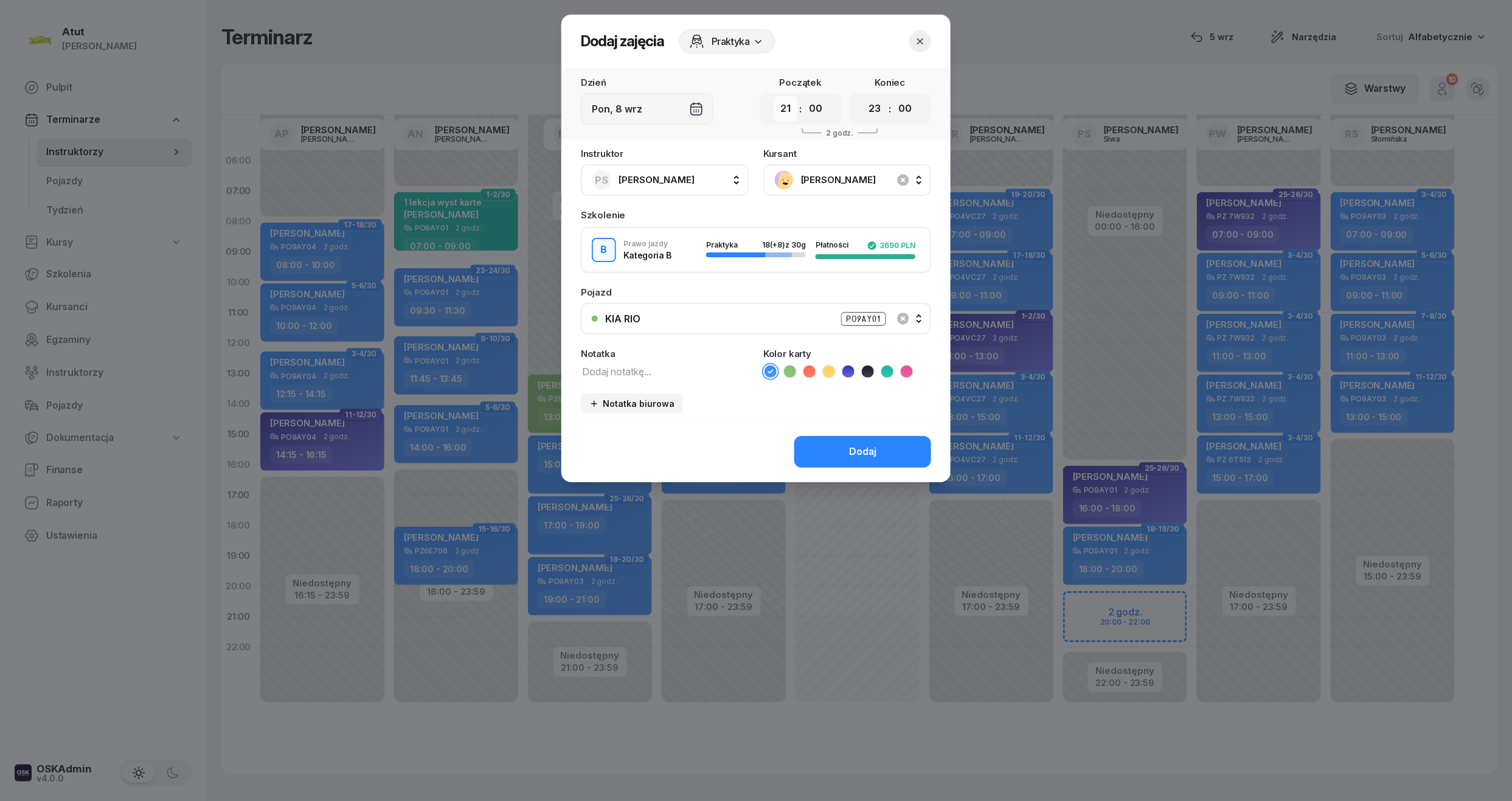
click at [782, 108] on select "00 01 02 03 04 05 06 07 08 09 10 11 12 13 14 15 16 17 18 19 20 21 22 23" at bounding box center [786, 108] width 23 height 26
select select "20"
click at [775, 96] on select "00 01 02 03 04 05 06 07 08 09 10 11 12 13 14 15 16 17 18 19 20 21 22 23" at bounding box center [786, 108] width 23 height 26
click at [872, 112] on select "00 01 02 03 04 05 06 07 08 09 10 11 12 13 14 15 16 17 18 19 20 21 22 23" at bounding box center [875, 108] width 23 height 26
select select "22"
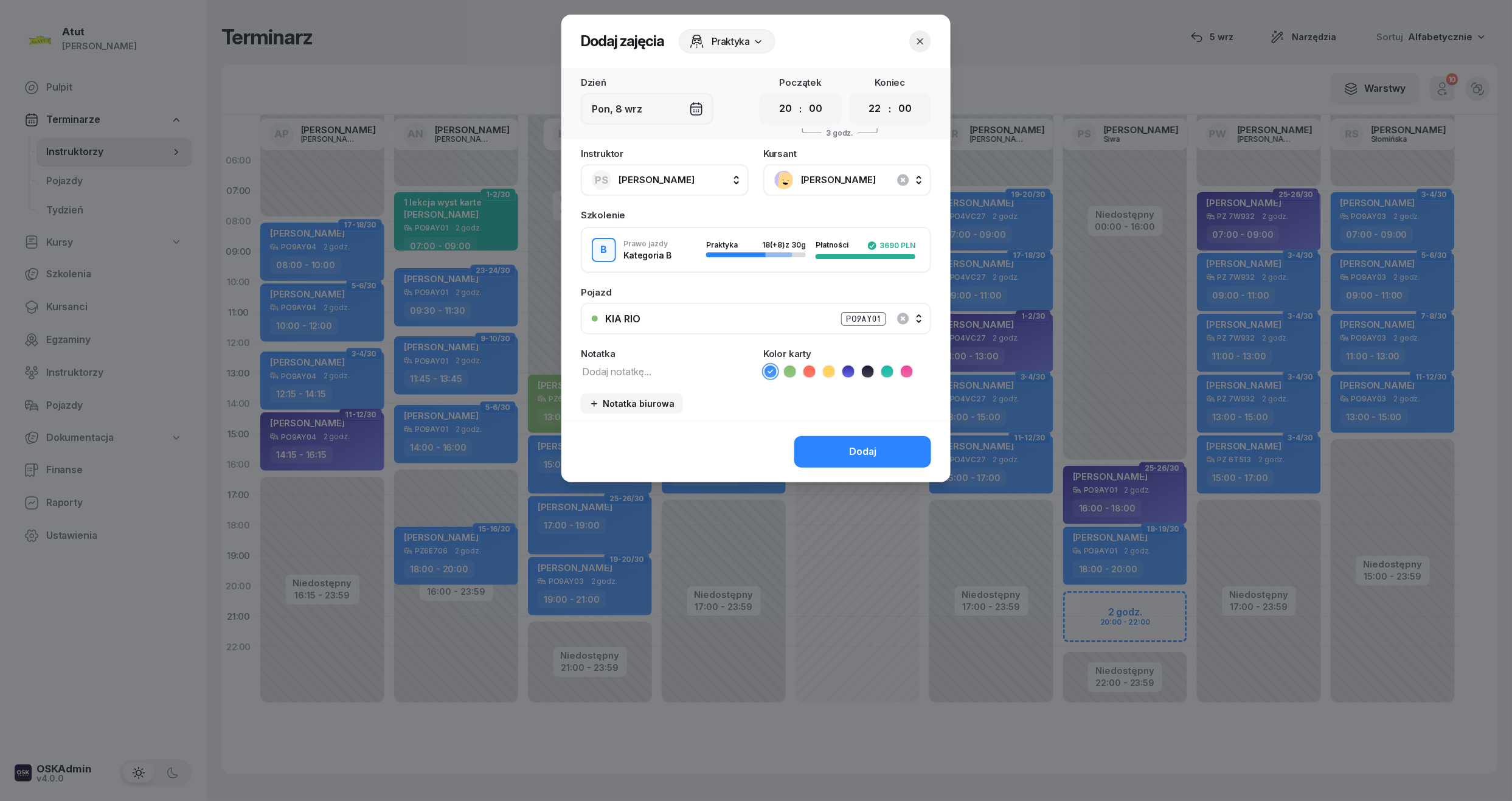
click at [863, 96] on select "00 01 02 03 04 05 06 07 08 09 10 11 12 13 14 15 16 17 18 19 20 21 22 23" at bounding box center [875, 108] width 23 height 26
click at [856, 448] on div "Dodaj" at bounding box center [862, 452] width 28 height 16
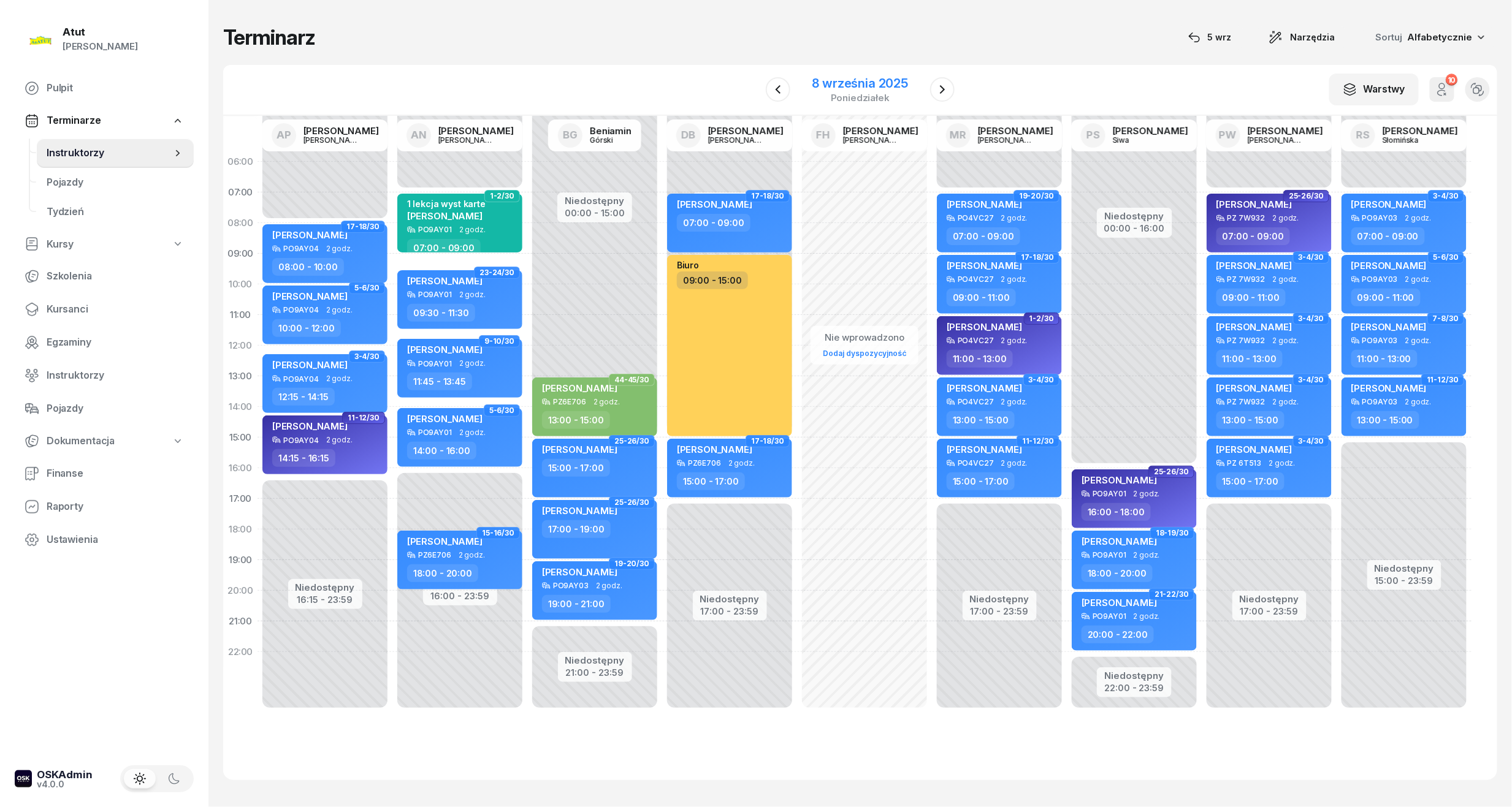
click at [852, 77] on div "8 września 2025" at bounding box center [860, 83] width 97 height 13
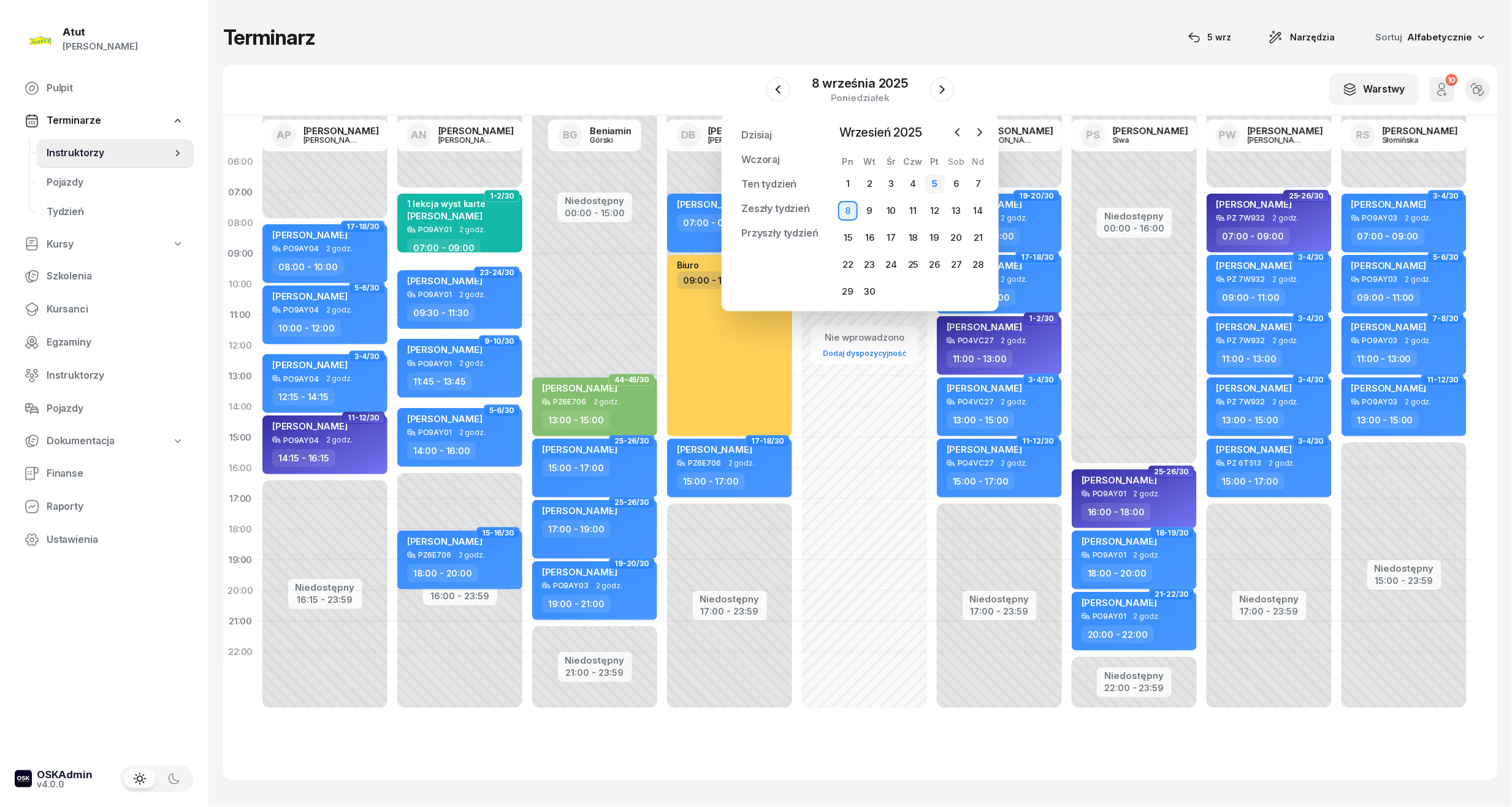
click at [927, 182] on div "5" at bounding box center [934, 184] width 20 height 20
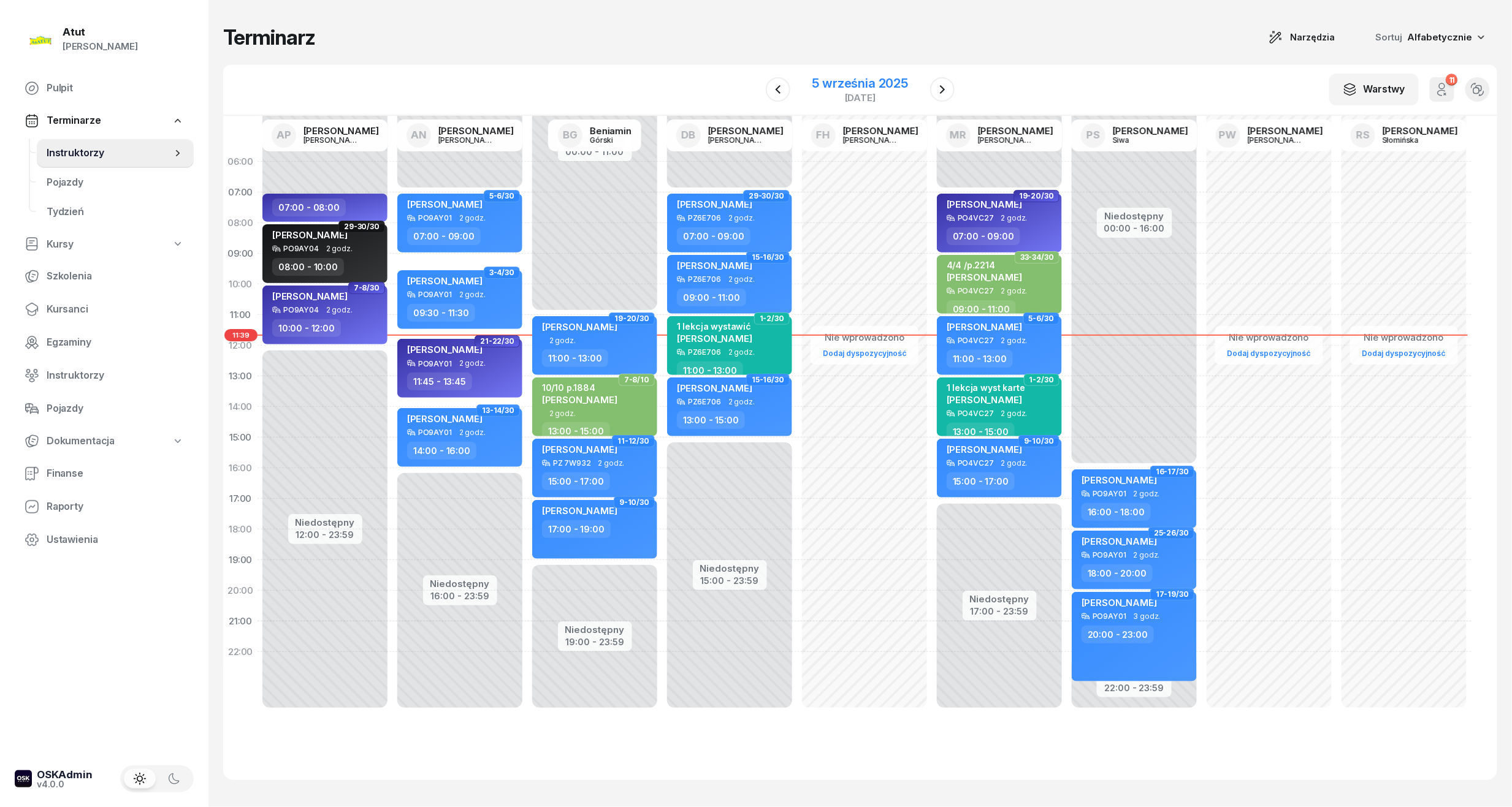
click at [864, 80] on div "5 września 2025" at bounding box center [860, 83] width 97 height 13
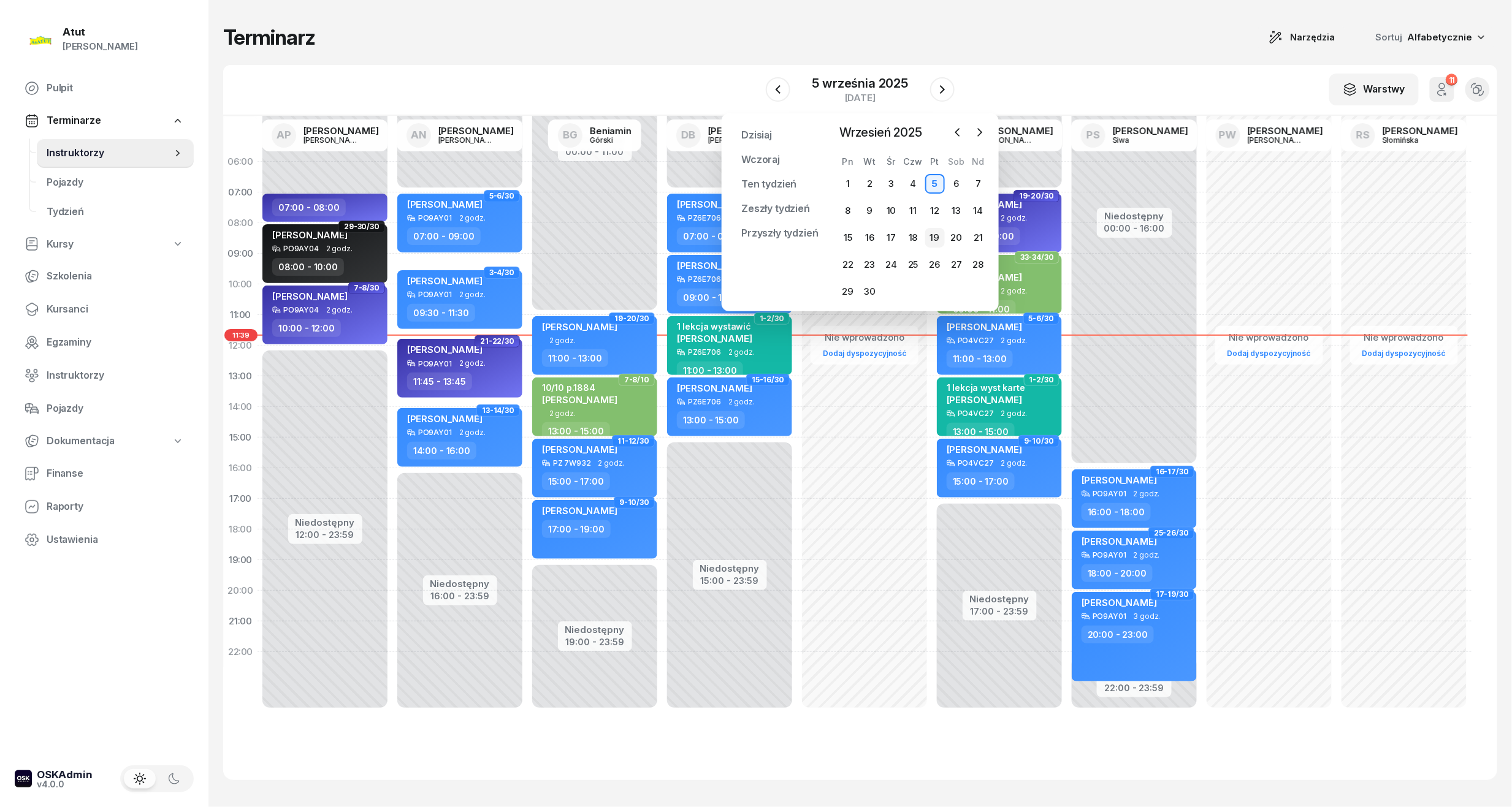
click at [933, 237] on div "19" at bounding box center [934, 238] width 20 height 20
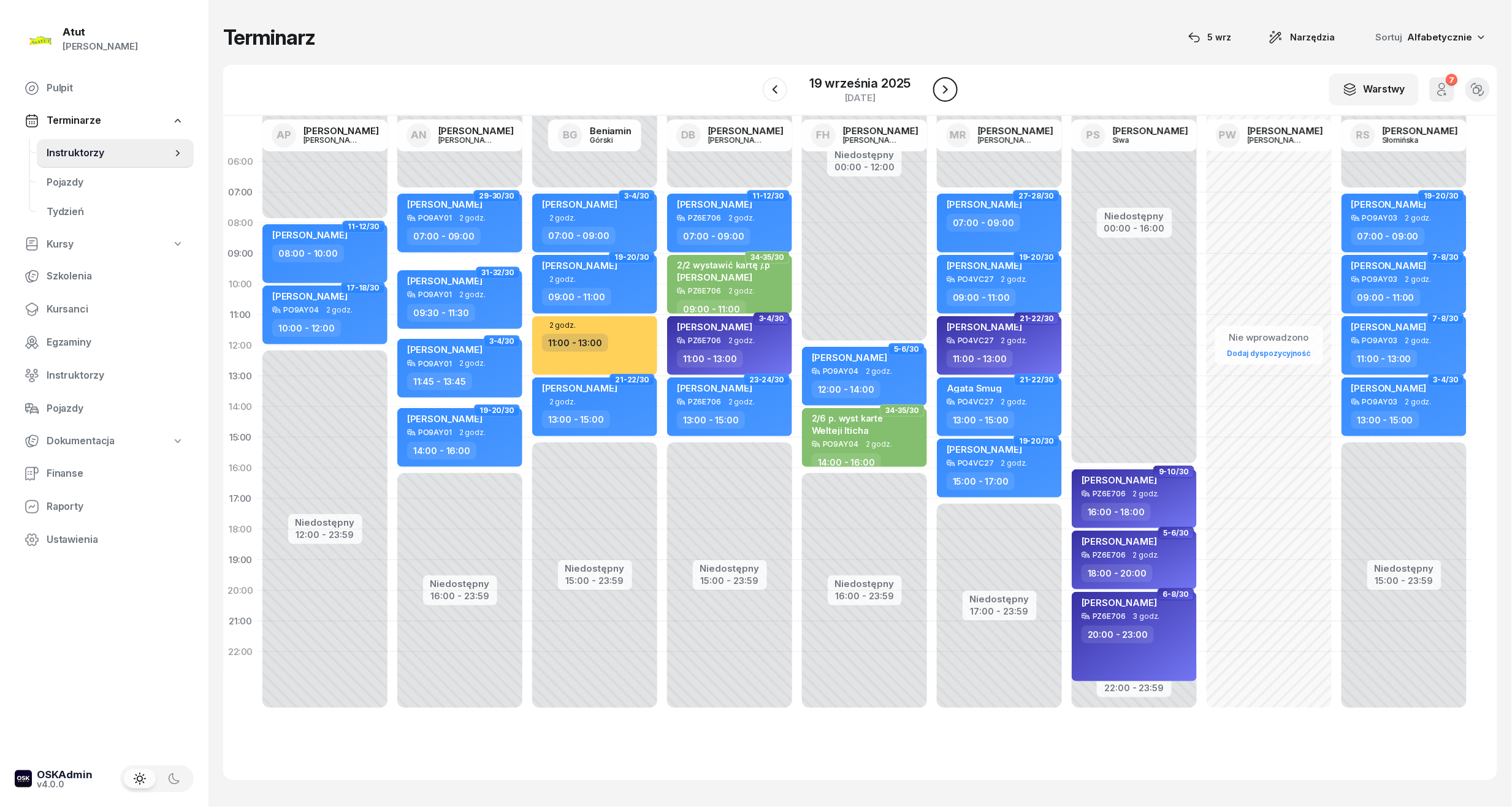
click at [950, 94] on icon "button" at bounding box center [945, 89] width 14 height 14
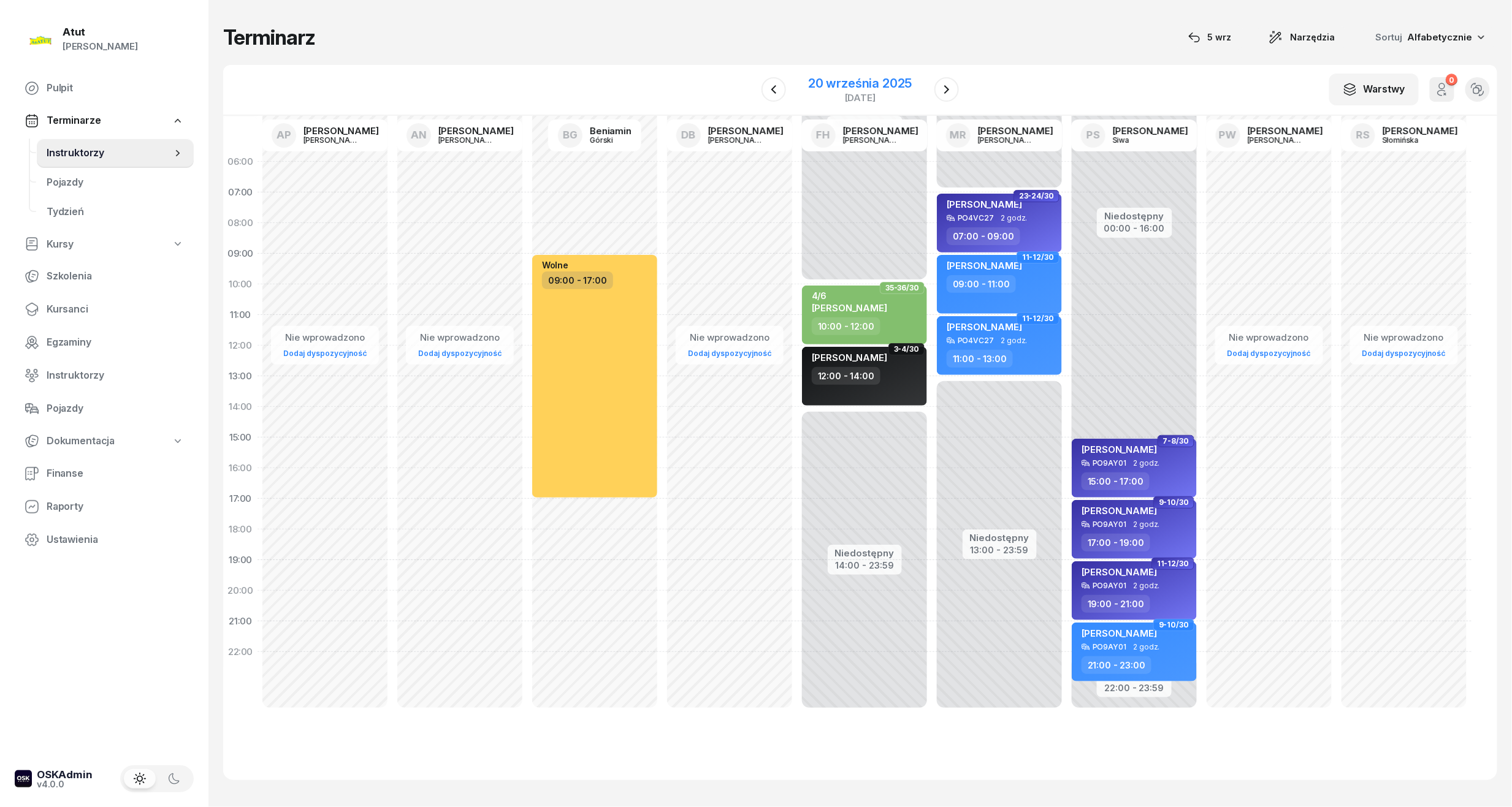
click at [866, 90] on div "[DATE]" at bounding box center [860, 89] width 104 height 25
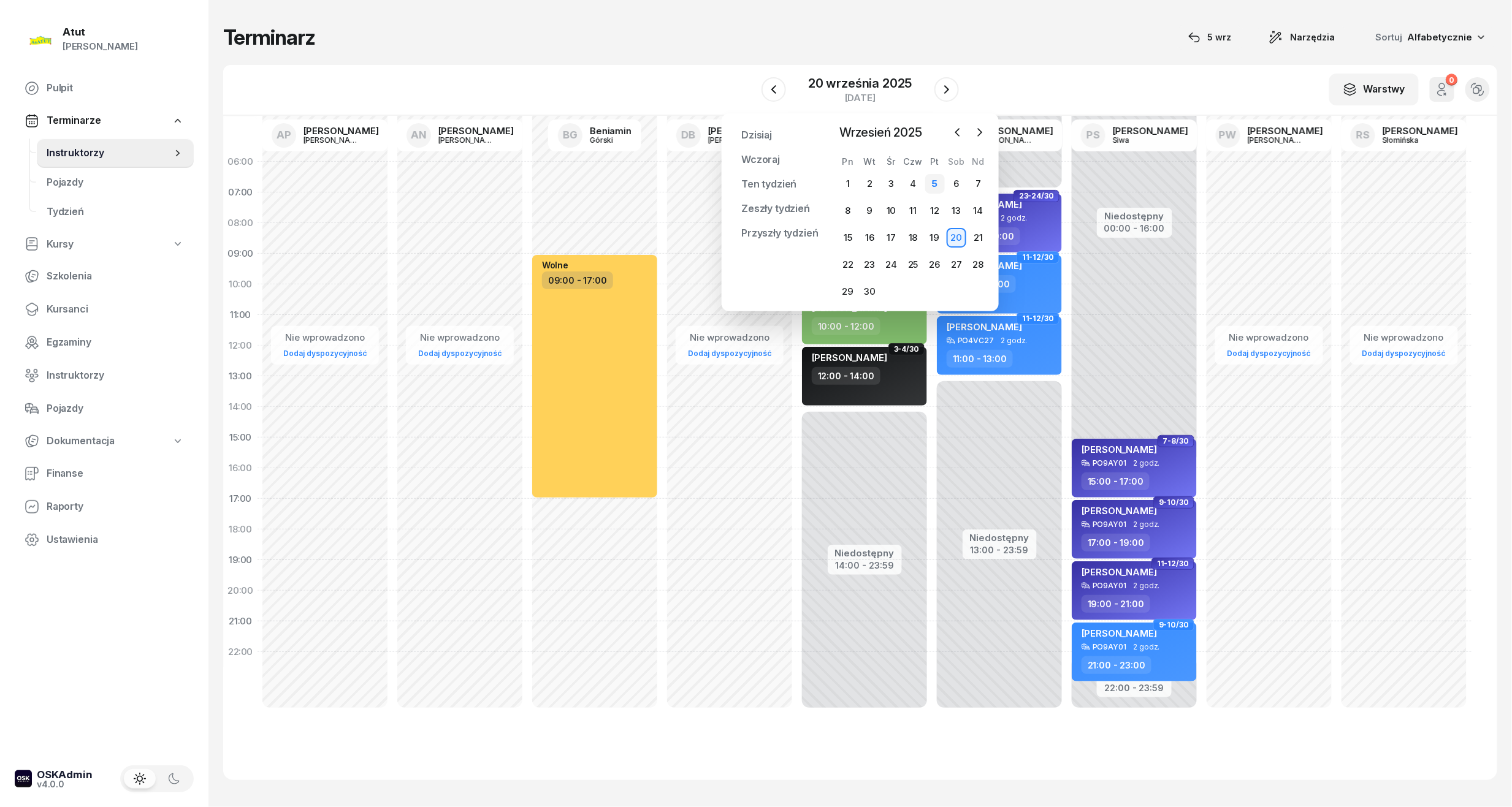
click at [929, 186] on div "5" at bounding box center [934, 184] width 20 height 20
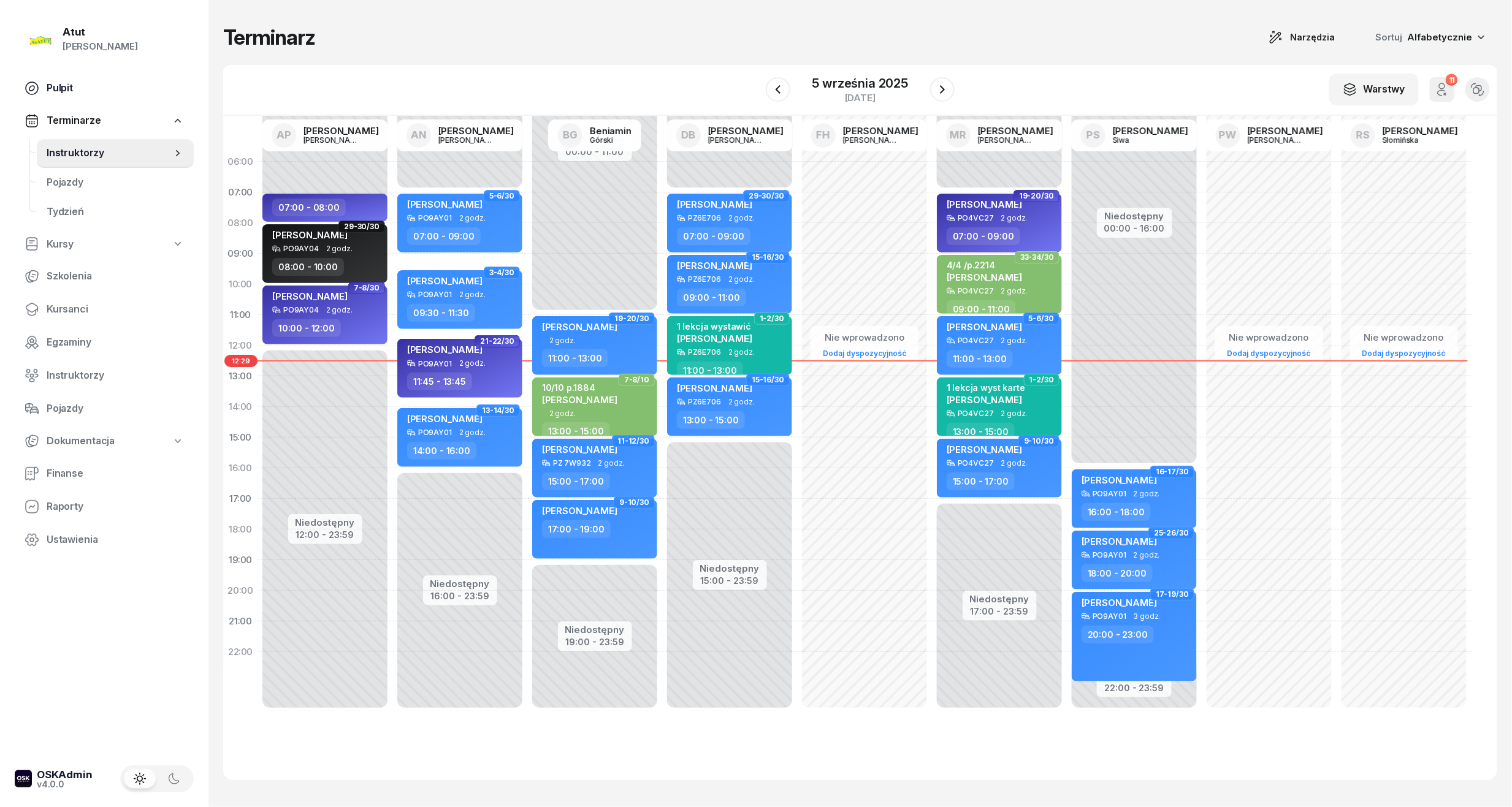
click at [54, 87] on span "Pulpit" at bounding box center [115, 88] width 138 height 16
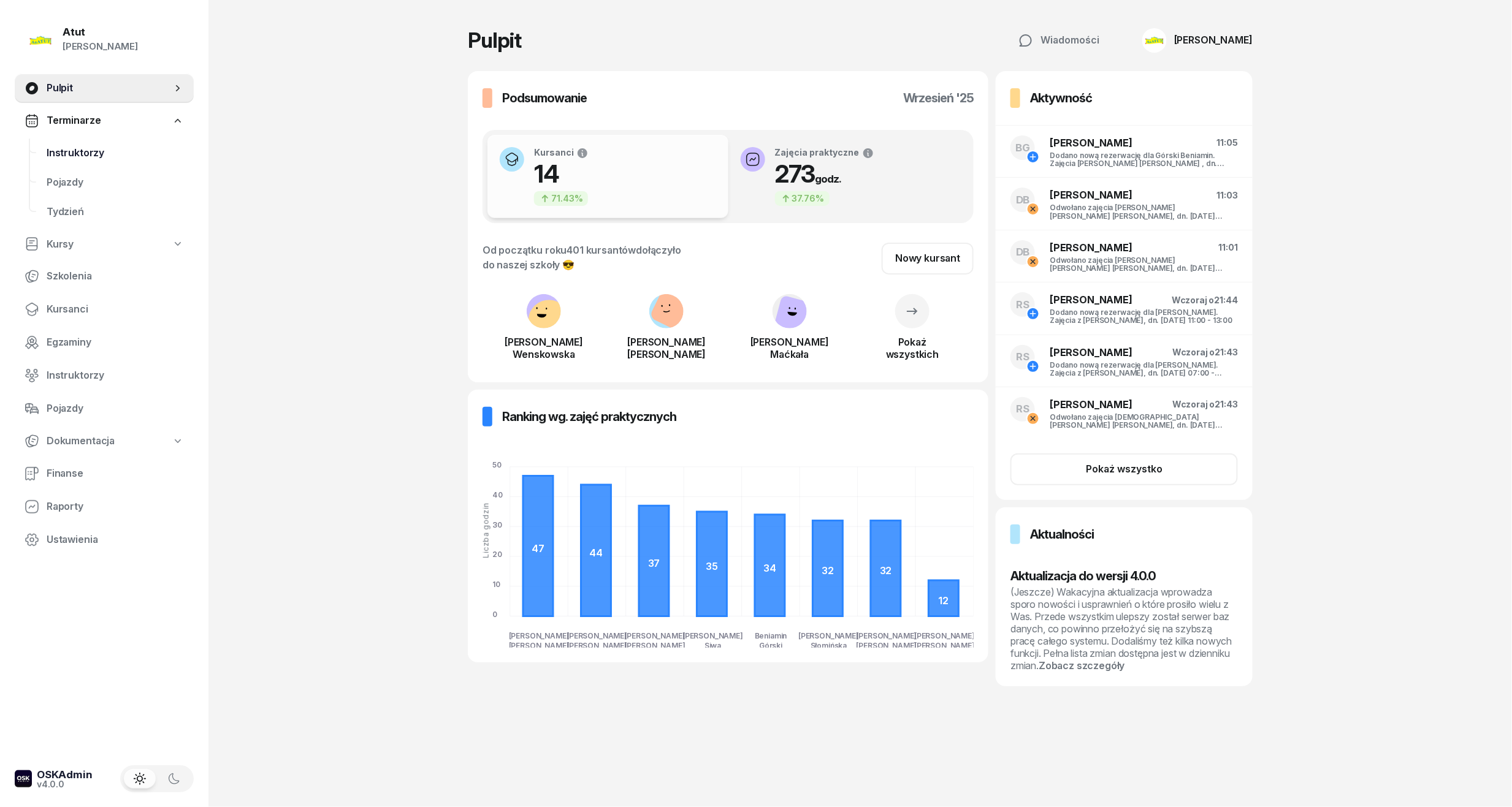
click at [67, 159] on span "Instruktorzy" at bounding box center [115, 153] width 138 height 16
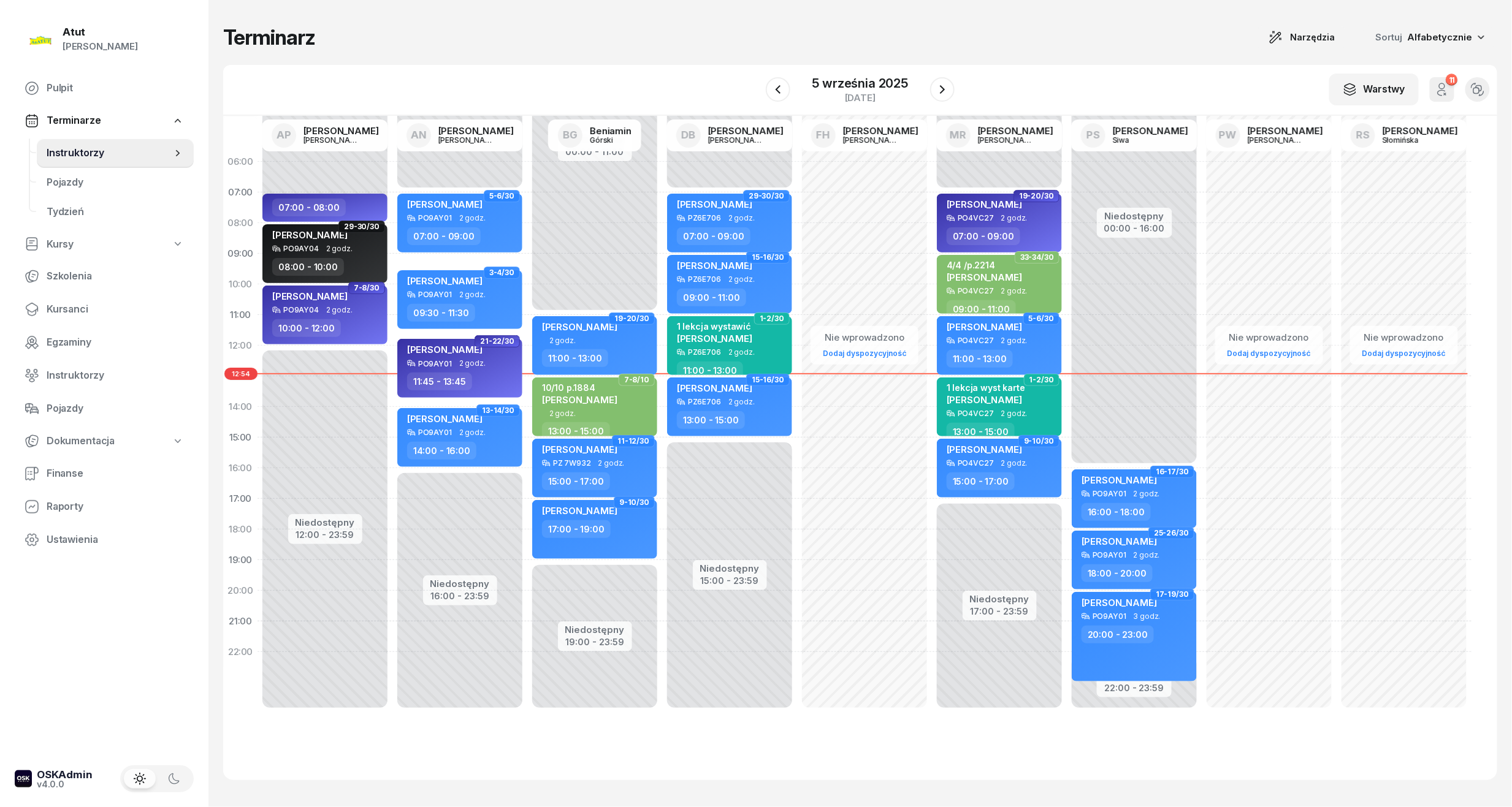
drag, startPoint x: 63, startPoint y: 305, endPoint x: 288, endPoint y: 201, distance: 247.9
click at [63, 305] on span "Kursanci" at bounding box center [115, 309] width 138 height 16
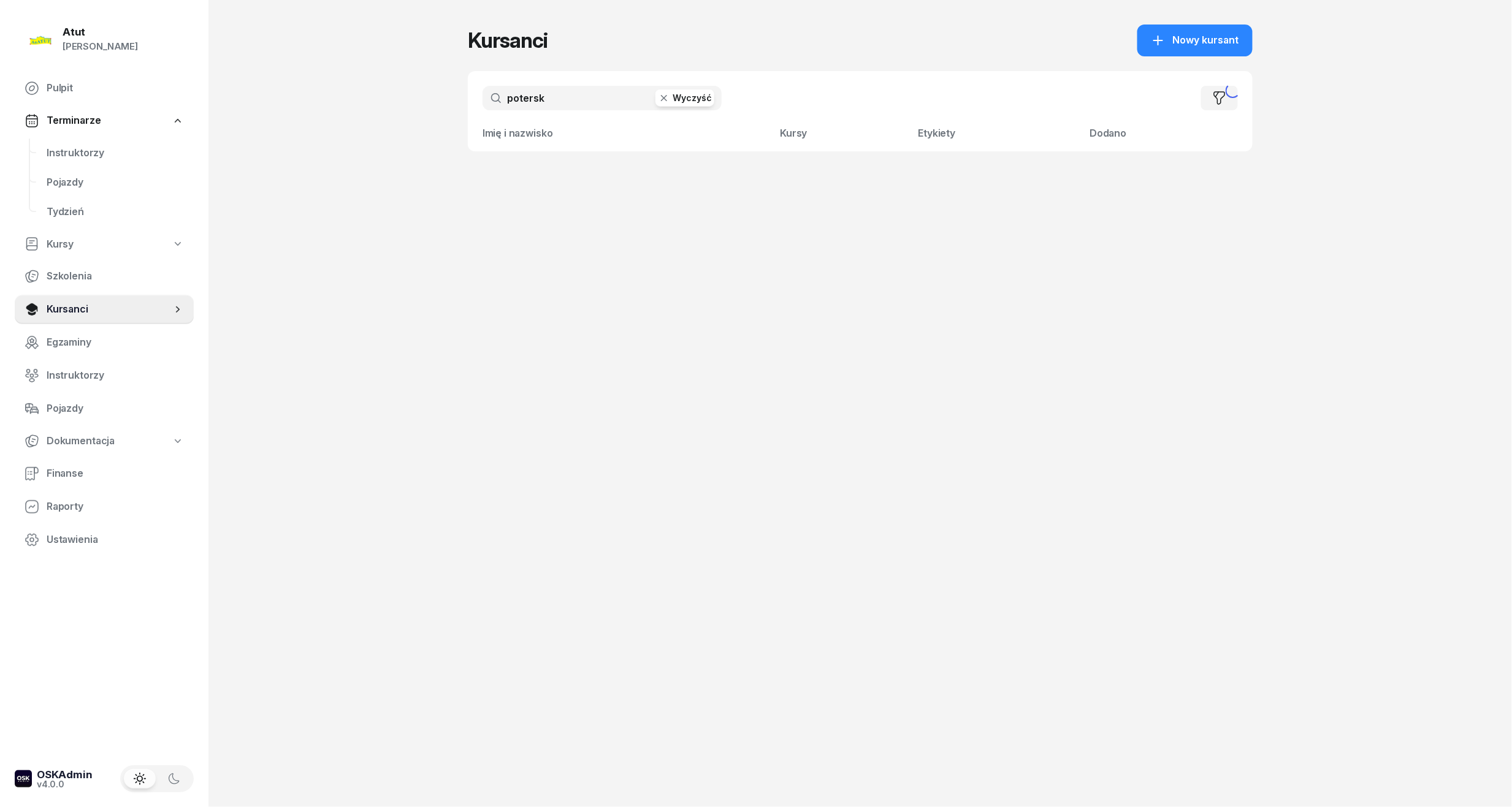
drag, startPoint x: 582, startPoint y: 98, endPoint x: 278, endPoint y: 97, distance: 304.0
click at [278, 97] on div "Atut [PERSON_NAME] Pulpit Terminarze Instruktorzy Pojazdy Tydzień Kursy Szkolen…" at bounding box center [756, 403] width 1512 height 807
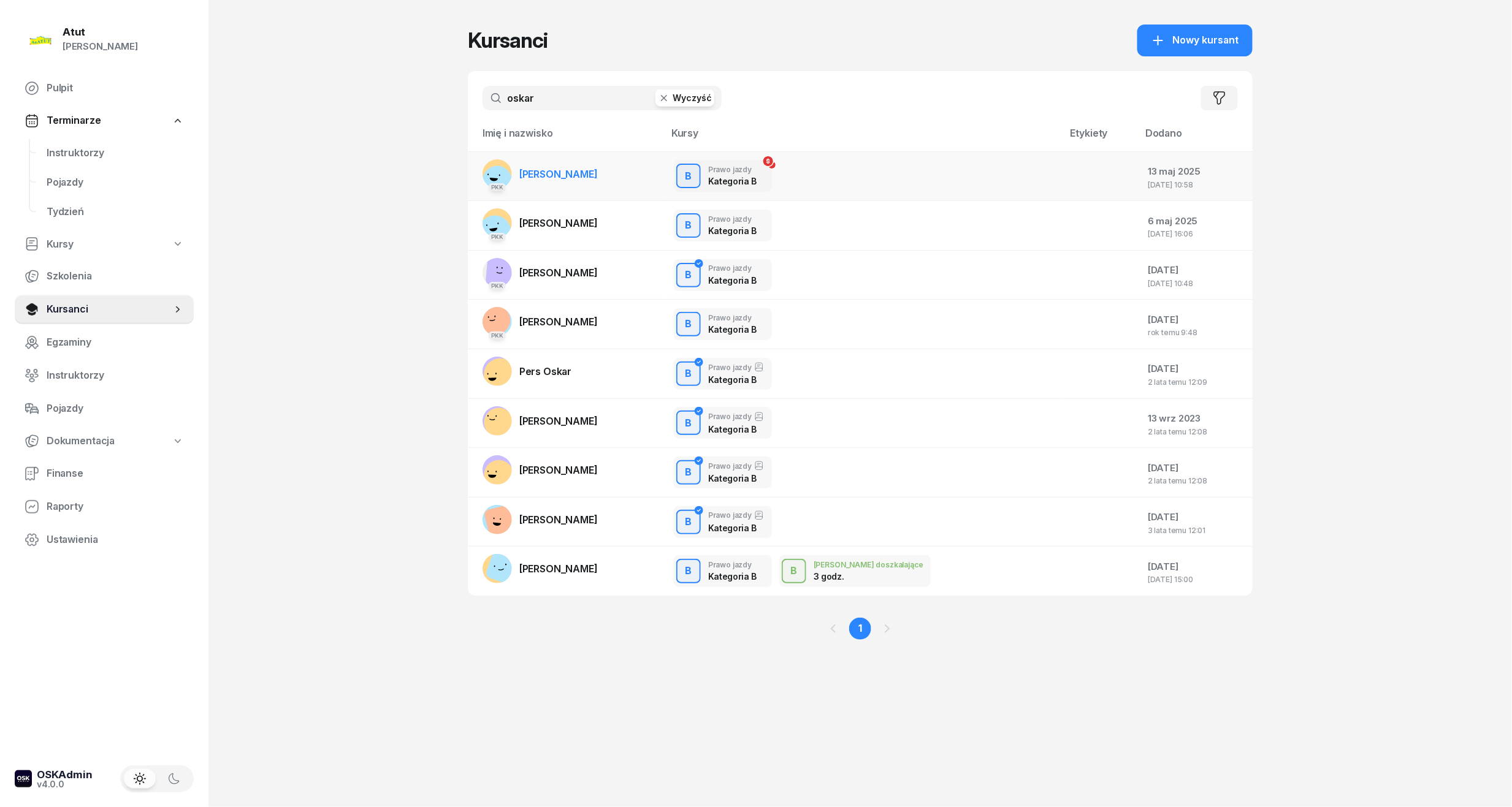
type input "oskar"
click at [594, 172] on span "[PERSON_NAME]" at bounding box center [559, 174] width 79 height 13
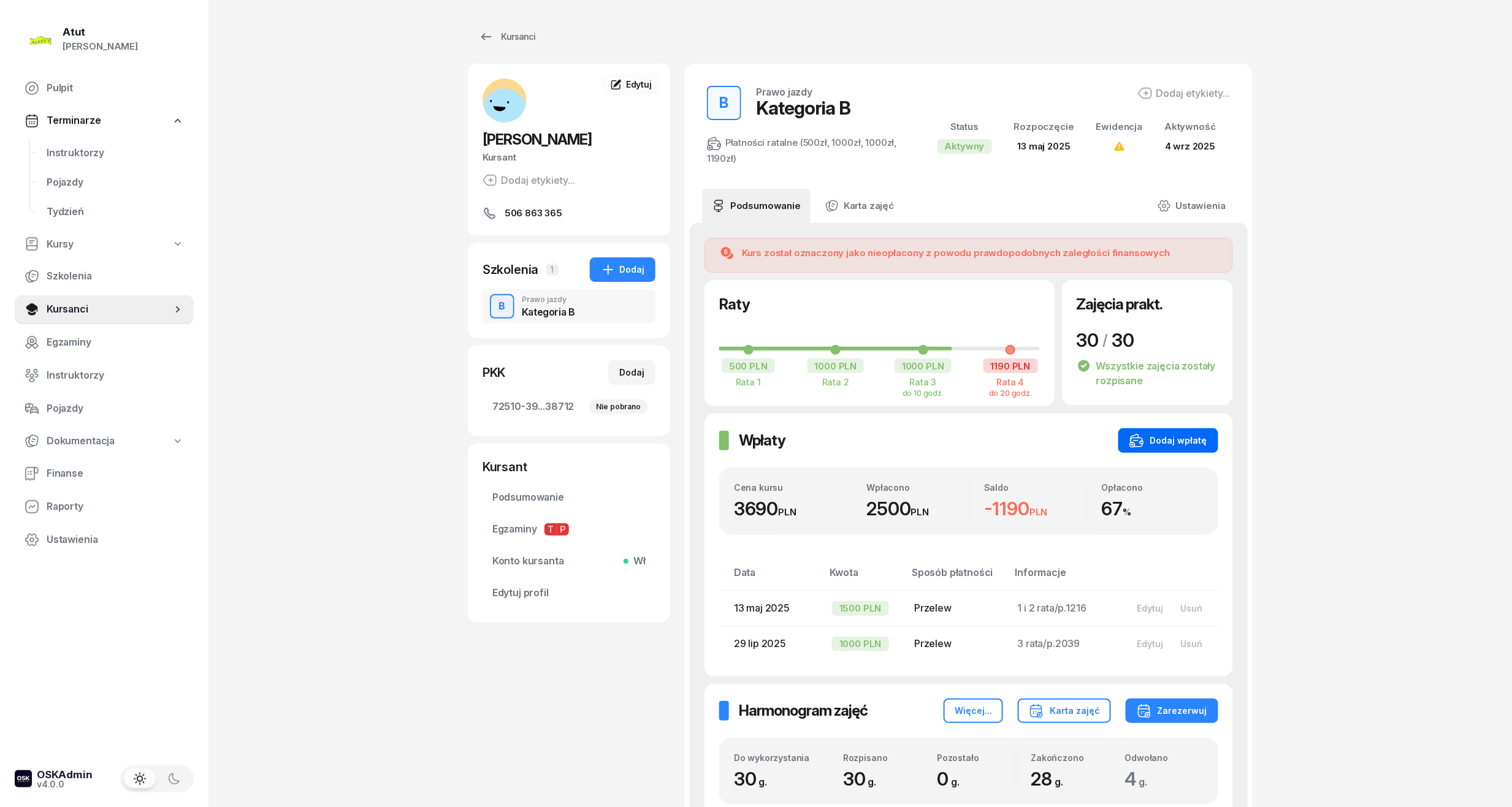
click at [1179, 443] on div "Dodaj wpłatę" at bounding box center [1168, 441] width 78 height 14
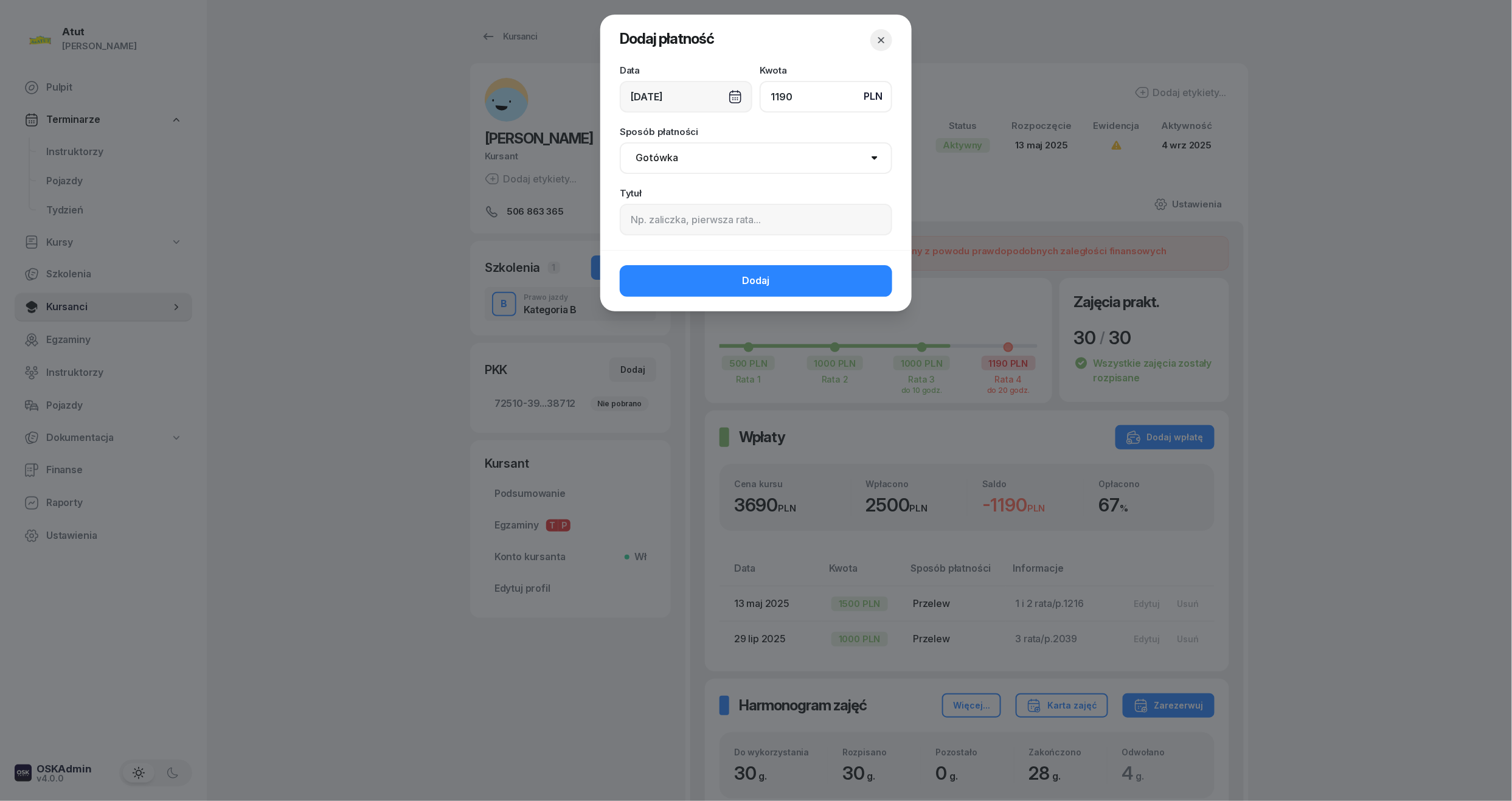
type input "1190"
click at [678, 219] on input at bounding box center [756, 220] width 272 height 32
paste input "2229"
type input "4 rata/p.2229"
click at [750, 307] on div "Dodaj" at bounding box center [756, 280] width 311 height 61
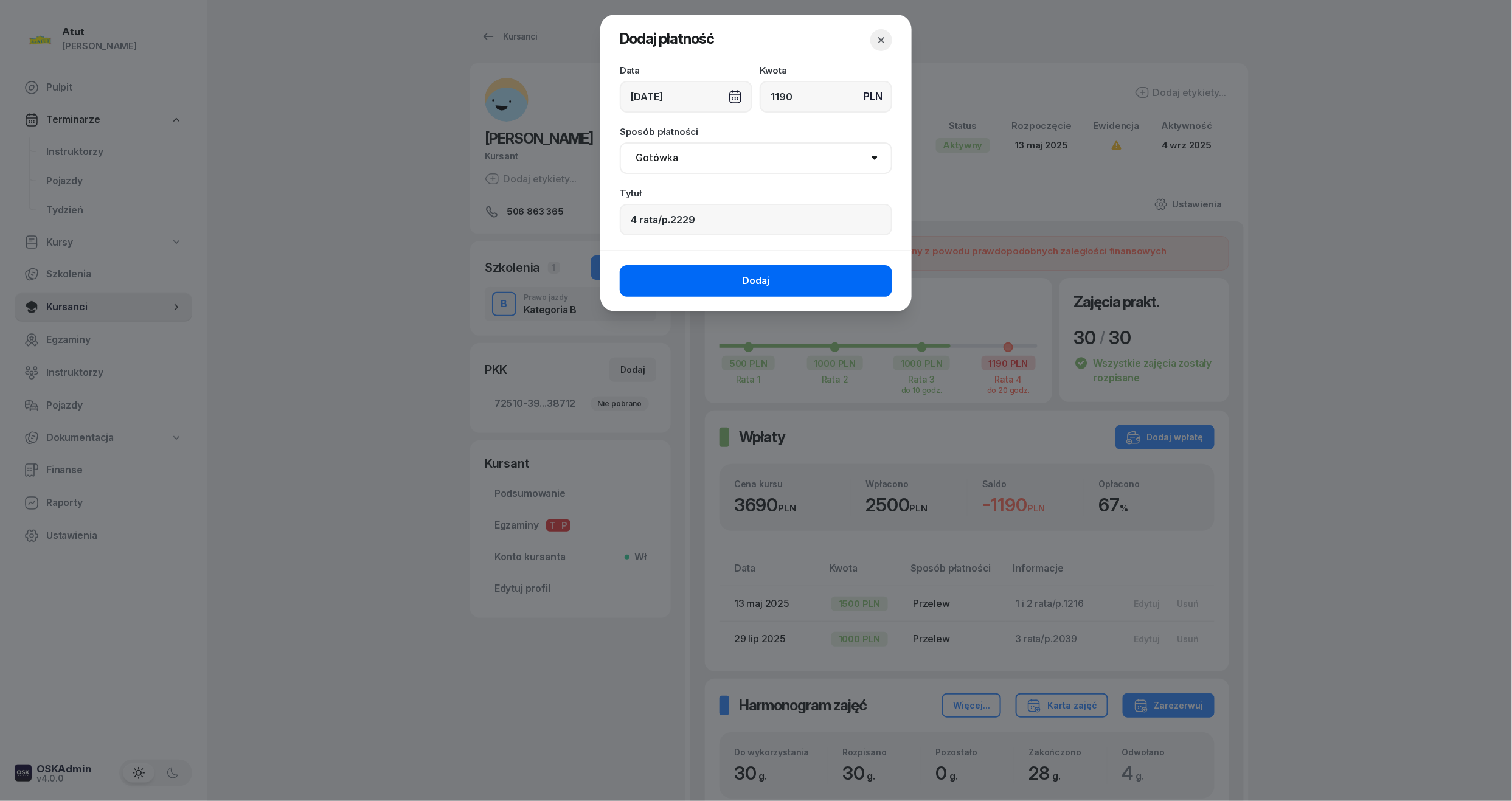
click at [750, 285] on span "Dodaj" at bounding box center [756, 281] width 28 height 16
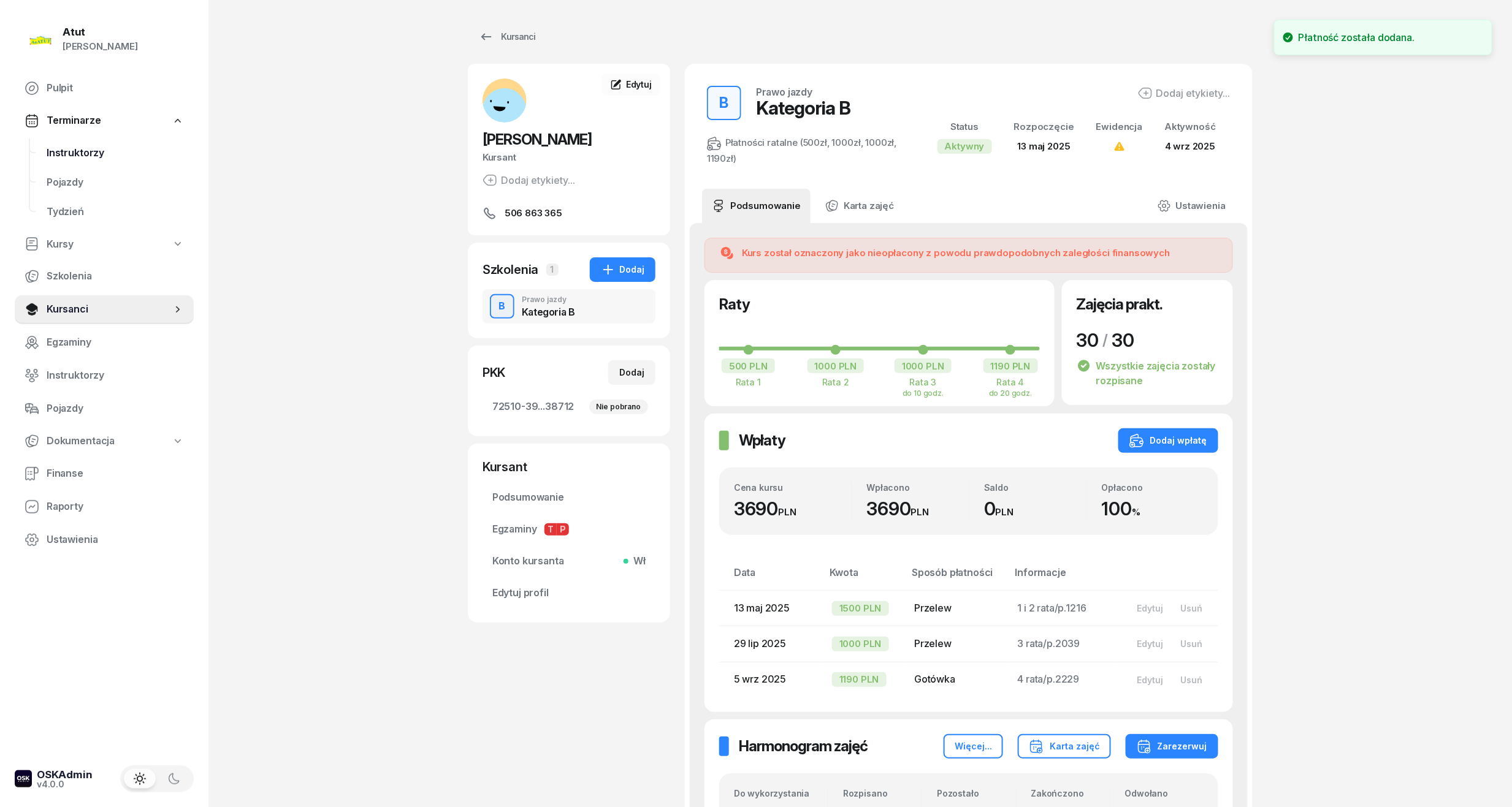
click at [67, 152] on span "Instruktorzy" at bounding box center [115, 153] width 138 height 16
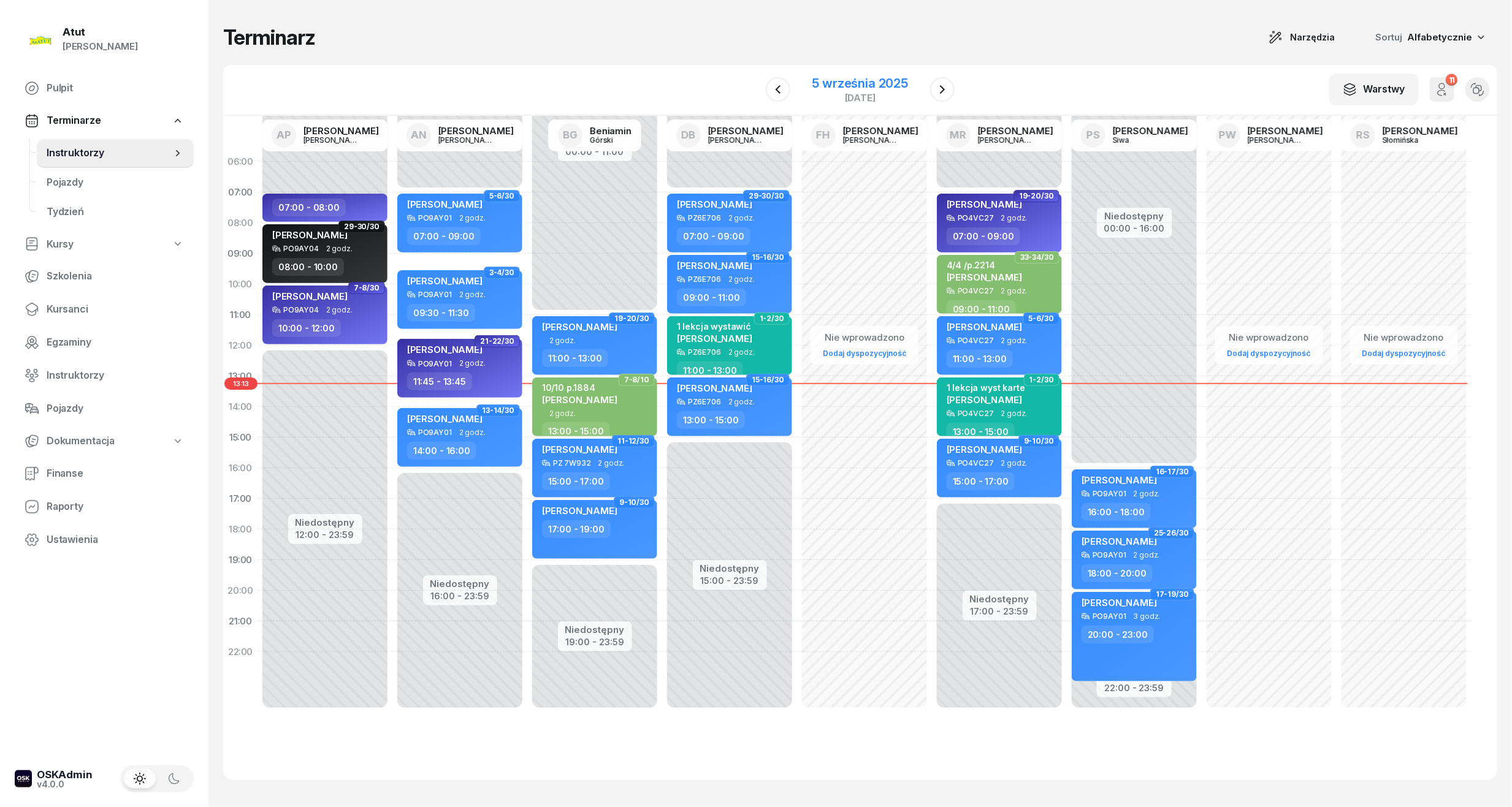
click at [881, 88] on div "5 września 2025" at bounding box center [860, 83] width 97 height 13
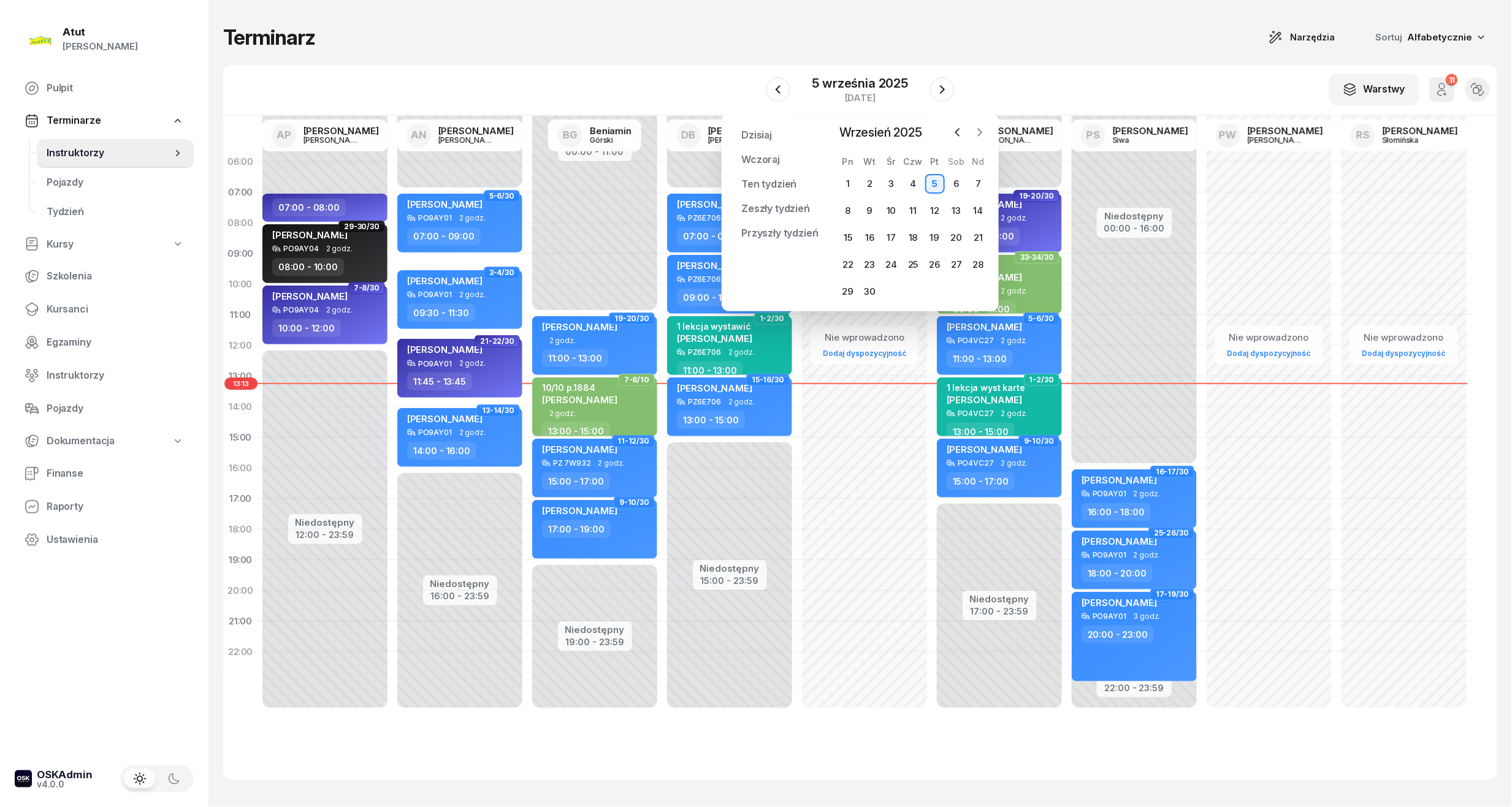
click at [984, 128] on icon "button" at bounding box center [980, 132] width 13 height 13
click at [957, 136] on icon "button" at bounding box center [958, 132] width 13 height 13
click at [845, 270] on div "22" at bounding box center [848, 265] width 20 height 20
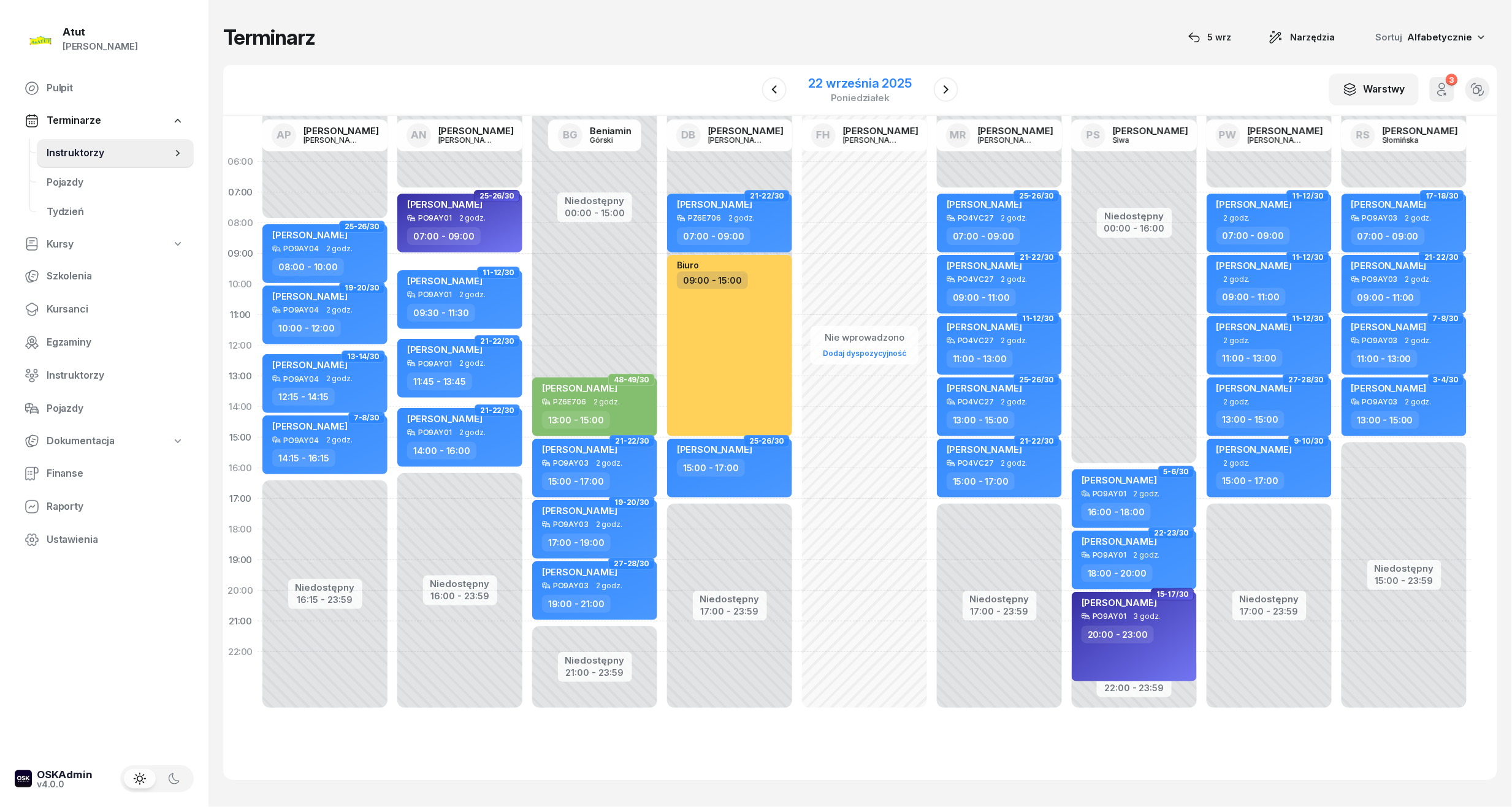
click at [859, 85] on div "22 września 2025" at bounding box center [859, 83] width 103 height 13
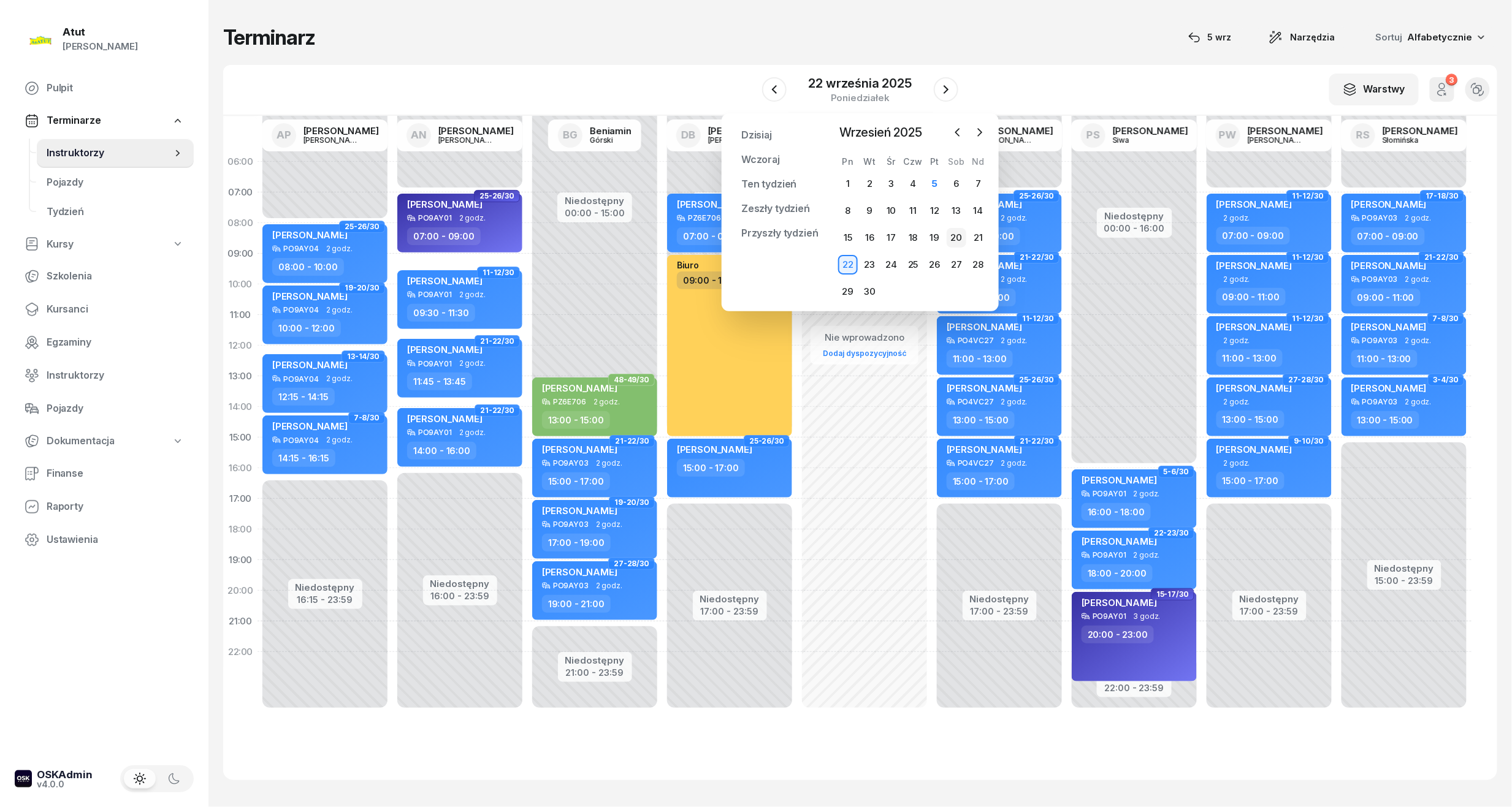
click at [954, 234] on div "20" at bounding box center [956, 238] width 20 height 20
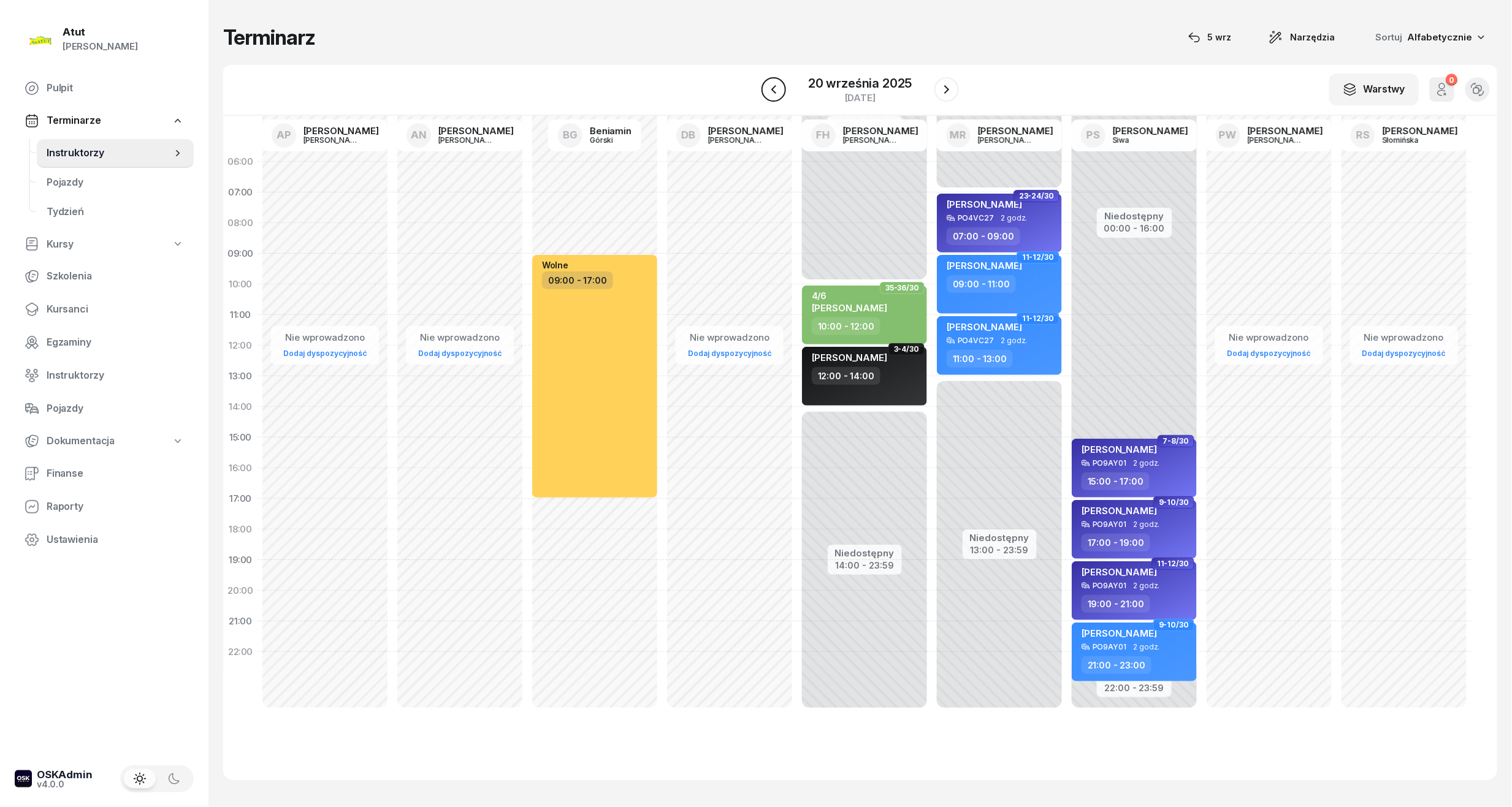
click at [765, 95] on button "button" at bounding box center [773, 88] width 24 height 24
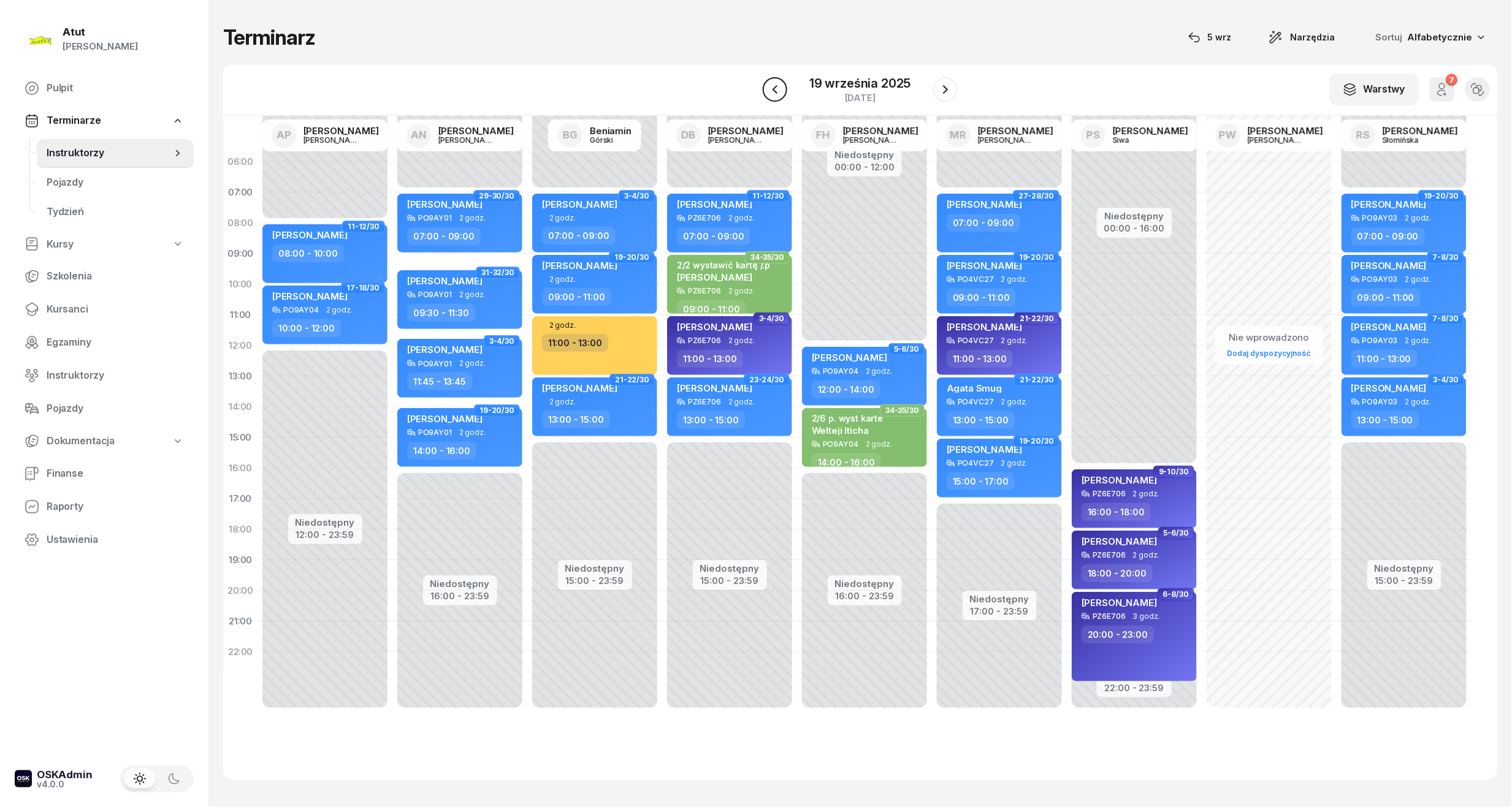
click at [765, 95] on button "button" at bounding box center [774, 88] width 24 height 24
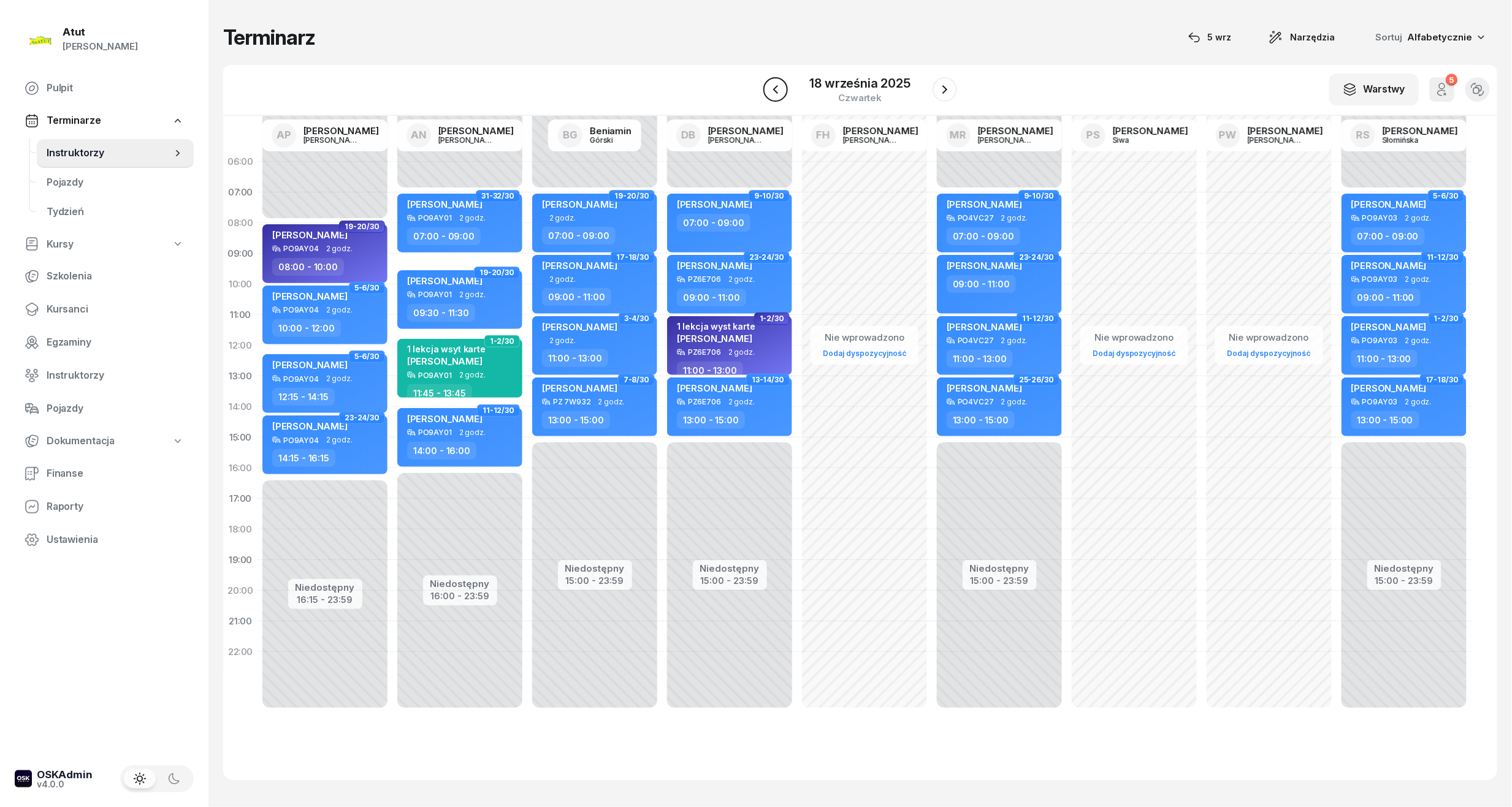
click at [765, 95] on button "button" at bounding box center [774, 88] width 24 height 24
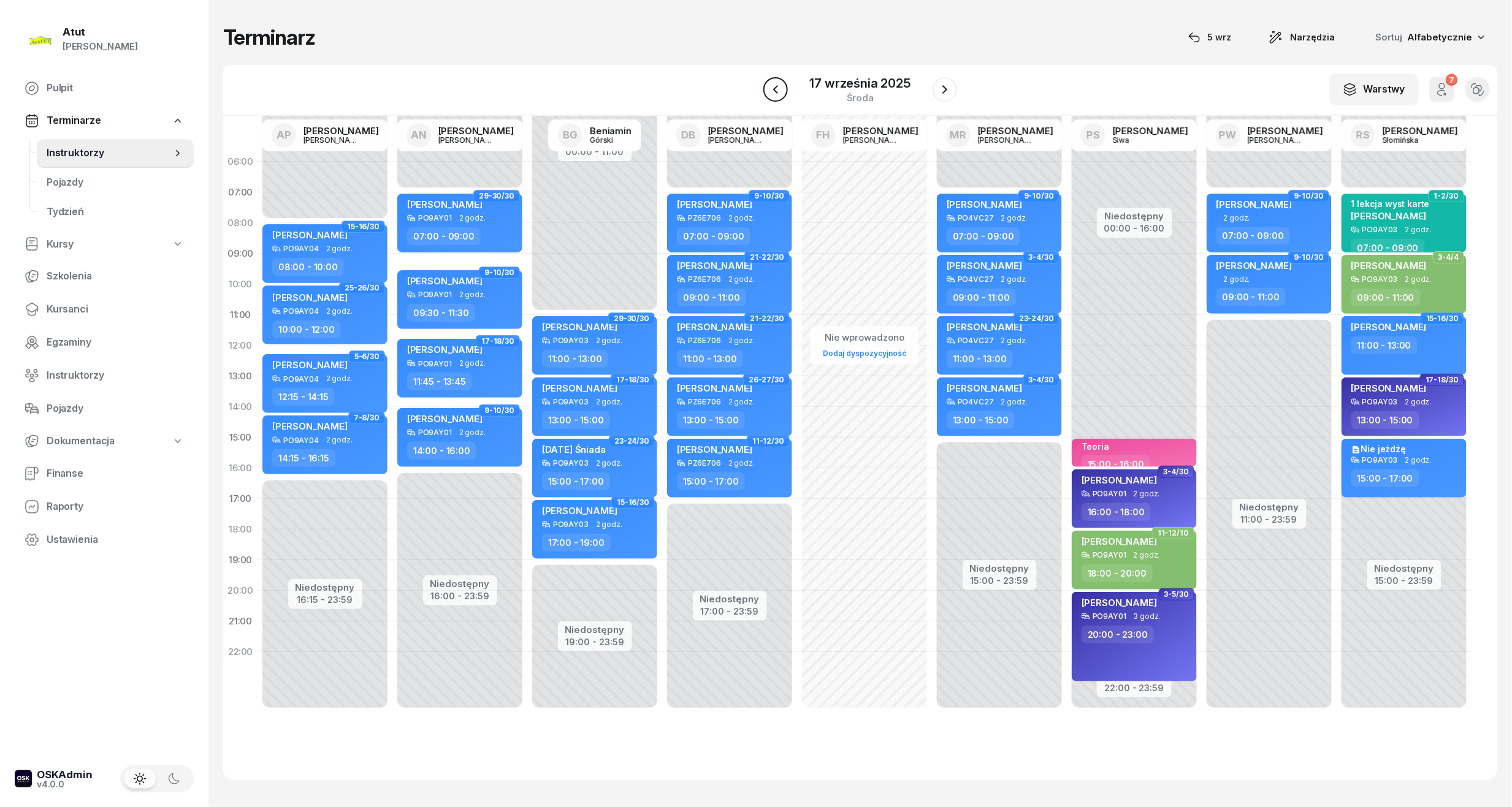
click at [778, 93] on icon "button" at bounding box center [774, 89] width 4 height 9
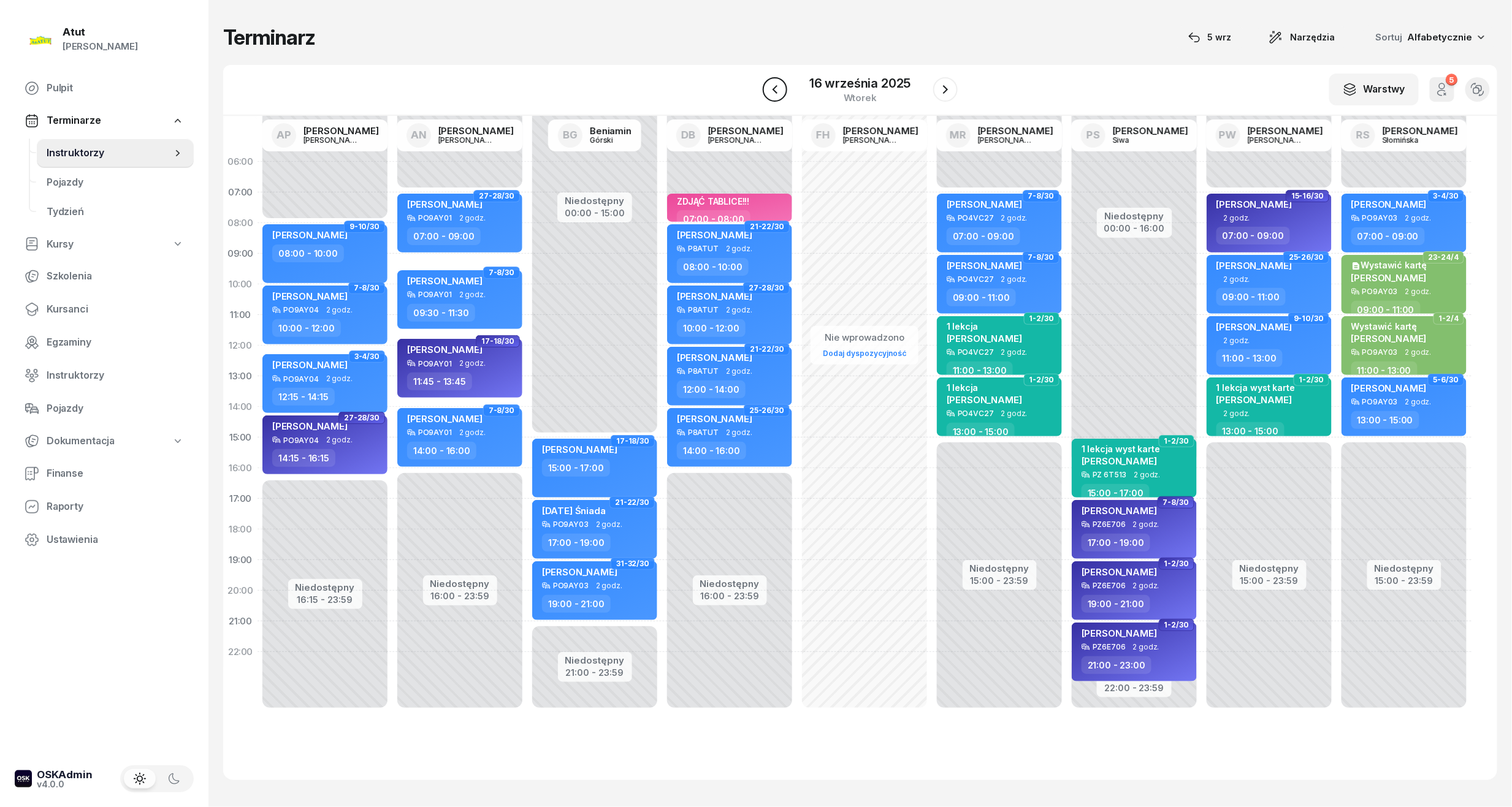
click at [777, 93] on icon "button" at bounding box center [774, 89] width 4 height 9
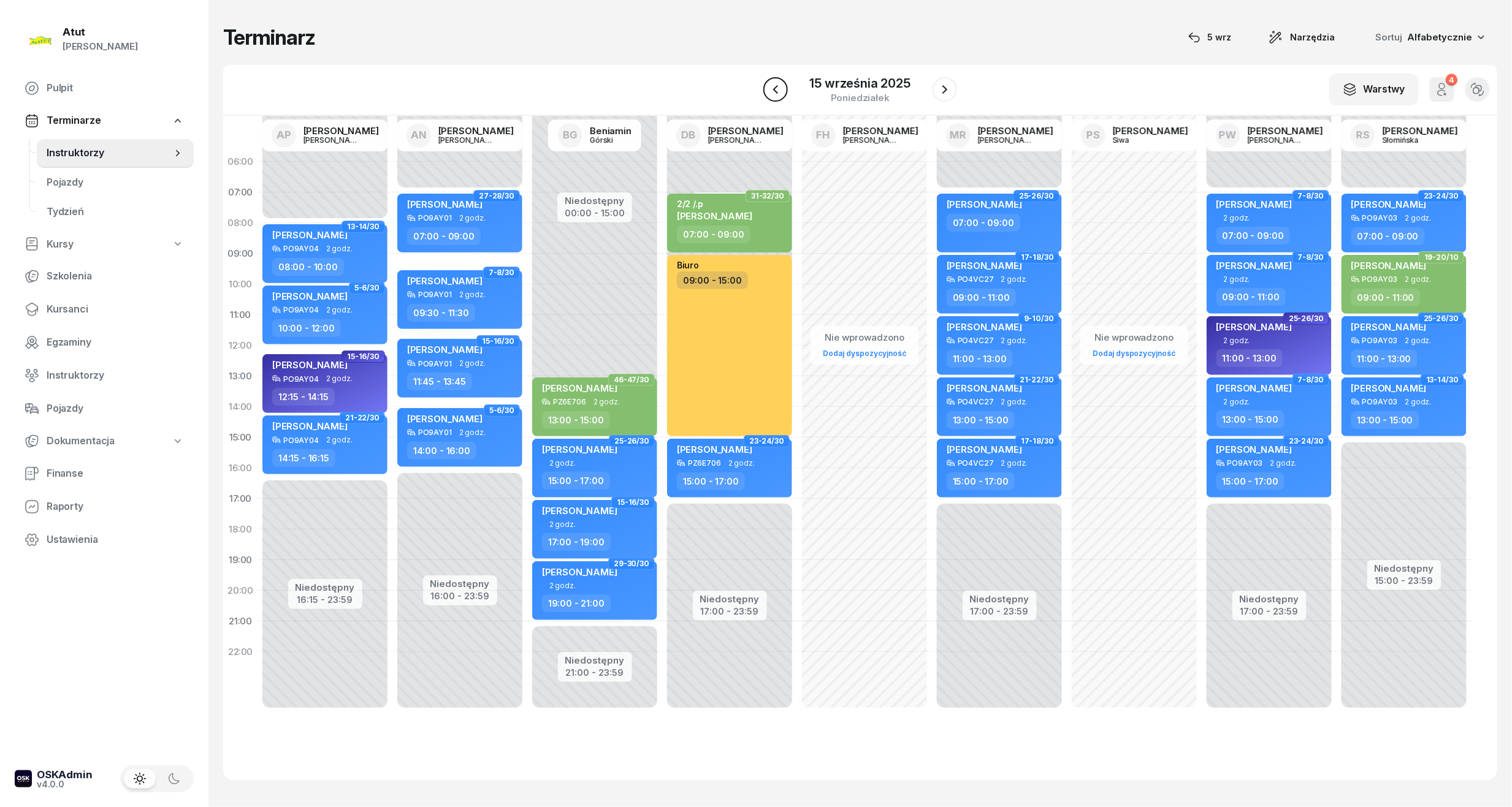
click at [778, 93] on icon "button" at bounding box center [774, 89] width 4 height 9
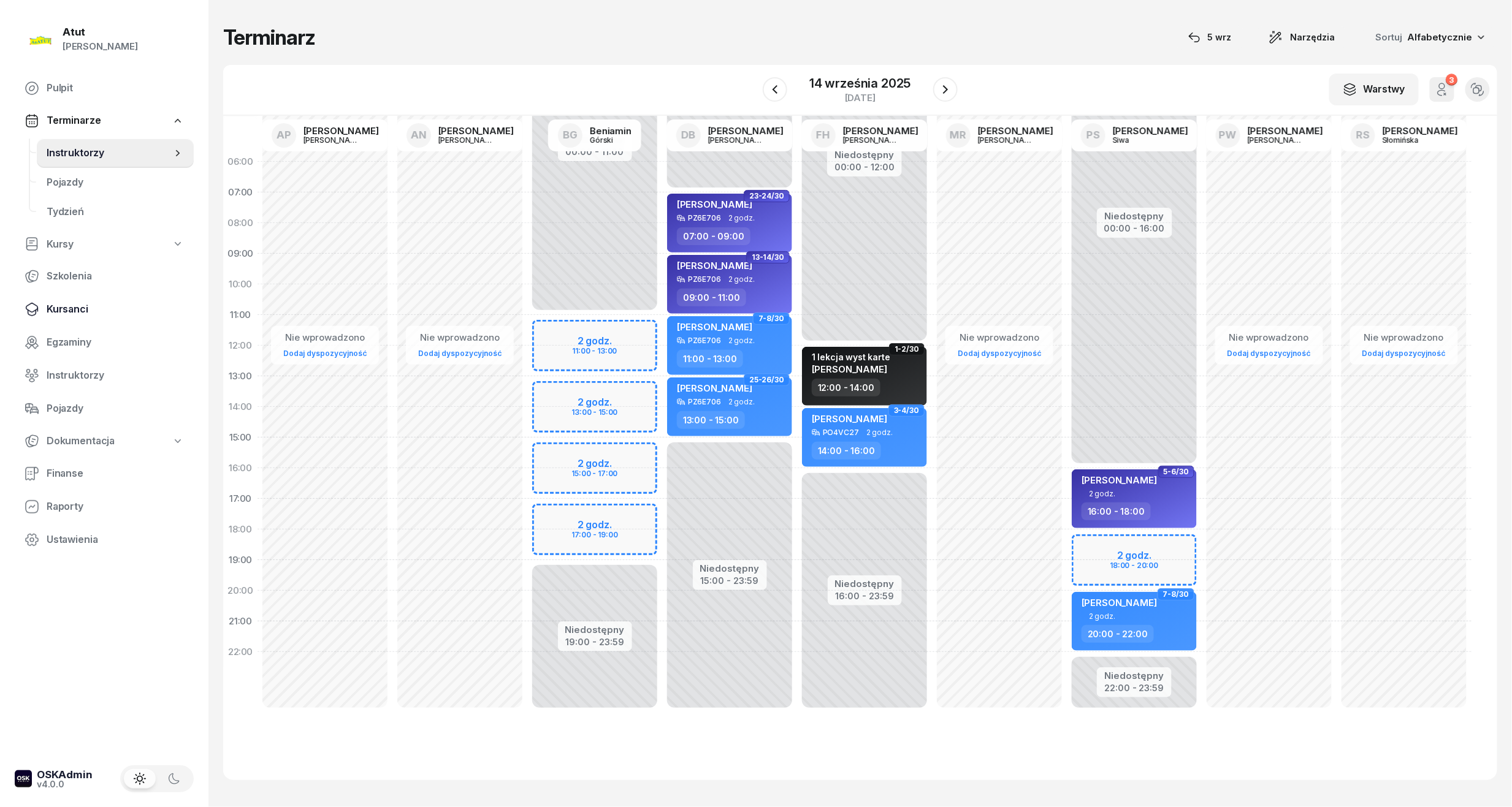
click at [60, 299] on link "Kursanci" at bounding box center [104, 309] width 179 height 29
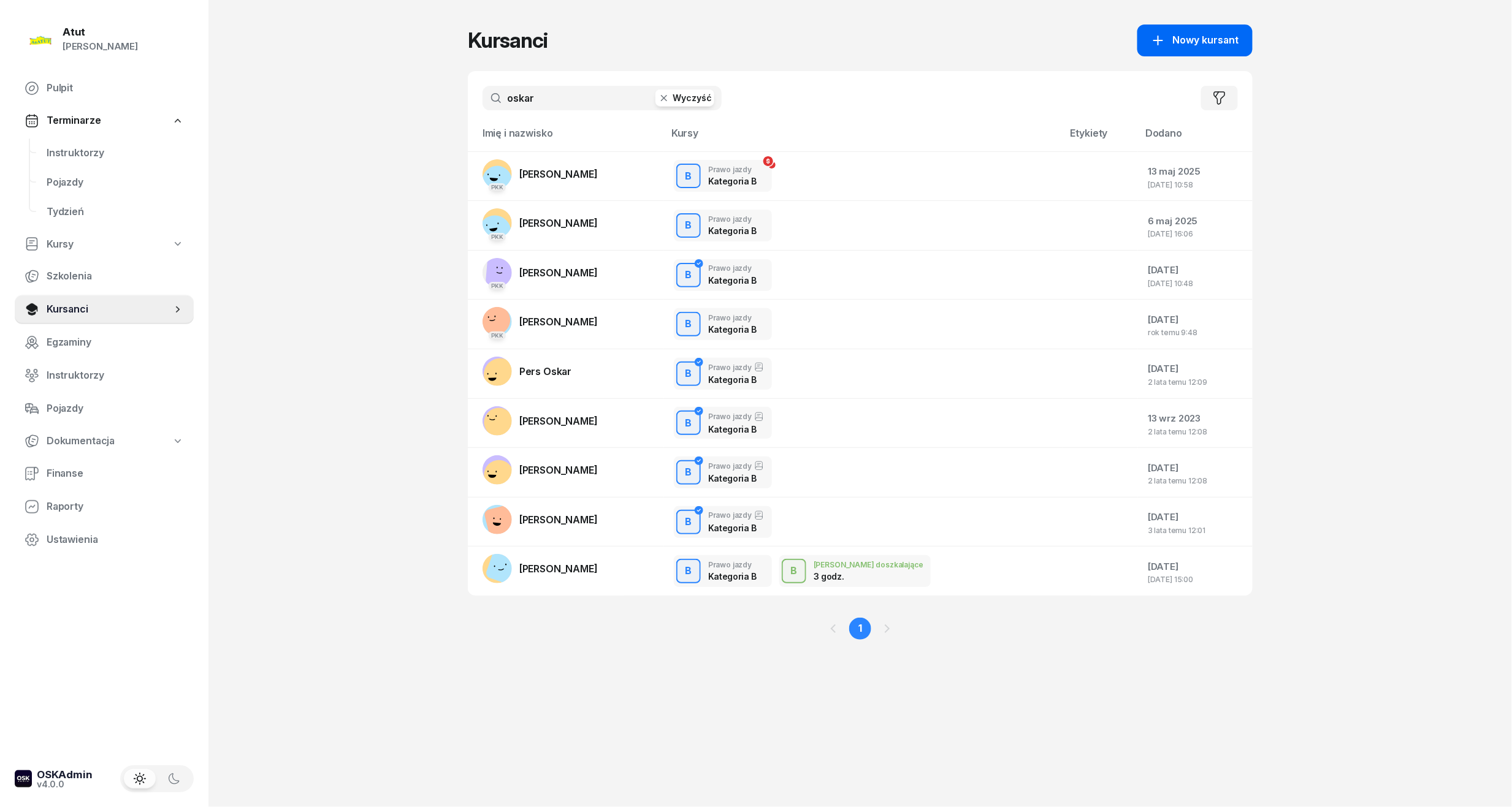
click at [1207, 35] on span "Nowy kursant" at bounding box center [1205, 40] width 66 height 16
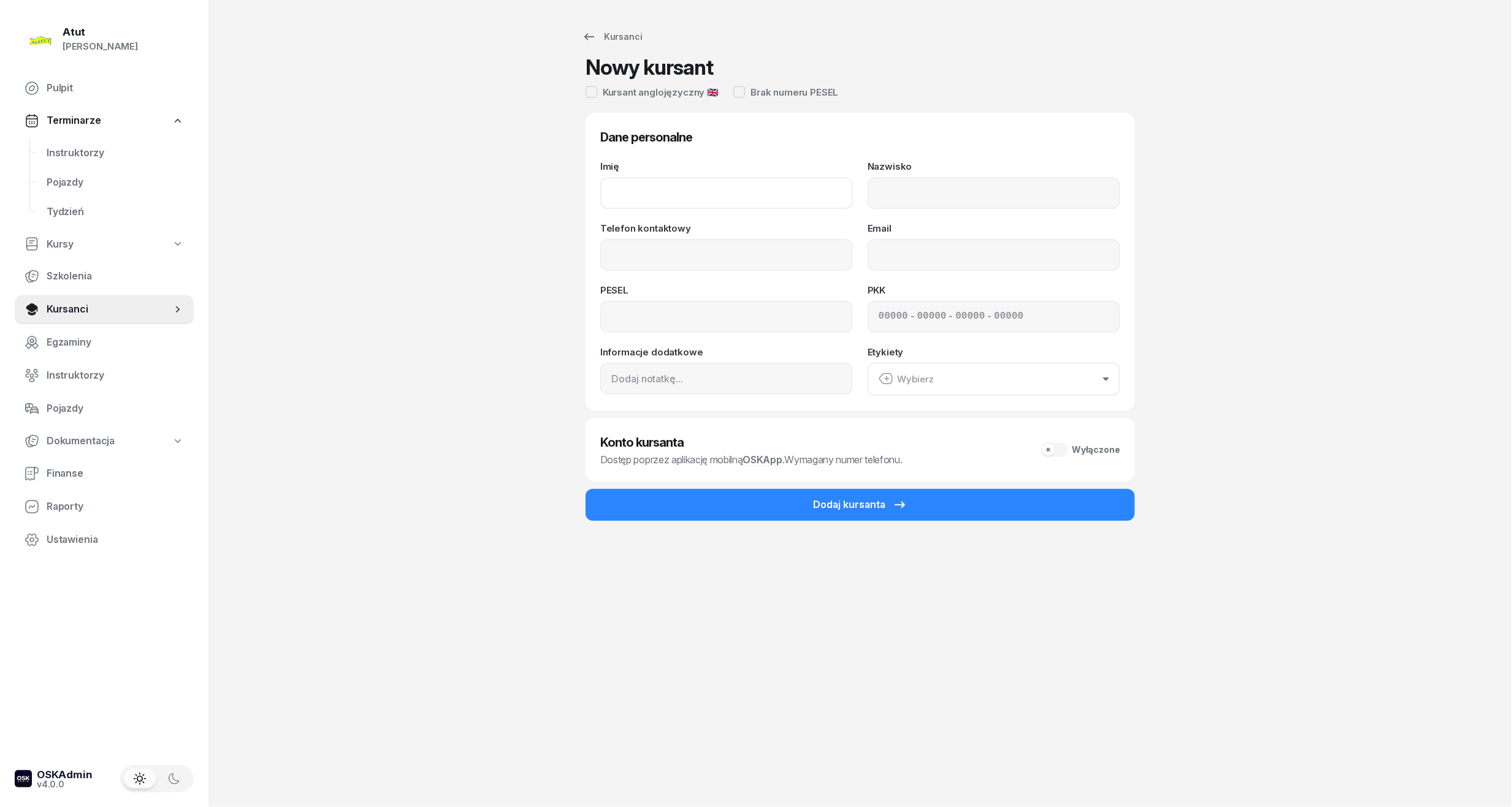
click at [637, 201] on input "Imię" at bounding box center [726, 193] width 252 height 32
type input "[PERSON_NAME]"
click at [972, 186] on input "Nazwisko" at bounding box center [993, 193] width 252 height 32
type input "Lisiecka"
drag, startPoint x: 763, startPoint y: 263, endPoint x: 756, endPoint y: 265, distance: 7.3
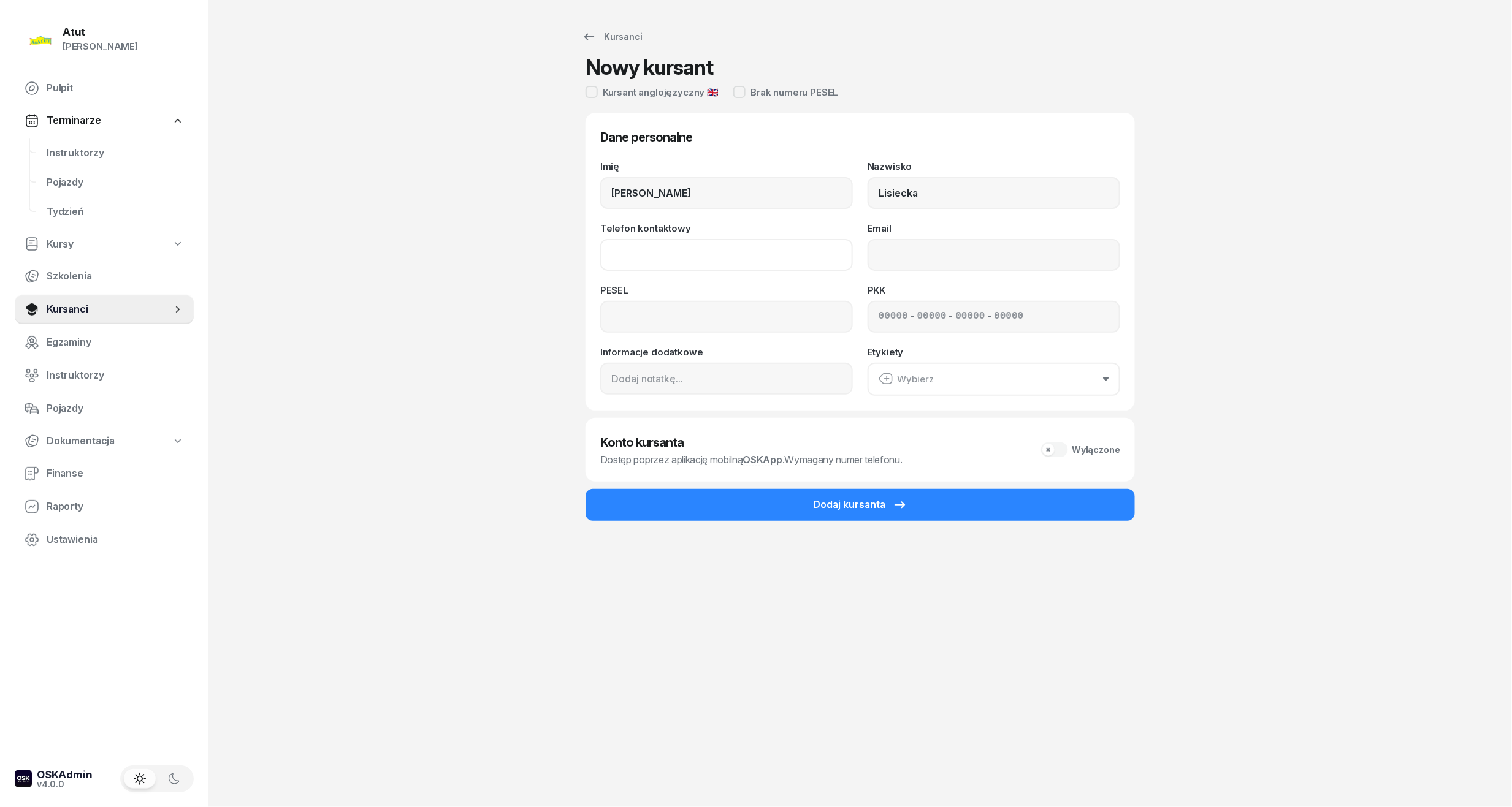
click at [763, 263] on input "Telefon kontaktowy" at bounding box center [726, 255] width 252 height 32
type input "607 623 442"
click at [693, 312] on input at bounding box center [726, 317] width 252 height 32
type input "86060210120"
click at [876, 316] on div "- - -" at bounding box center [993, 317] width 252 height 32
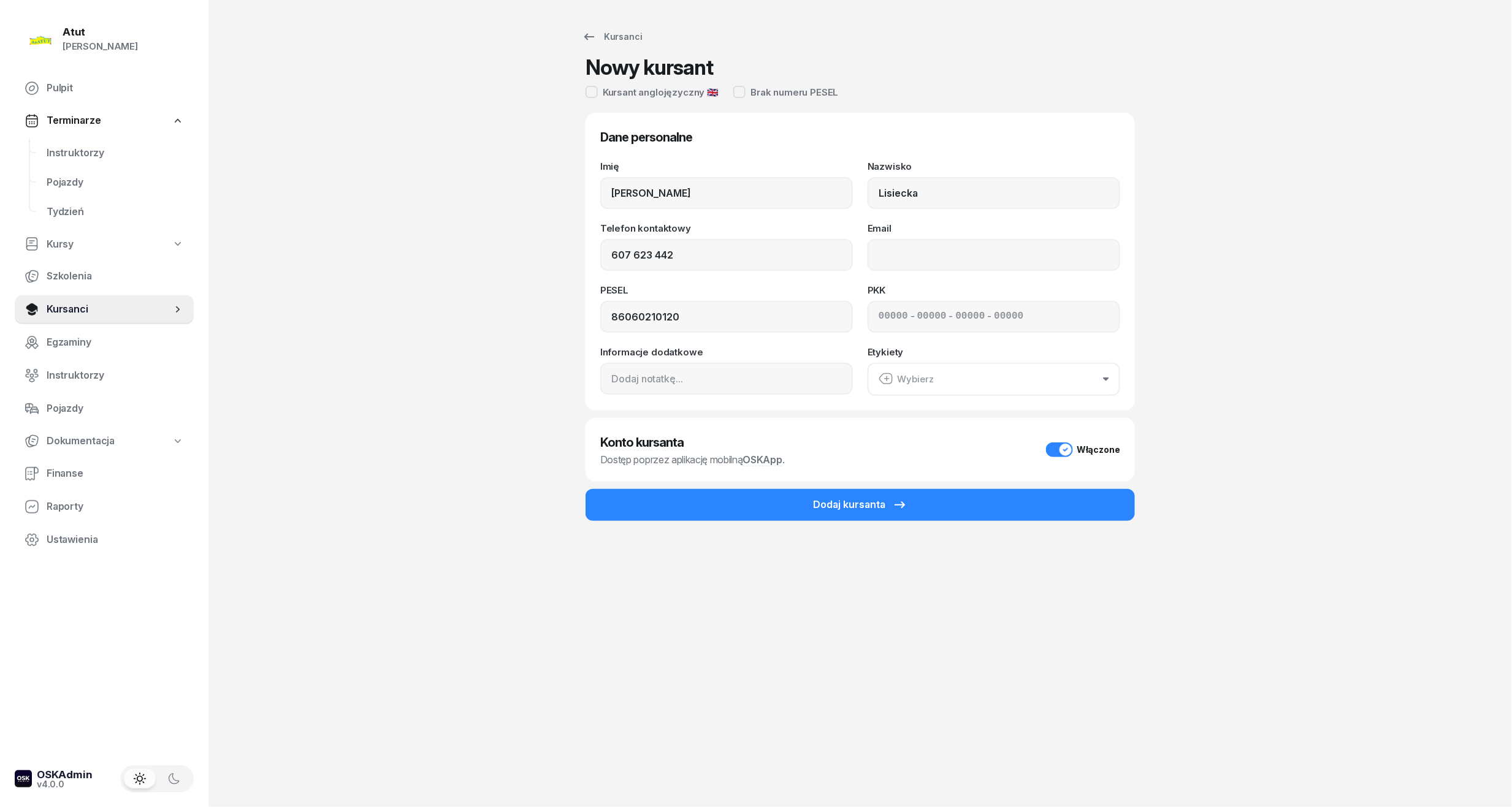
click at [880, 315] on input at bounding box center [892, 317] width 30 height 16
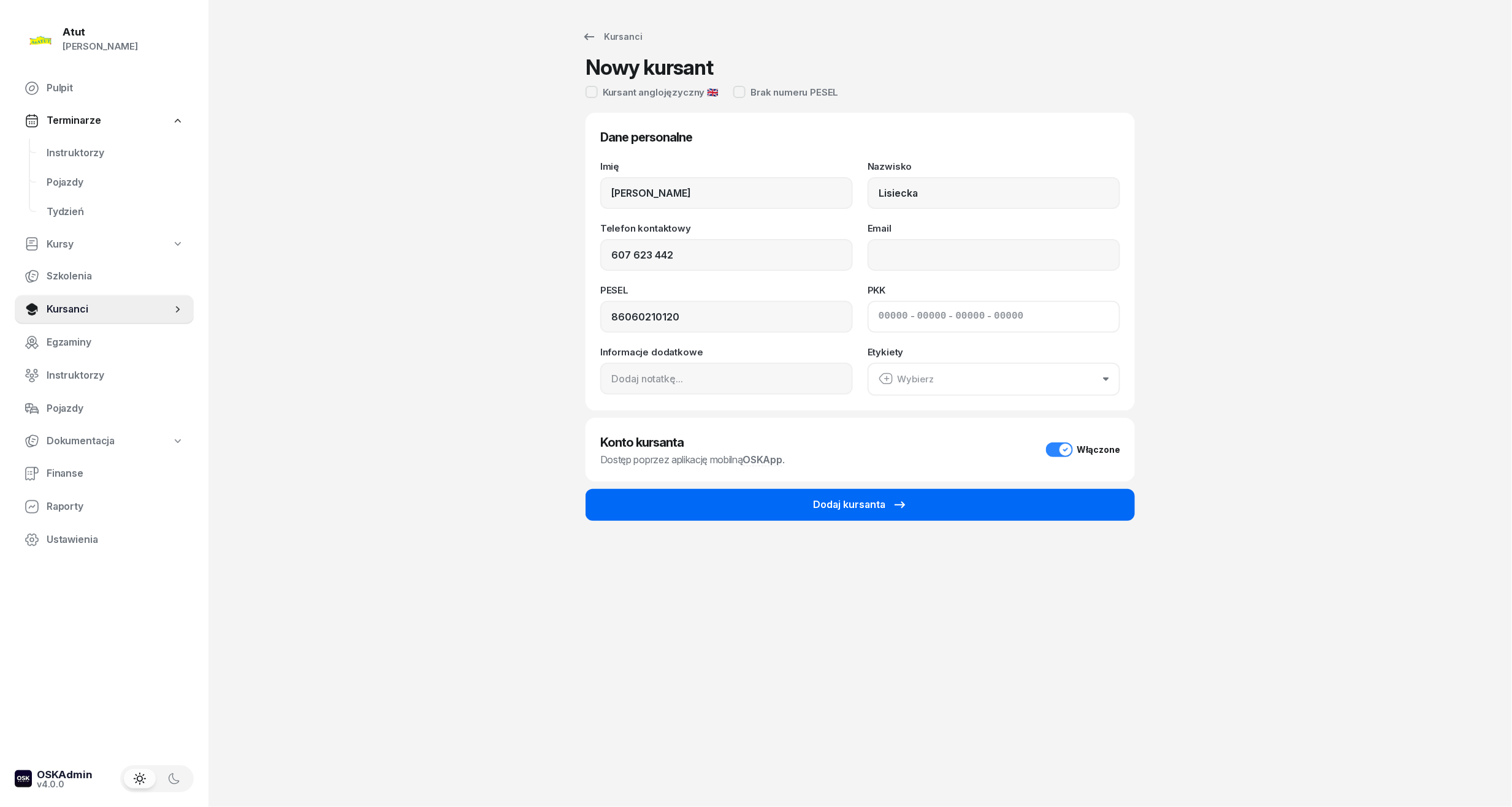
click at [995, 512] on button "Dodaj kursanta" at bounding box center [860, 505] width 549 height 32
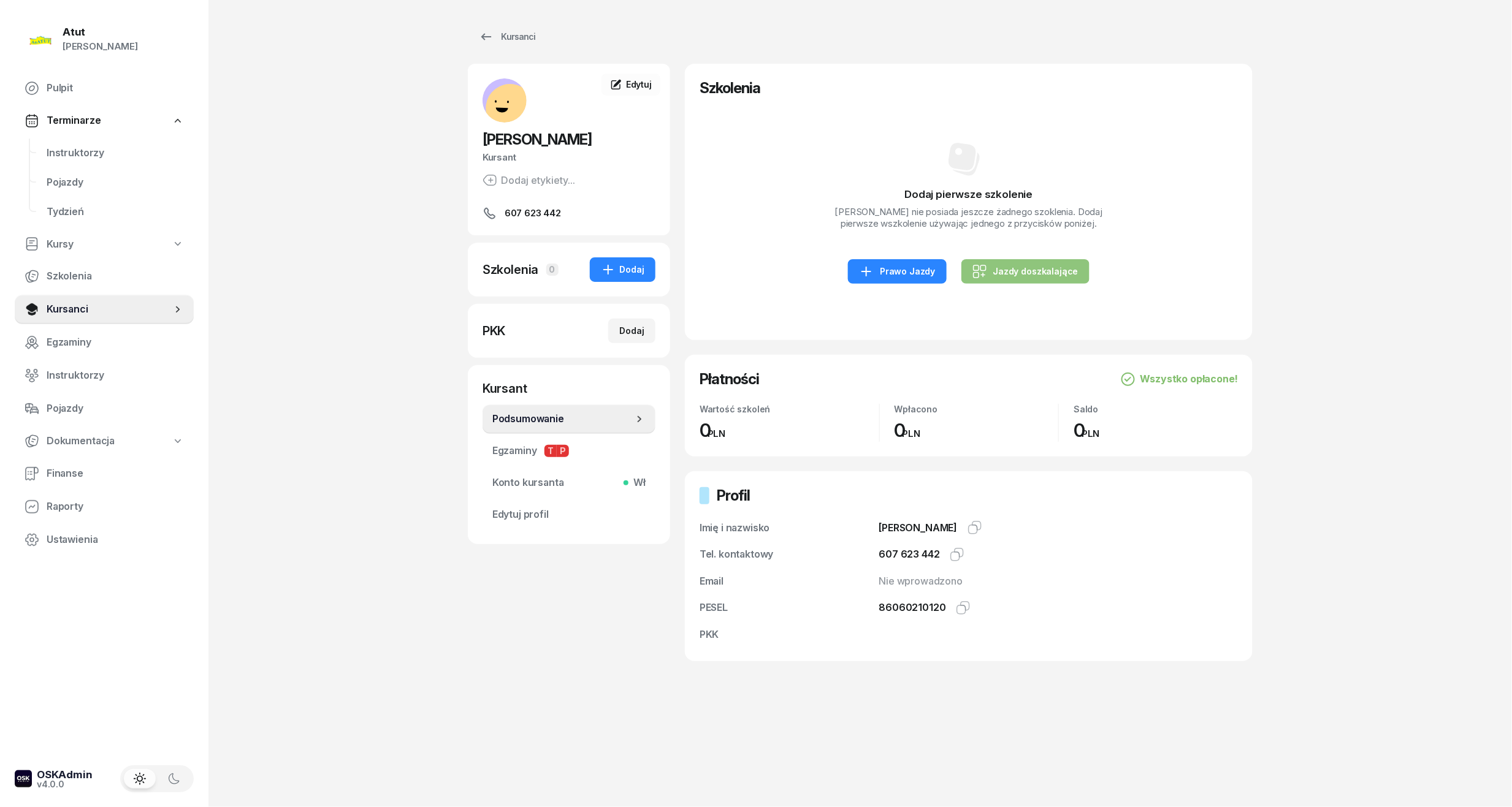
click at [1020, 278] on div "Jazdy doszkalające" at bounding box center [1025, 271] width 106 height 14
select select "B"
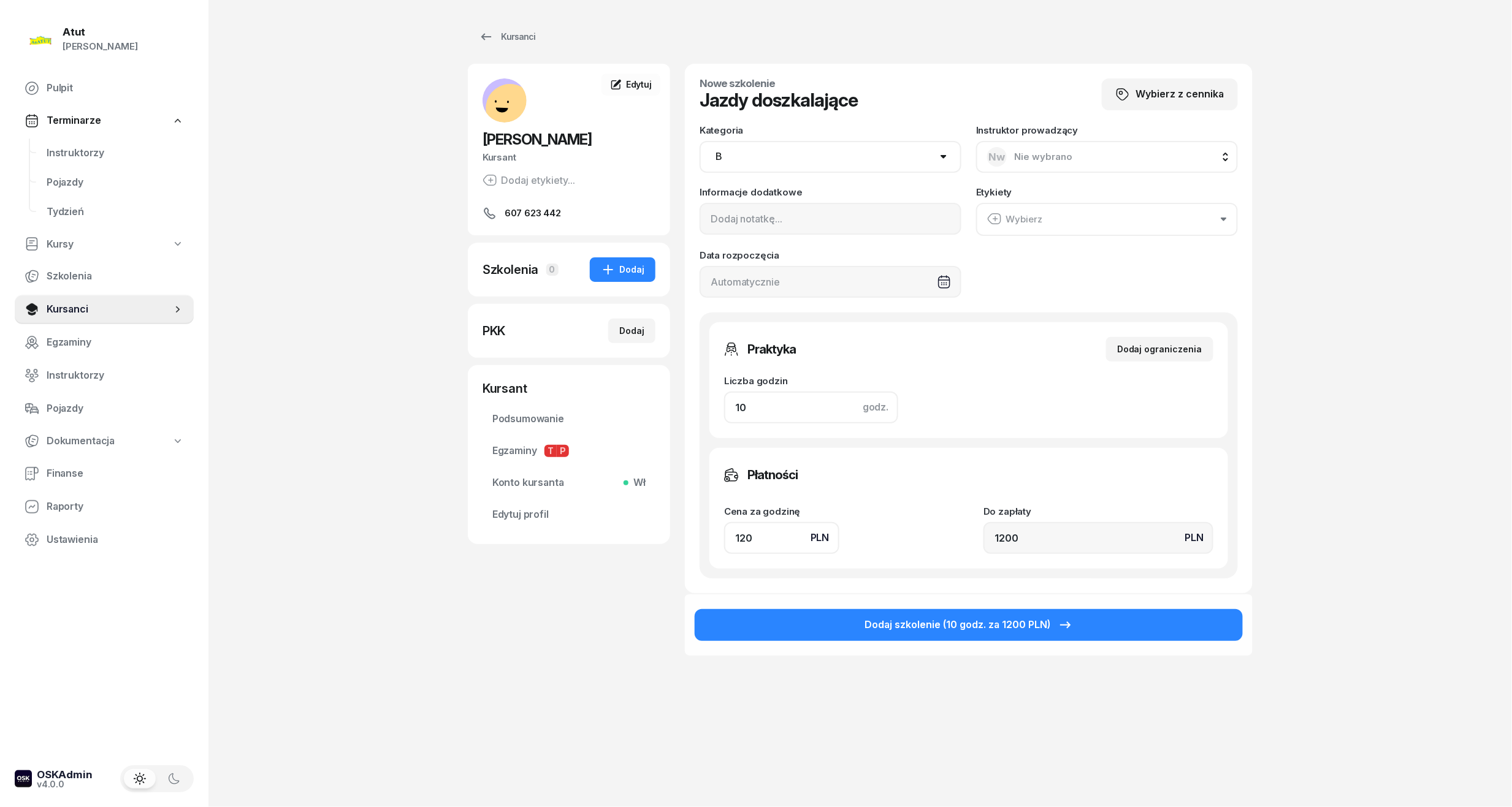
drag, startPoint x: 781, startPoint y: 410, endPoint x: 74, endPoint y: 433, distance: 707.4
click at [74, 433] on div "Atut [PERSON_NAME] Pulpit Terminarze Instruktorzy Pojazdy Tydzień Kursy Szkolen…" at bounding box center [756, 403] width 1512 height 807
type input "2"
type input "240"
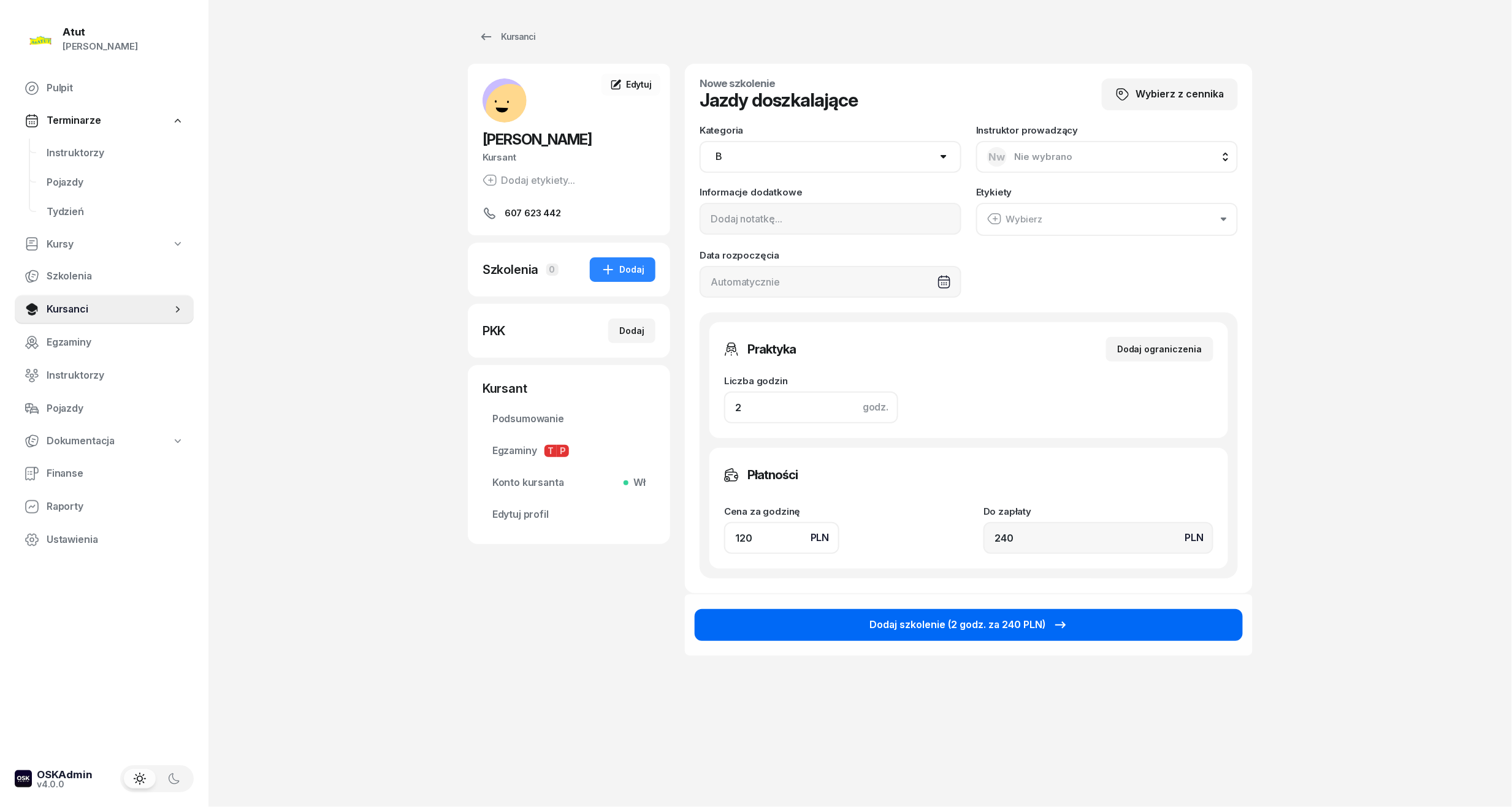
type input "2"
click at [1101, 620] on button "Dodaj szkolenie (2 godz. za 240 PLN)" at bounding box center [968, 625] width 548 height 32
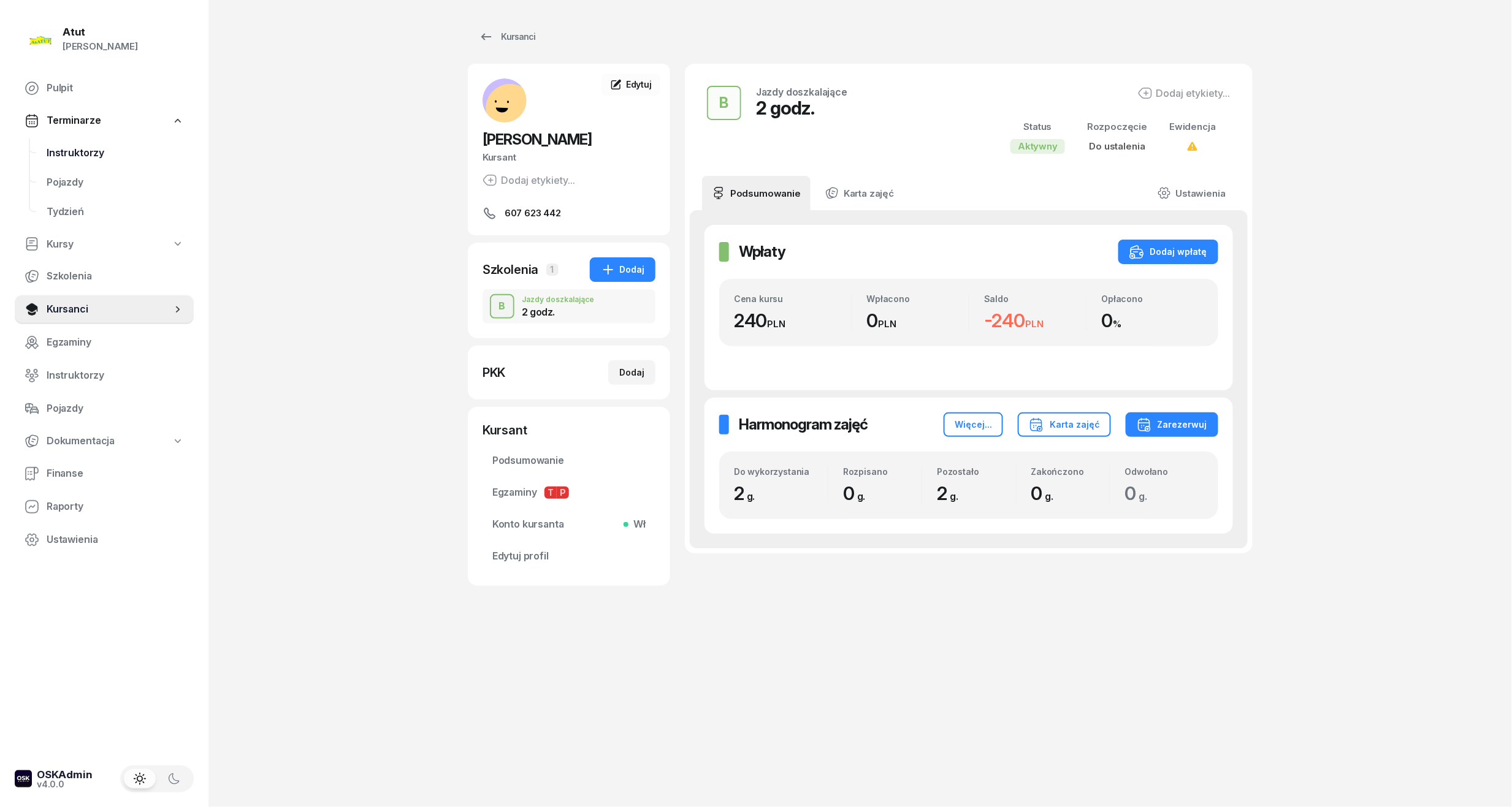
click at [72, 163] on link "Instruktorzy" at bounding box center [114, 153] width 156 height 29
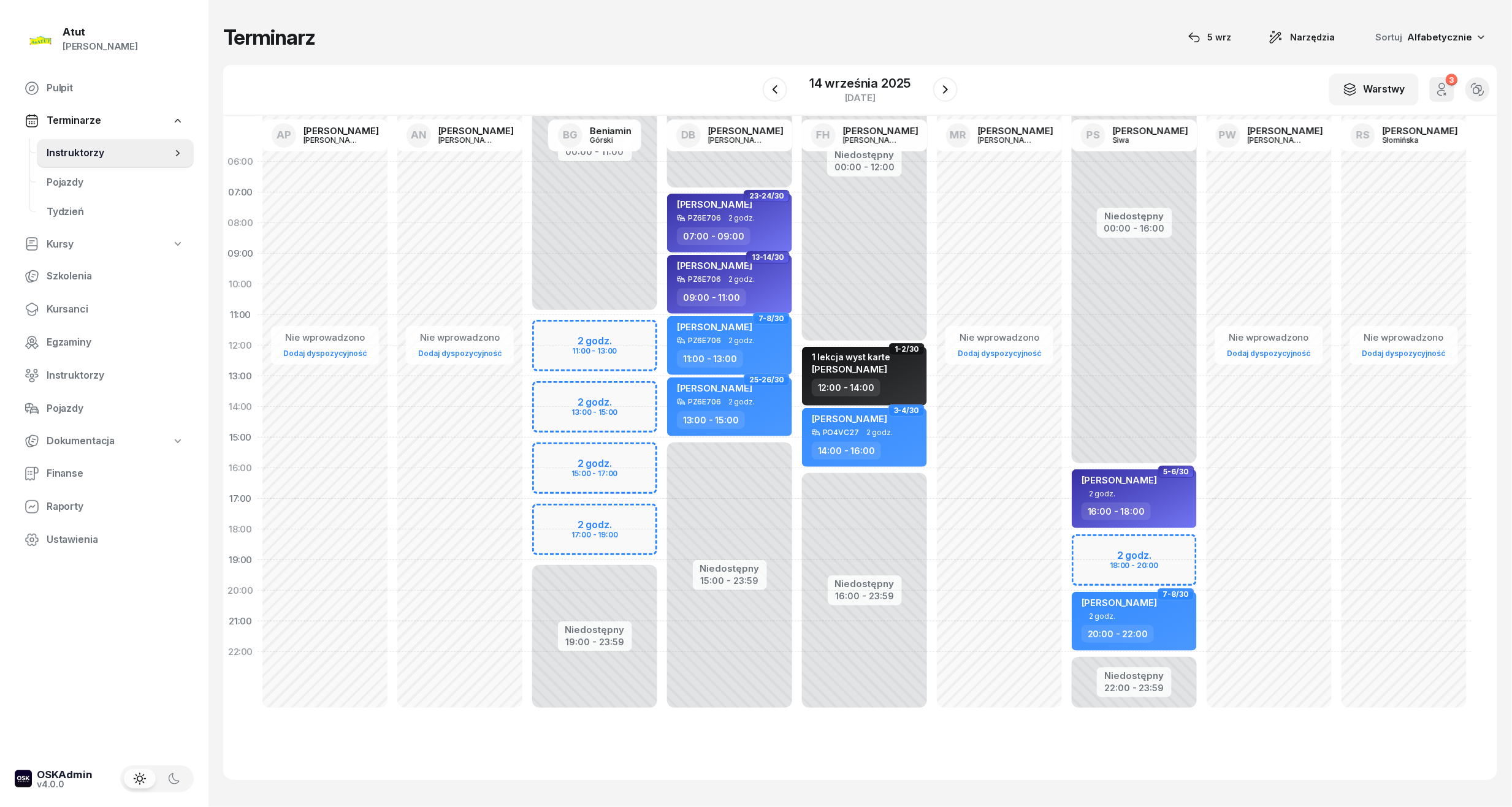
click at [1160, 554] on div "Niedostępny 00:00 - 16:00 Niedostępny 22:00 - 23:59 2 godz. 18:00 - 20:00 1-2/3…" at bounding box center [1134, 437] width 135 height 582
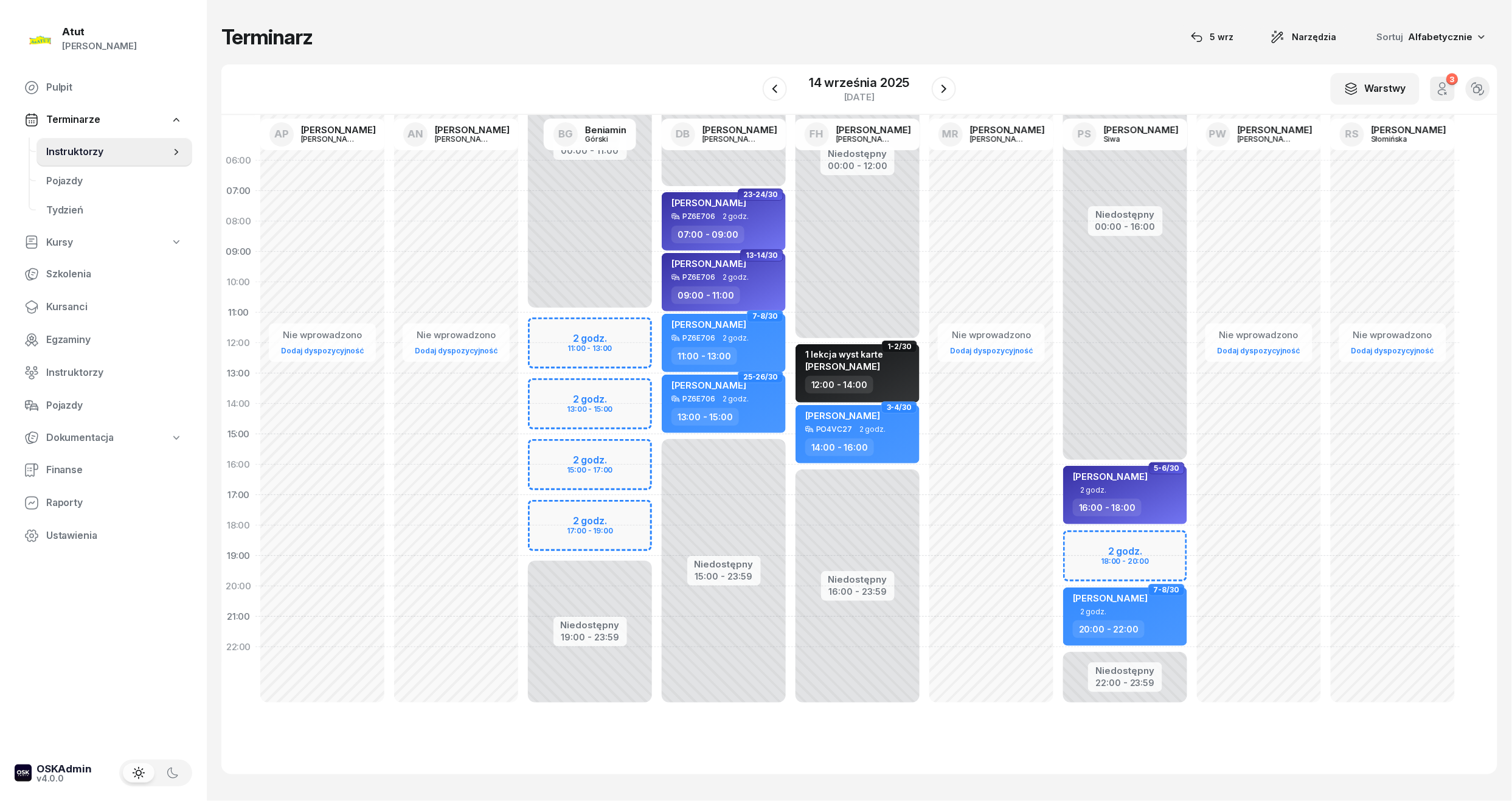
select select "18"
select select "20"
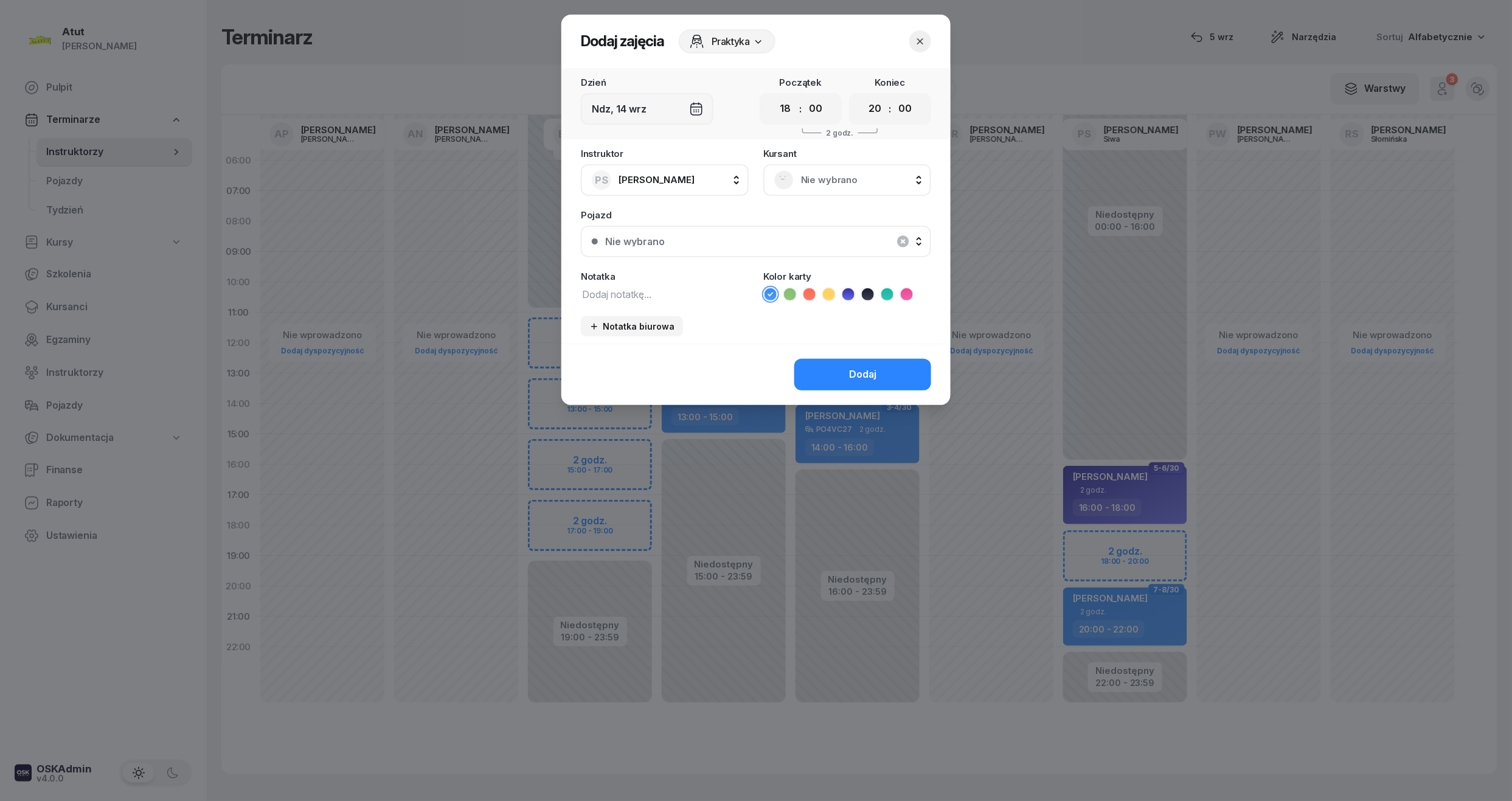
click at [818, 178] on span "Nie wybrano" at bounding box center [861, 180] width 119 height 16
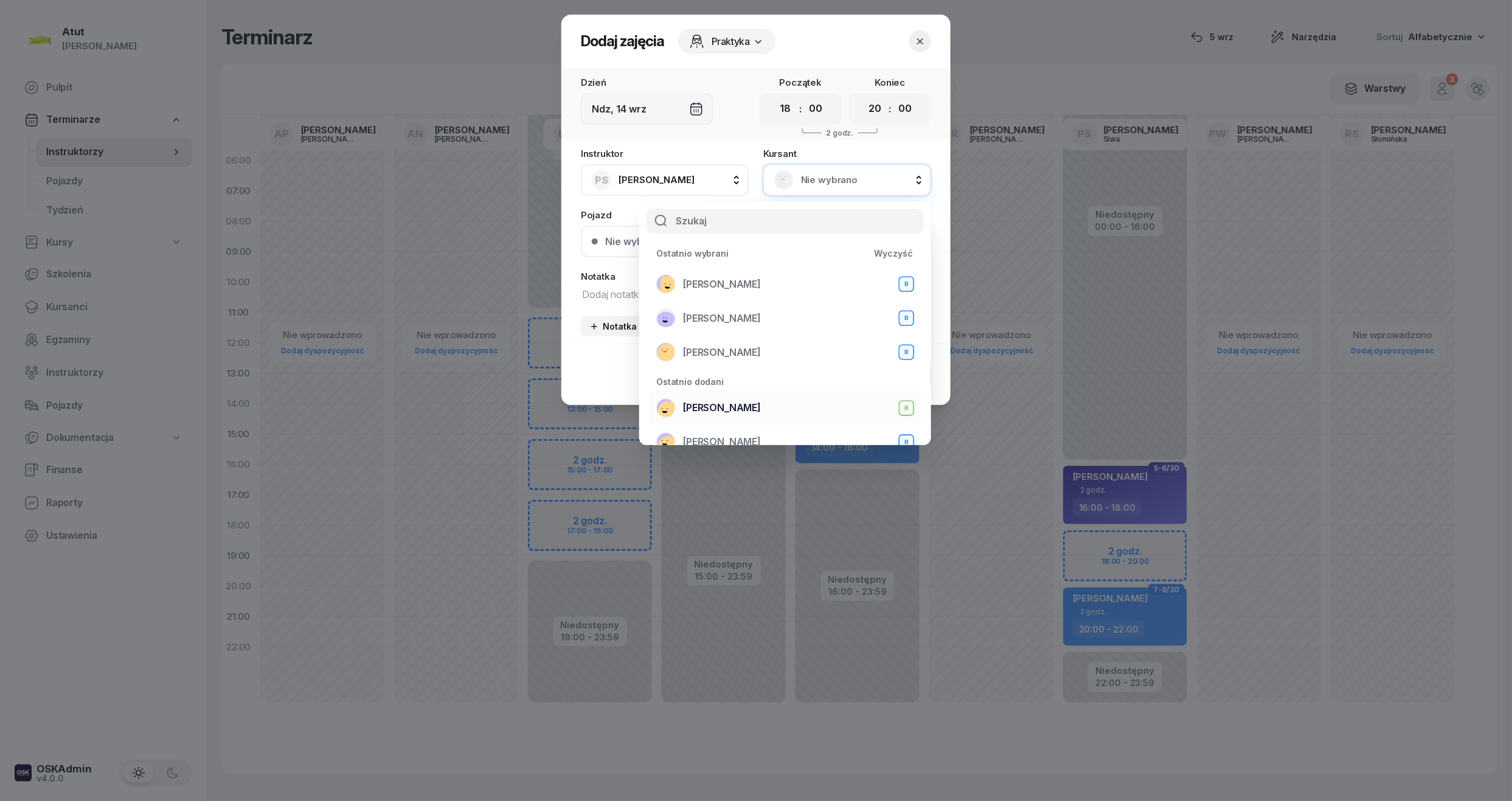
click at [742, 410] on span "[PERSON_NAME]" at bounding box center [722, 408] width 78 height 16
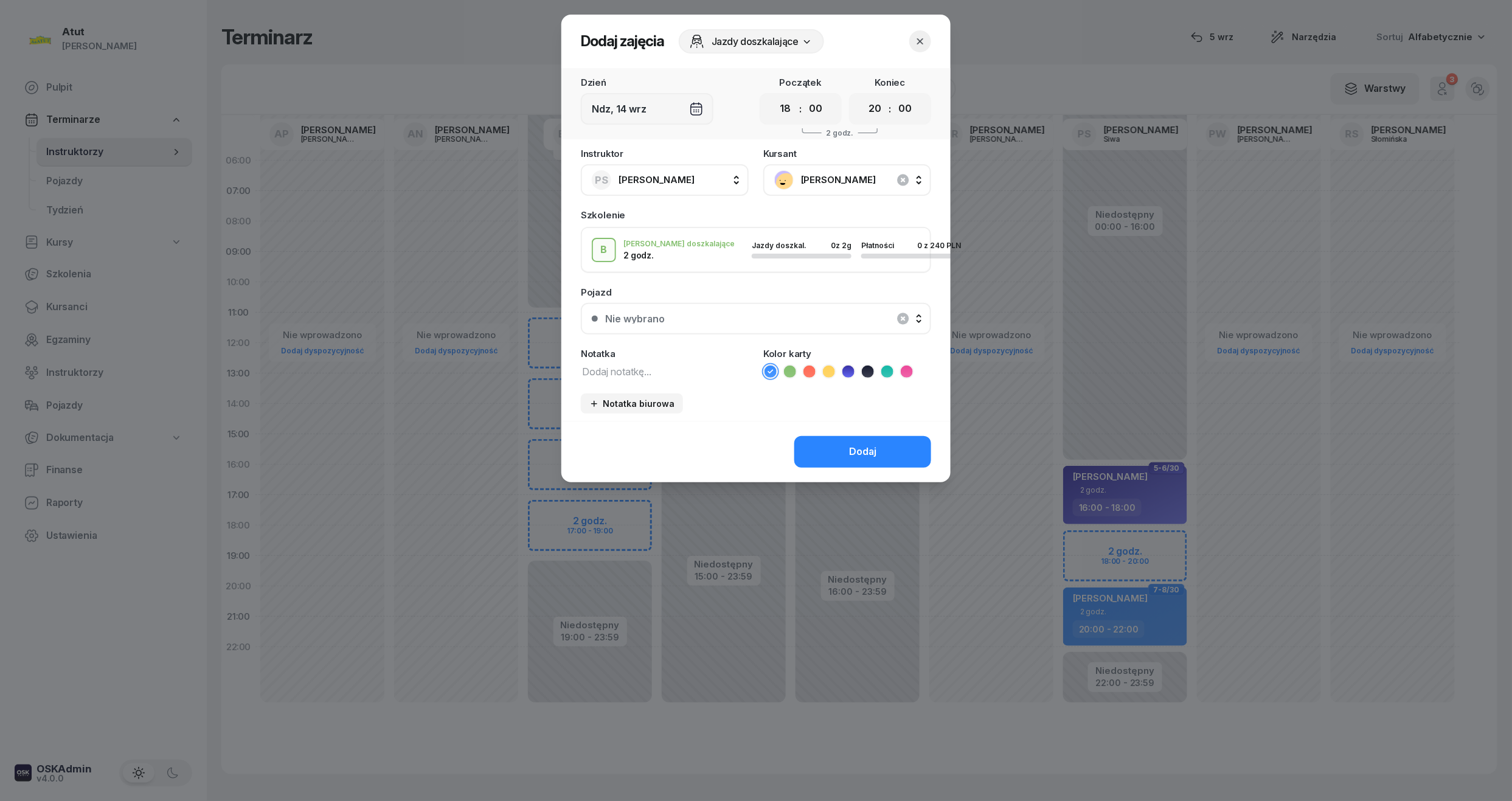
click at [791, 369] on icon at bounding box center [790, 371] width 5 height 4
click at [707, 368] on textarea at bounding box center [665, 371] width 168 height 16
paste textarea "2231"
type textarea "2/2 p. 2231 wyst karte"
click at [813, 368] on icon at bounding box center [810, 372] width 12 height 12
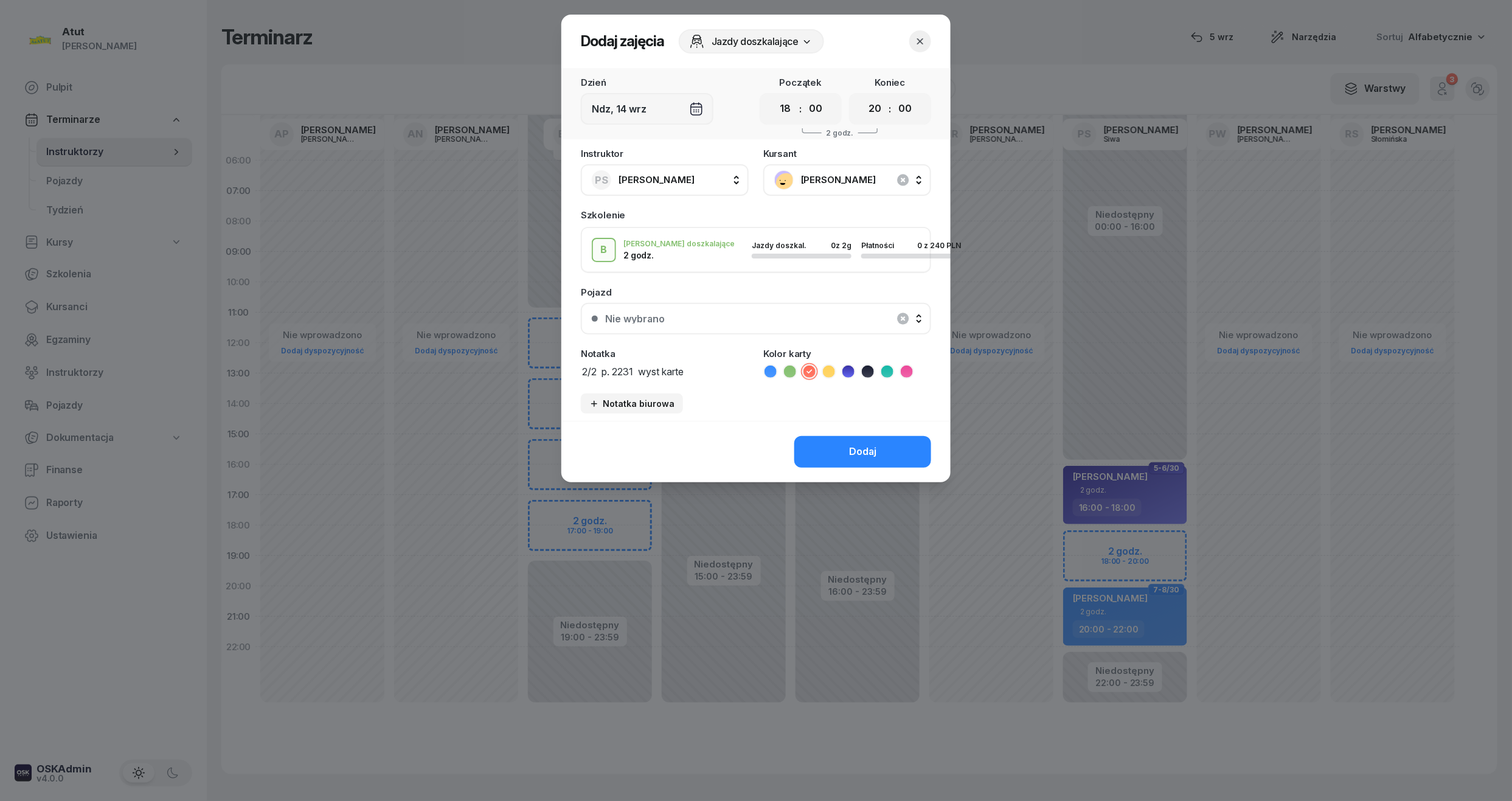
click at [765, 324] on button "Nie wybrano" at bounding box center [756, 318] width 350 height 32
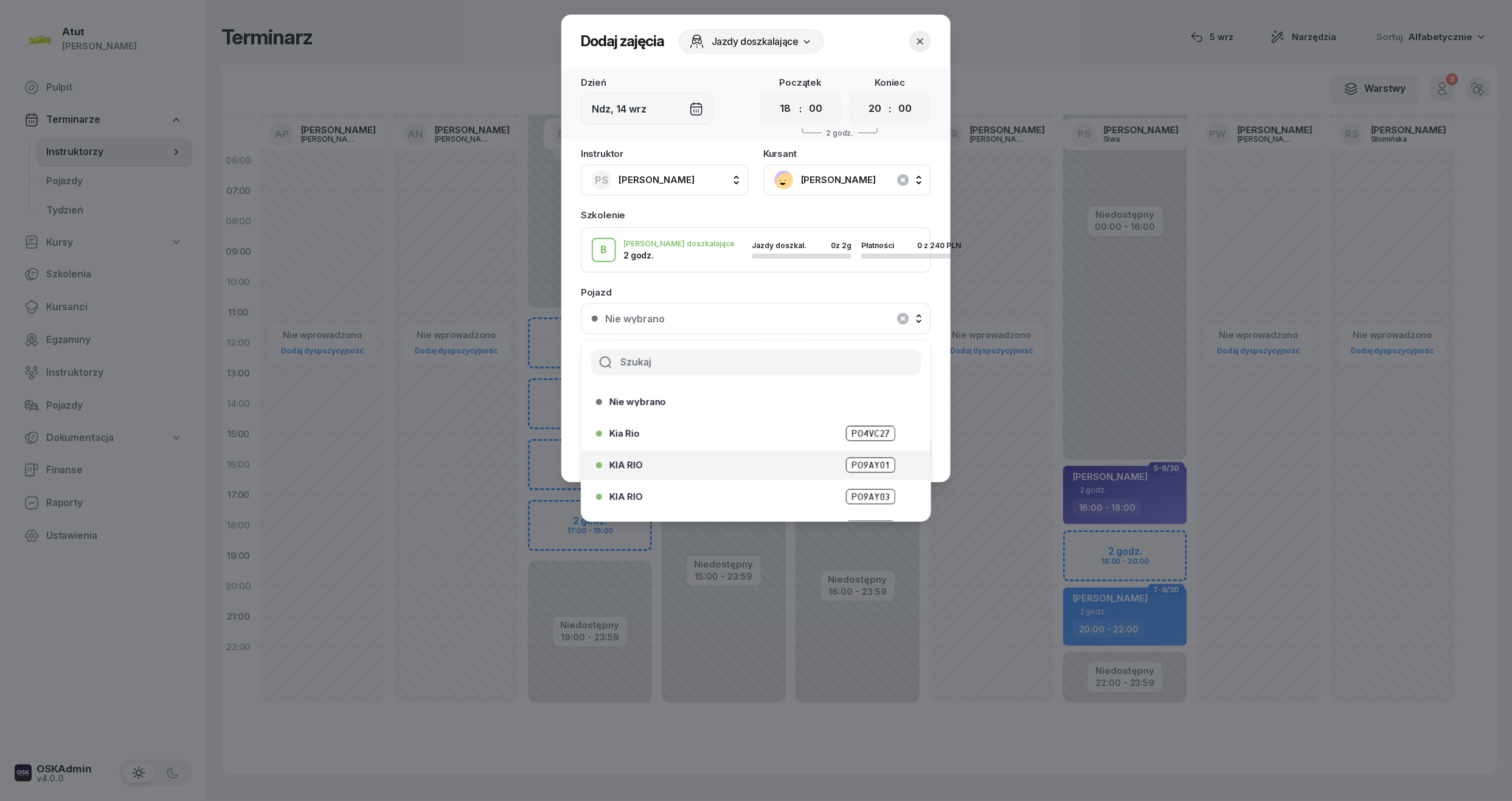
click at [856, 459] on span "PO9AY01" at bounding box center [871, 465] width 50 height 15
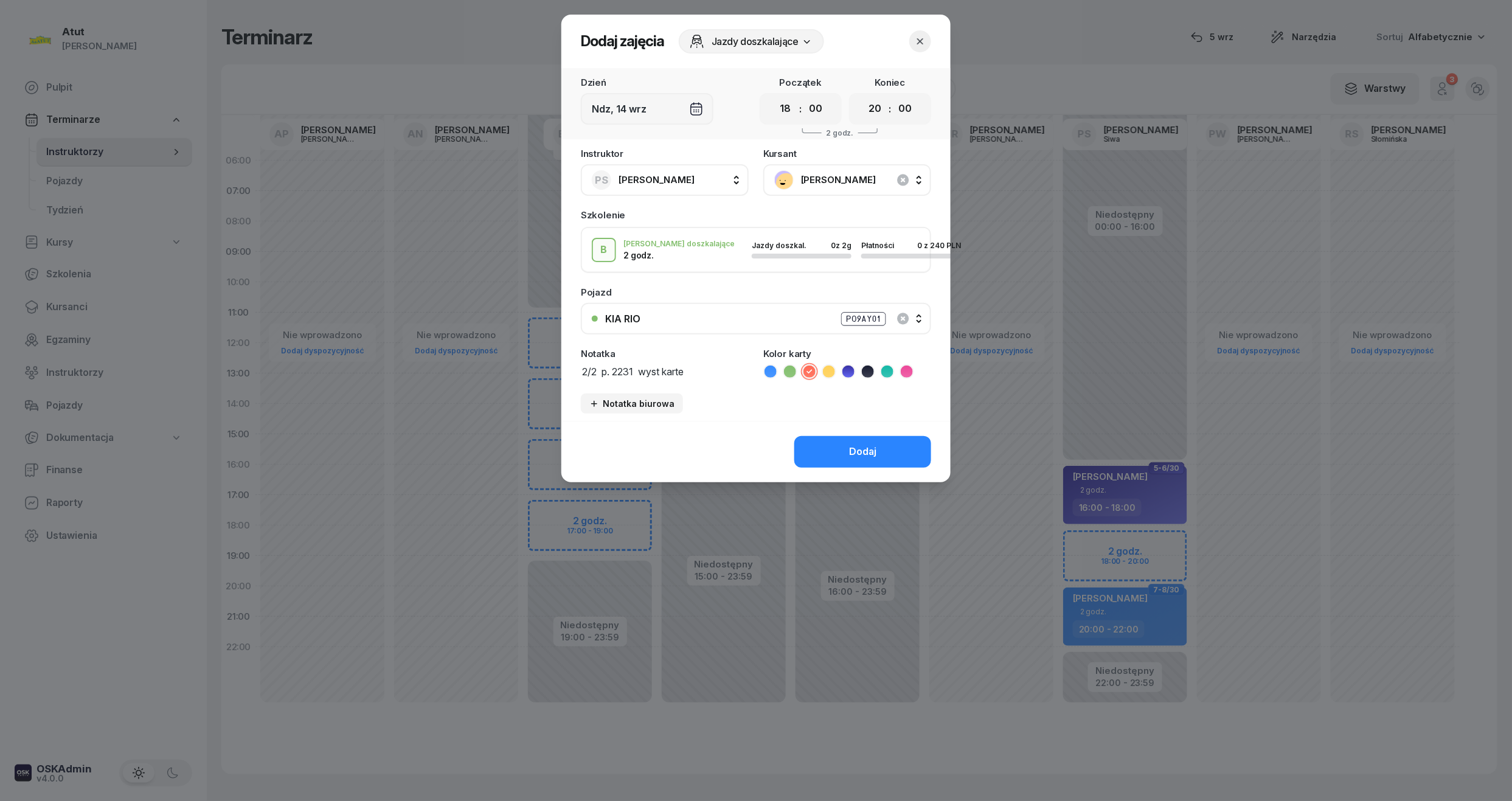
click at [852, 432] on div "Dodaj" at bounding box center [756, 451] width 390 height 61
click at [853, 440] on button "Dodaj" at bounding box center [862, 452] width 137 height 32
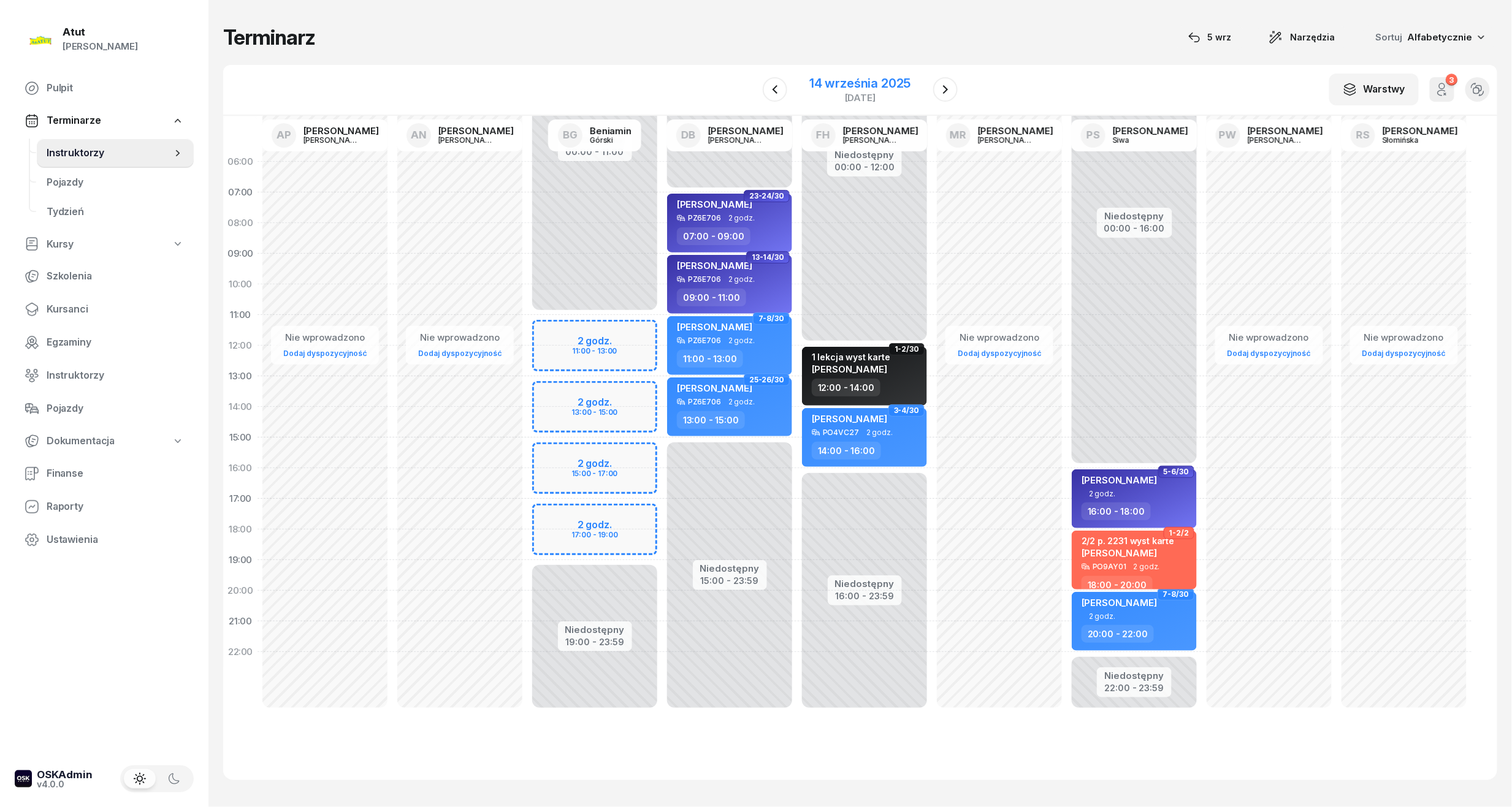
drag, startPoint x: 954, startPoint y: 96, endPoint x: 917, endPoint y: 87, distance: 38.1
click at [954, 96] on button "button" at bounding box center [944, 88] width 24 height 24
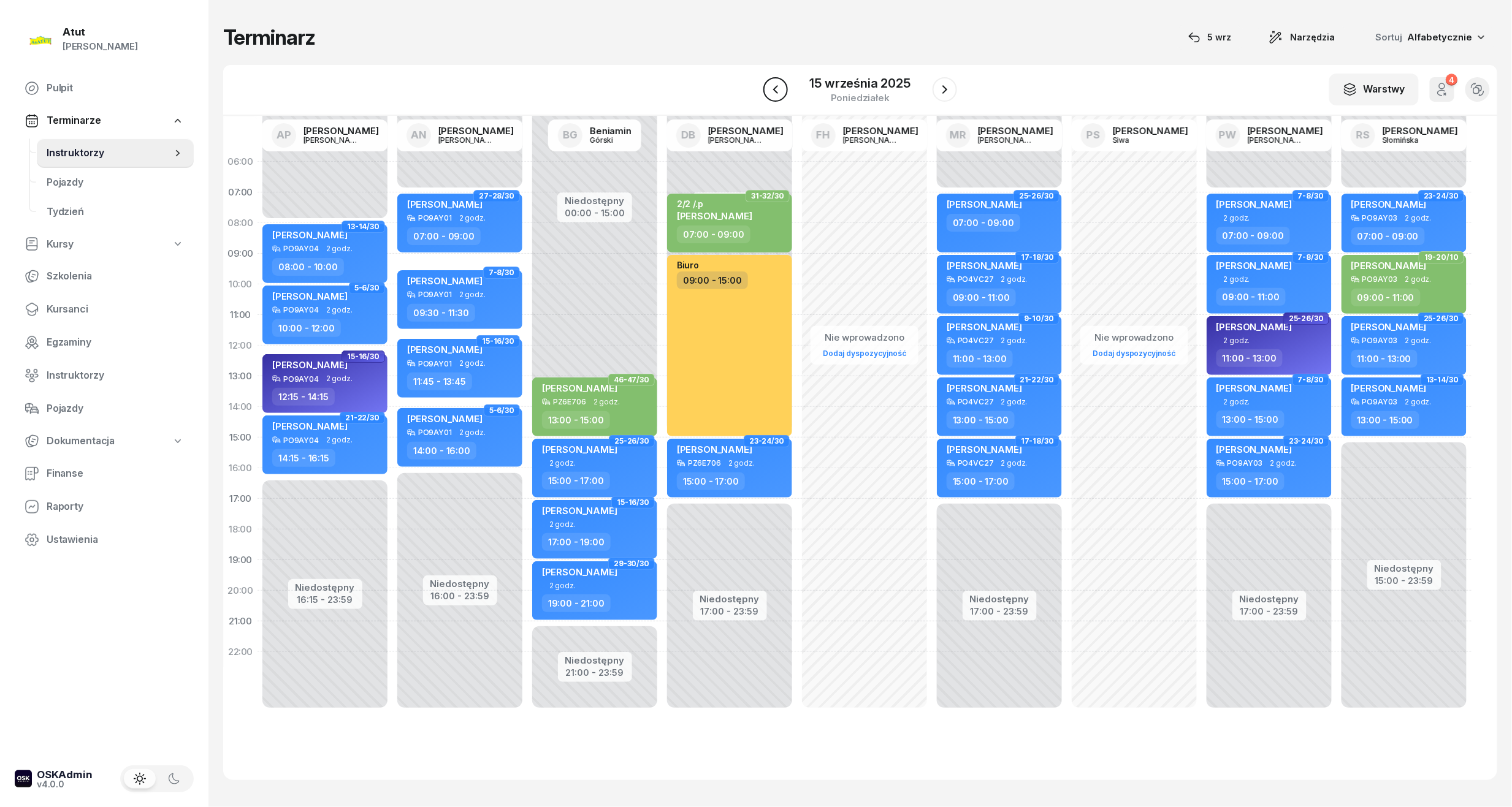
click at [785, 92] on button "button" at bounding box center [774, 88] width 24 height 24
